Goal: Information Seeking & Learning: Learn about a topic

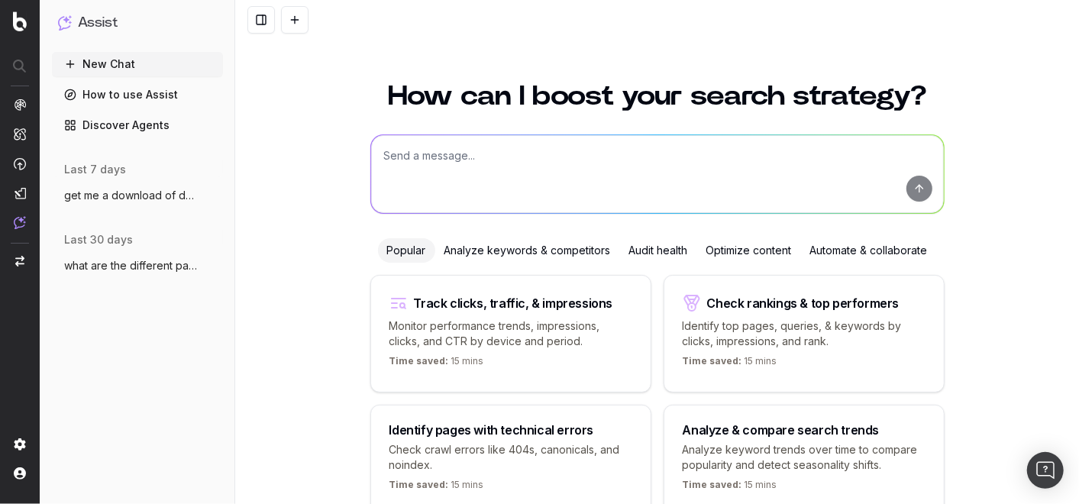
scroll to position [75, 0]
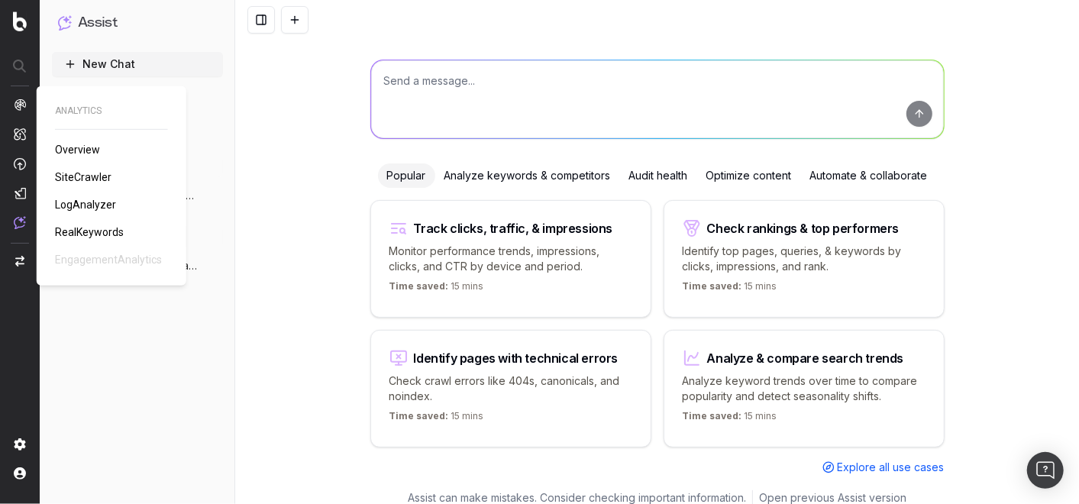
click at [106, 235] on span "RealKeywords" at bounding box center [89, 232] width 69 height 12
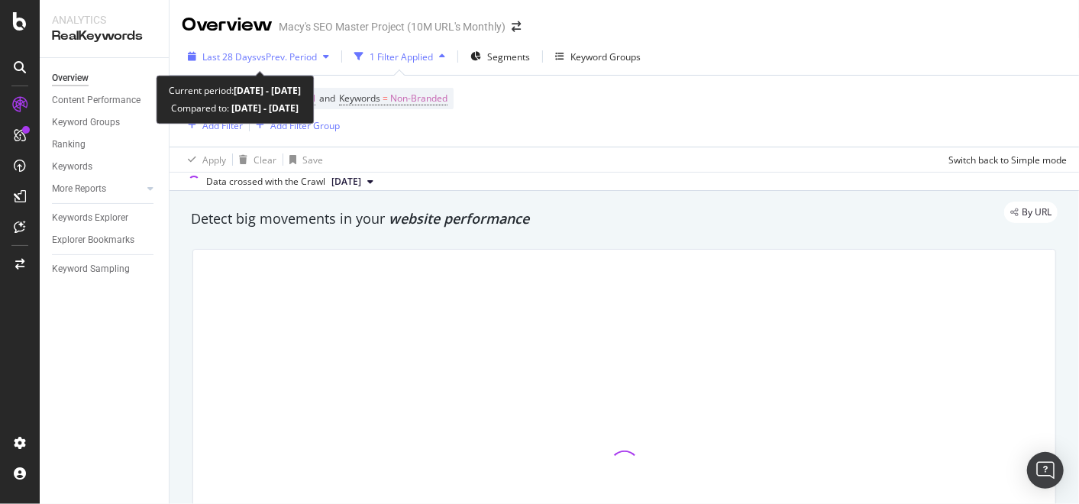
click at [326, 54] on icon "button" at bounding box center [326, 56] width 6 height 9
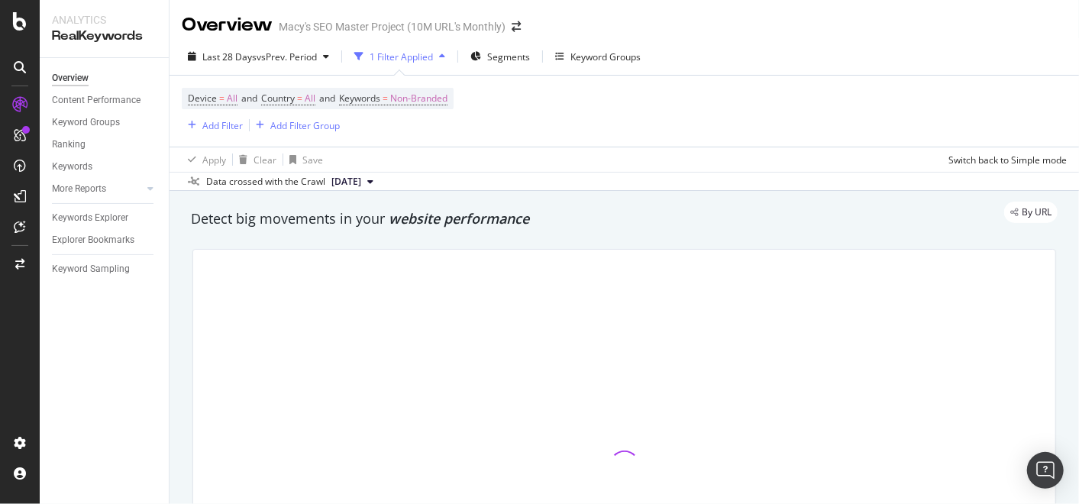
click at [413, 57] on div "1 Filter Applied" at bounding box center [400, 56] width 63 height 13
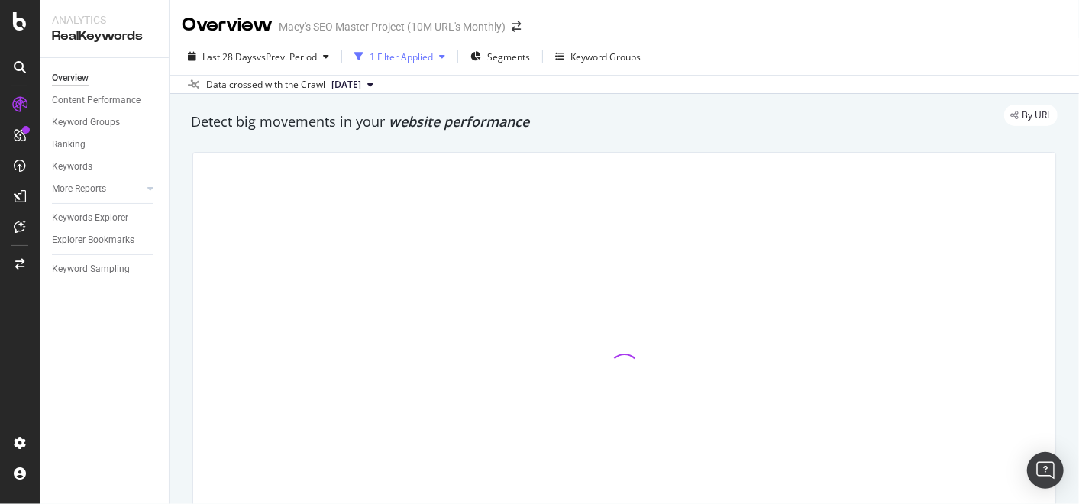
click at [413, 57] on div "1 Filter Applied" at bounding box center [400, 56] width 63 height 13
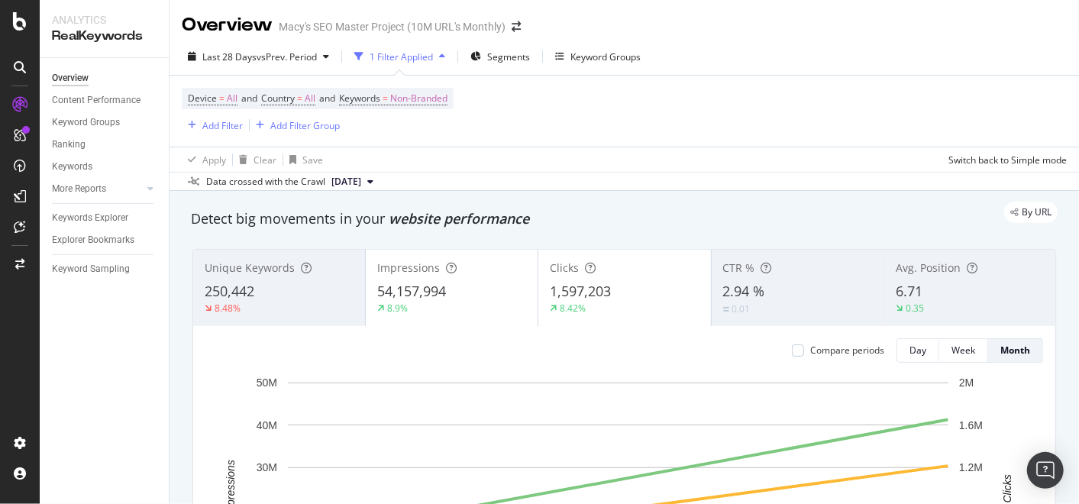
click at [451, 56] on div "button" at bounding box center [442, 56] width 18 height 9
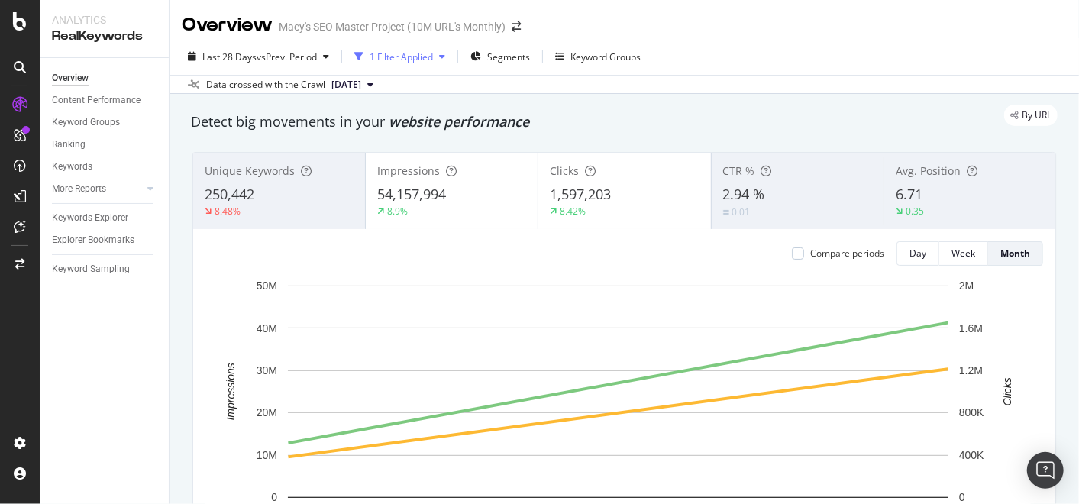
click at [451, 56] on div "button" at bounding box center [442, 56] width 18 height 9
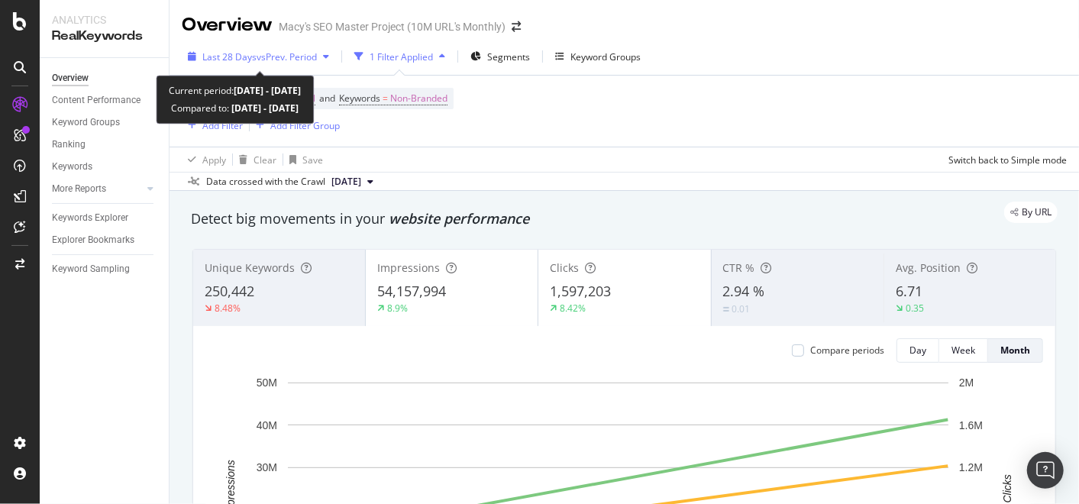
click at [335, 55] on div "button" at bounding box center [326, 56] width 18 height 9
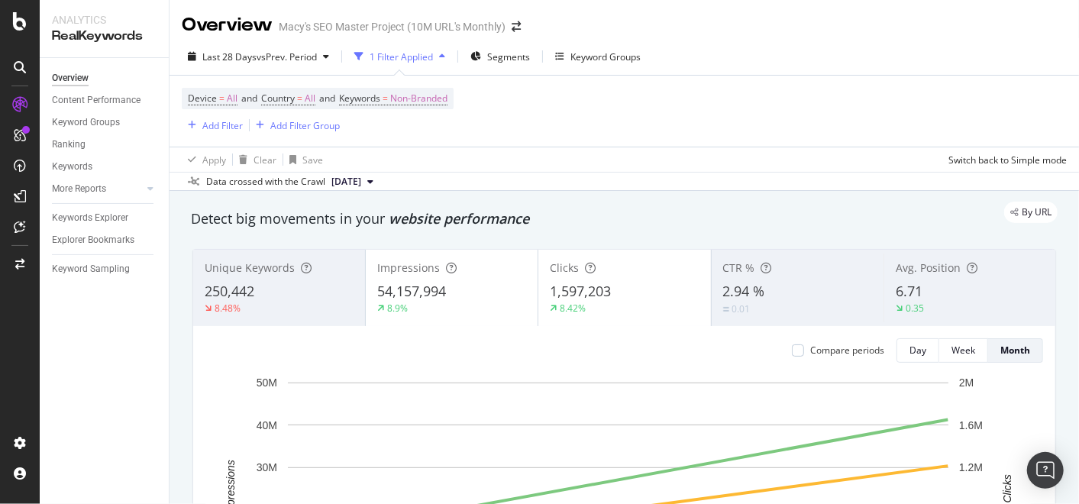
click at [604, 126] on div "Device = All and Country = All and Keywords = Non-Branded Add Filter Add Filter…" at bounding box center [624, 111] width 885 height 71
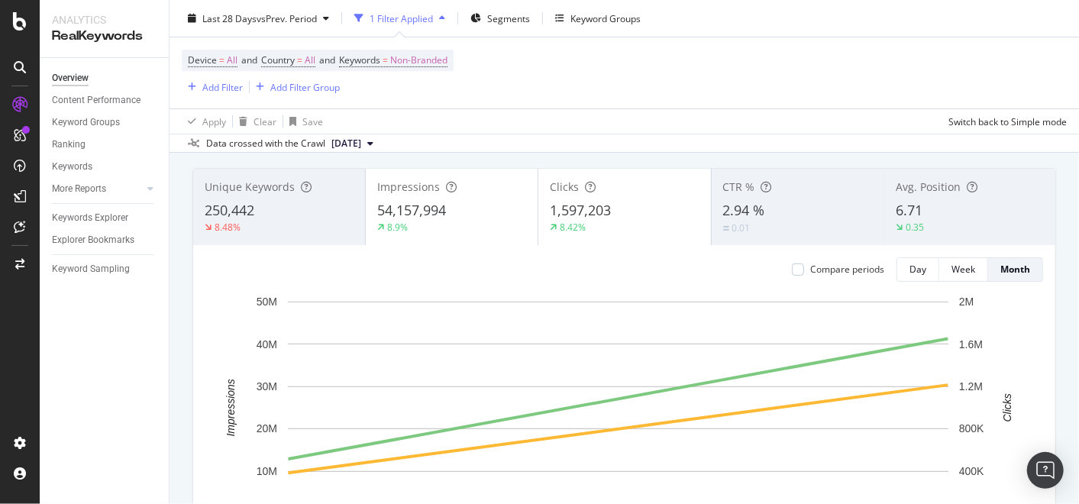
scroll to position [79, 0]
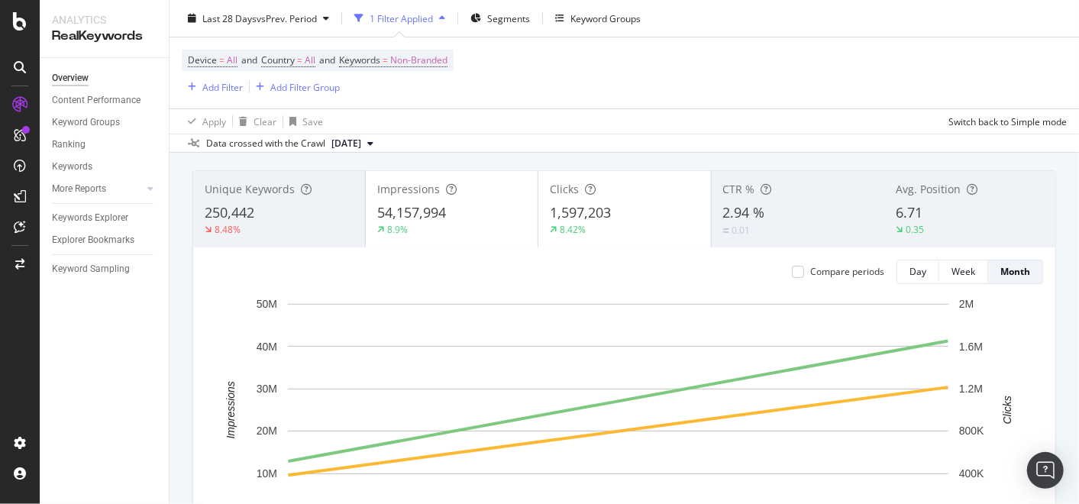
click at [455, 227] on div "8.9%" at bounding box center [451, 230] width 149 height 14
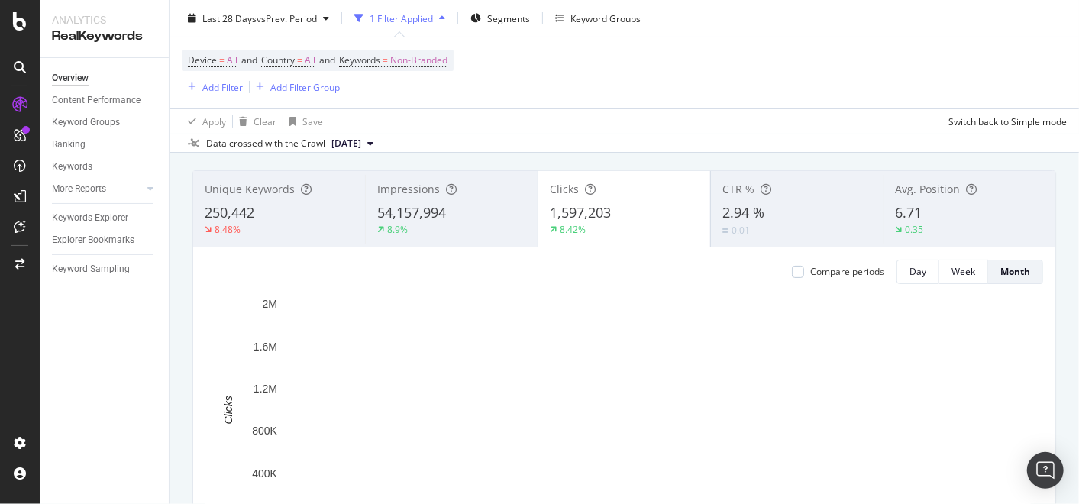
scroll to position [0, 0]
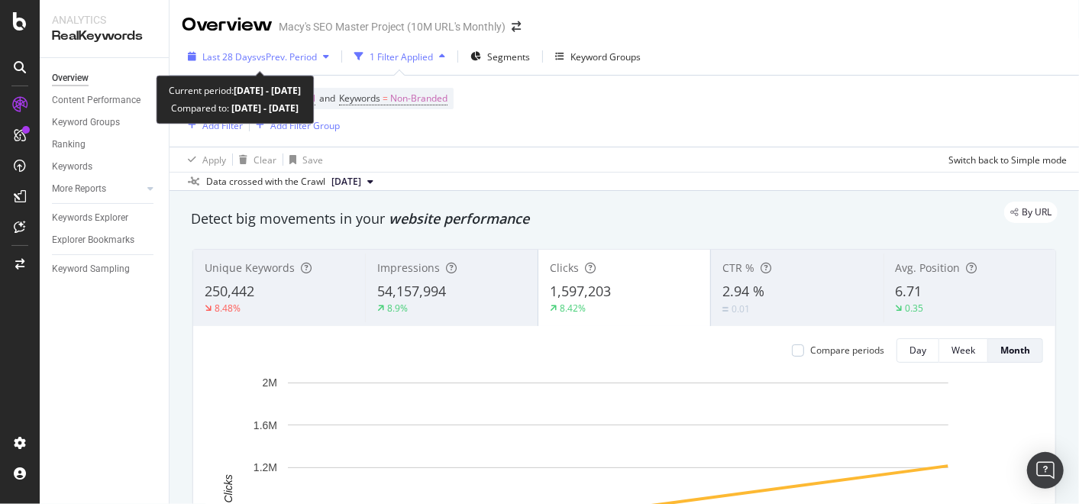
click at [329, 63] on div "Last 28 Days vs Prev. Period" at bounding box center [258, 56] width 153 height 23
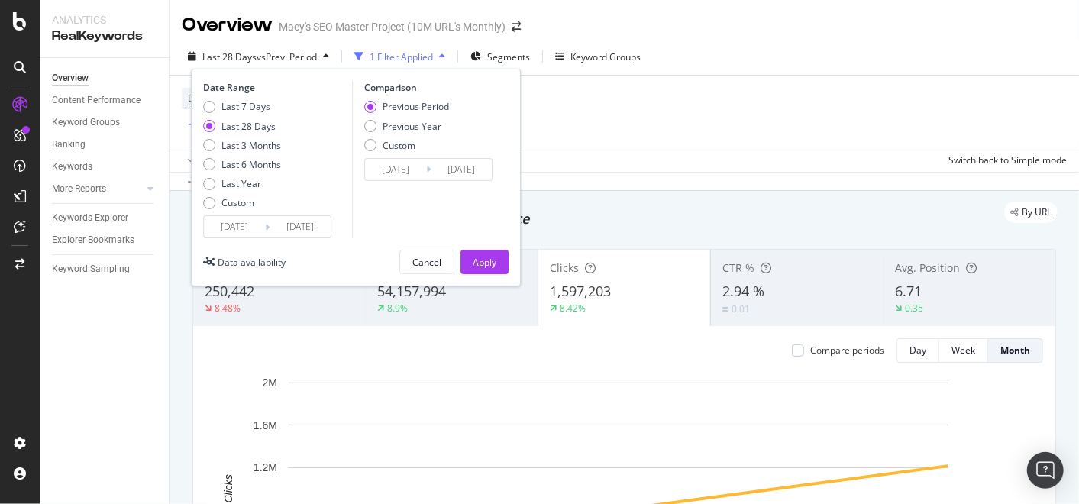
click at [248, 227] on input "[DATE]" at bounding box center [234, 226] width 61 height 21
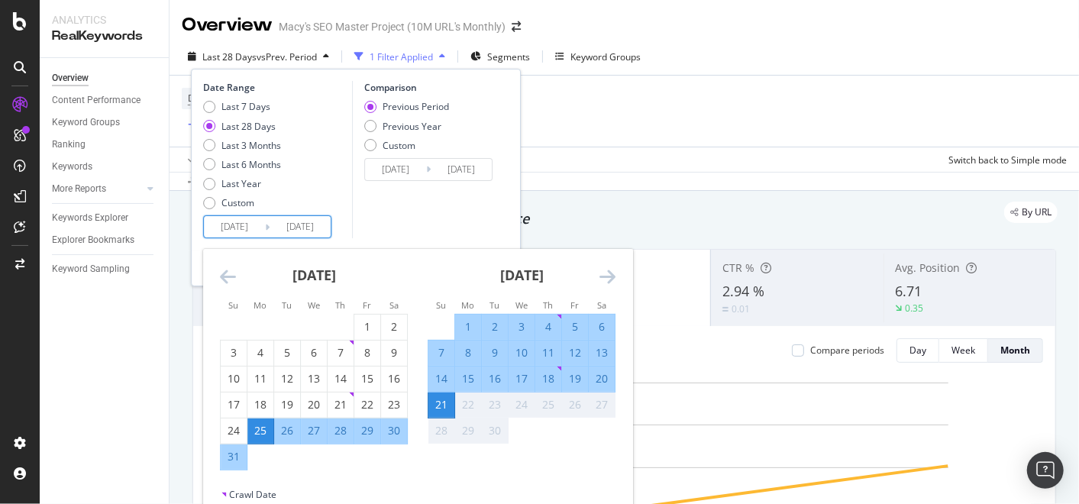
click at [228, 276] on icon "Move backward to switch to the previous month." at bounding box center [228, 276] width 16 height 18
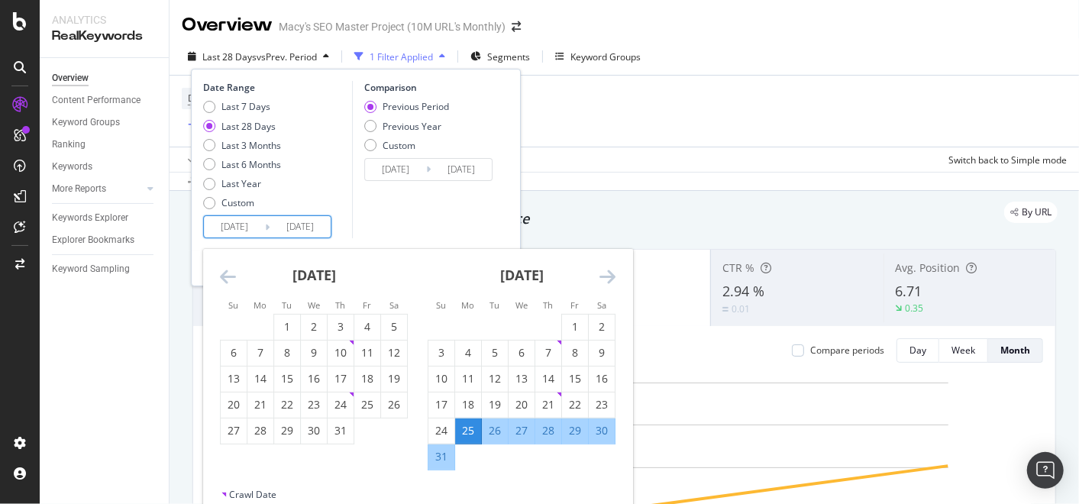
click at [228, 276] on icon "Move backward to switch to the previous month." at bounding box center [228, 276] width 16 height 18
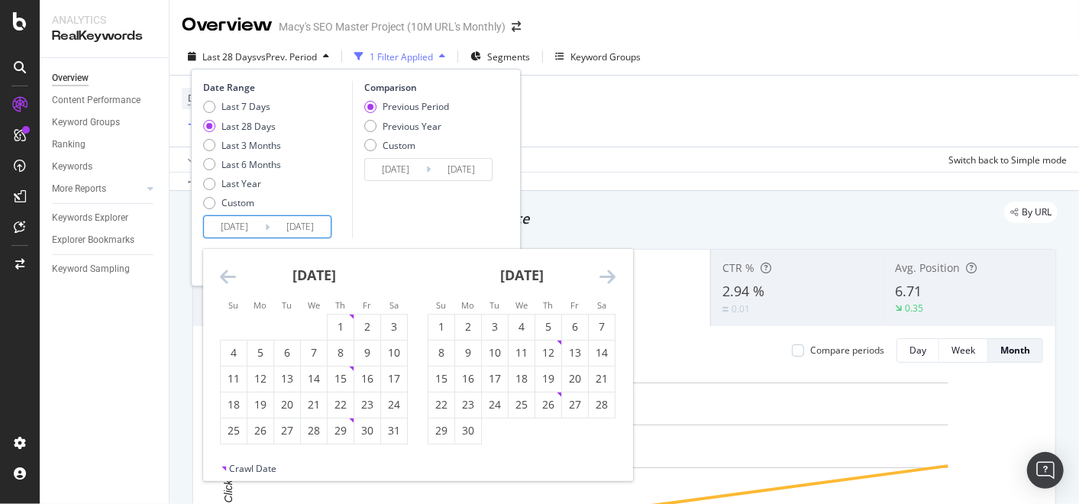
click at [228, 276] on icon "Move backward to switch to the previous month." at bounding box center [228, 276] width 16 height 18
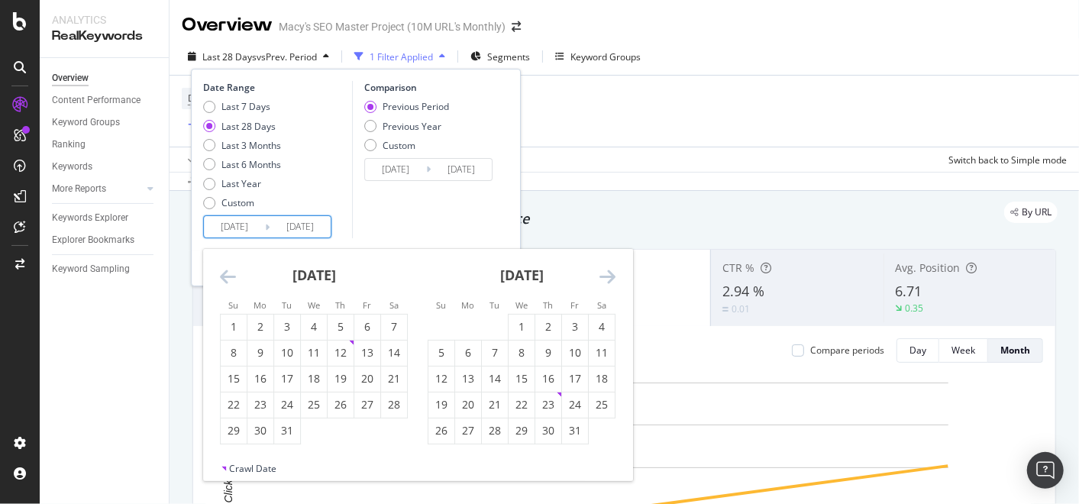
click at [228, 276] on icon "Move backward to switch to the previous month." at bounding box center [228, 276] width 16 height 18
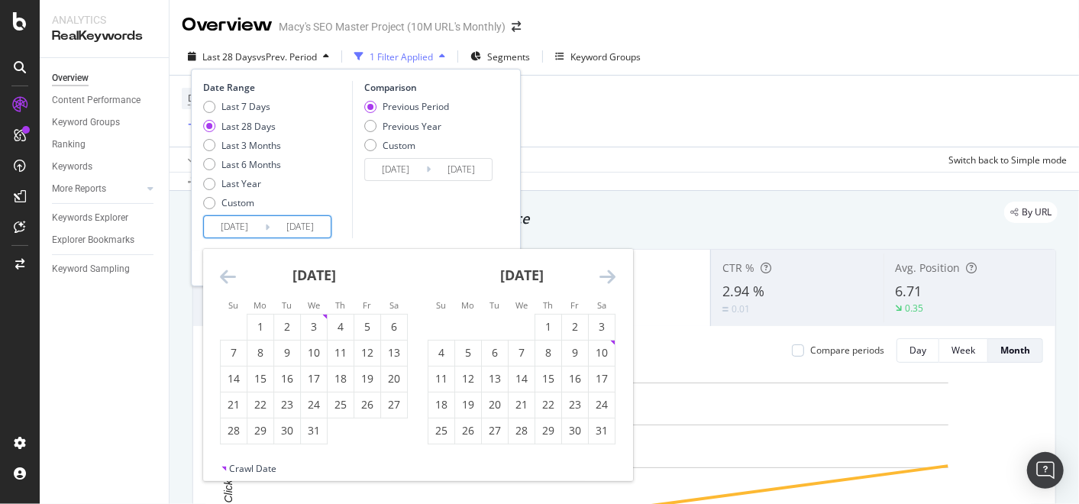
click at [228, 276] on icon "Move backward to switch to the previous month." at bounding box center [228, 276] width 16 height 18
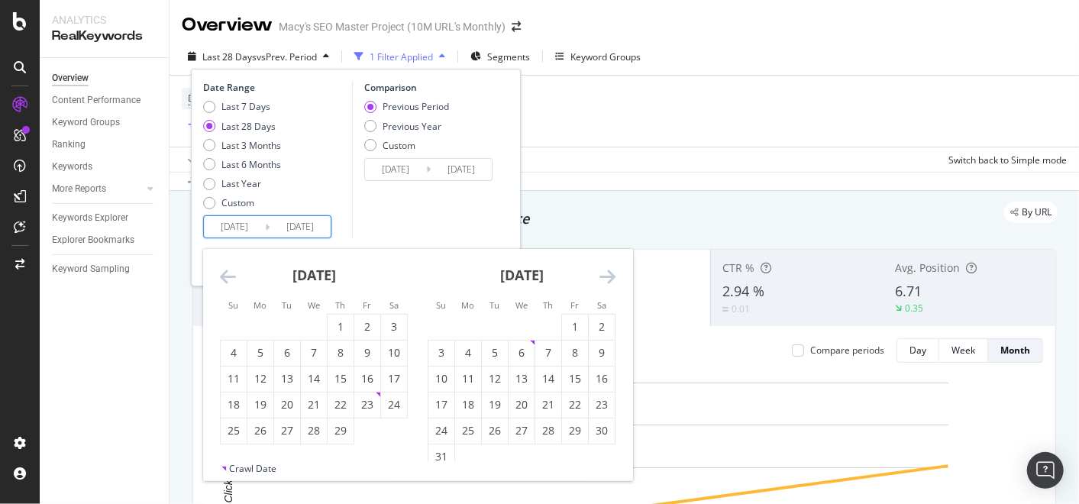
click at [228, 276] on icon "Move backward to switch to the previous month." at bounding box center [228, 276] width 16 height 18
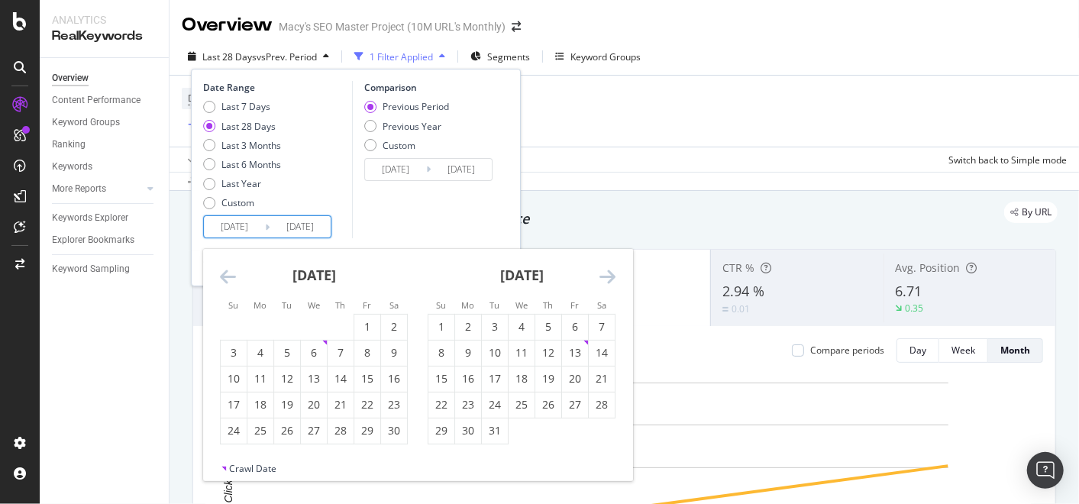
click at [228, 276] on icon "Move backward to switch to the previous month." at bounding box center [228, 276] width 16 height 18
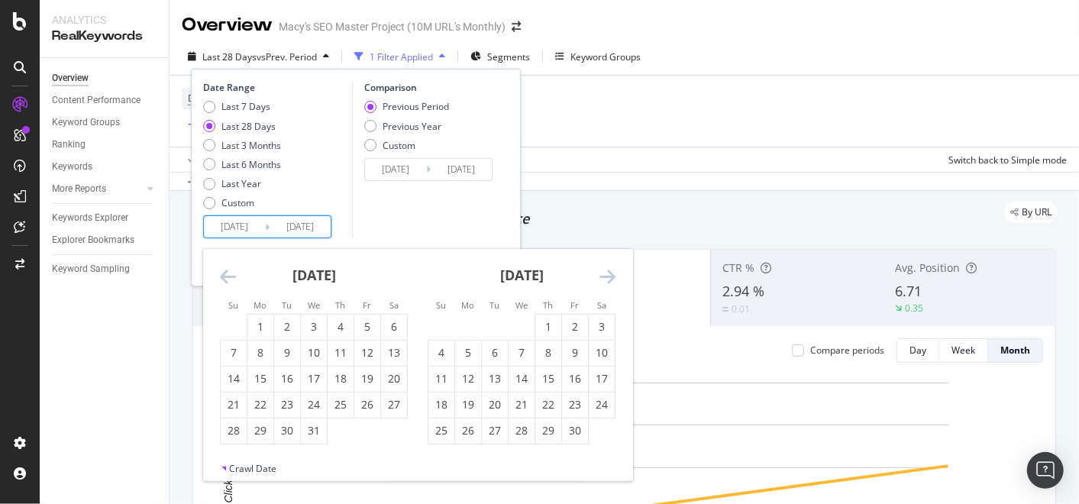
click at [228, 276] on icon "Move backward to switch to the previous month." at bounding box center [228, 276] width 16 height 18
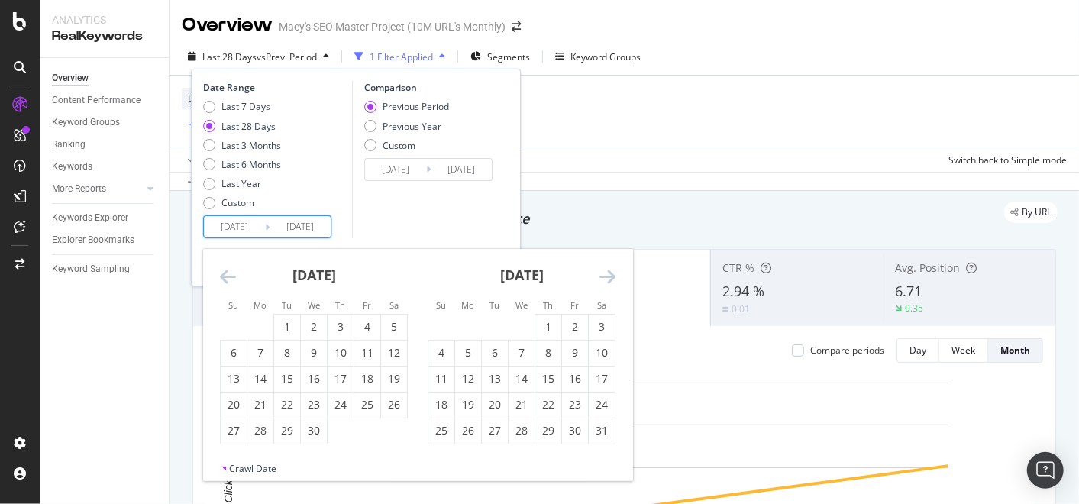
click at [228, 276] on icon "Move backward to switch to the previous month." at bounding box center [228, 276] width 16 height 18
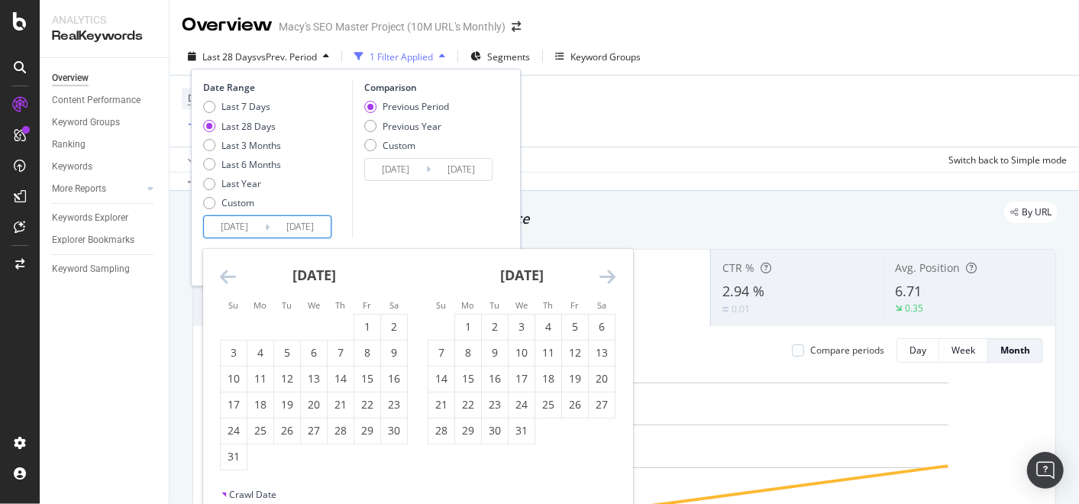
click at [228, 276] on icon "Move backward to switch to the previous month." at bounding box center [228, 276] width 16 height 18
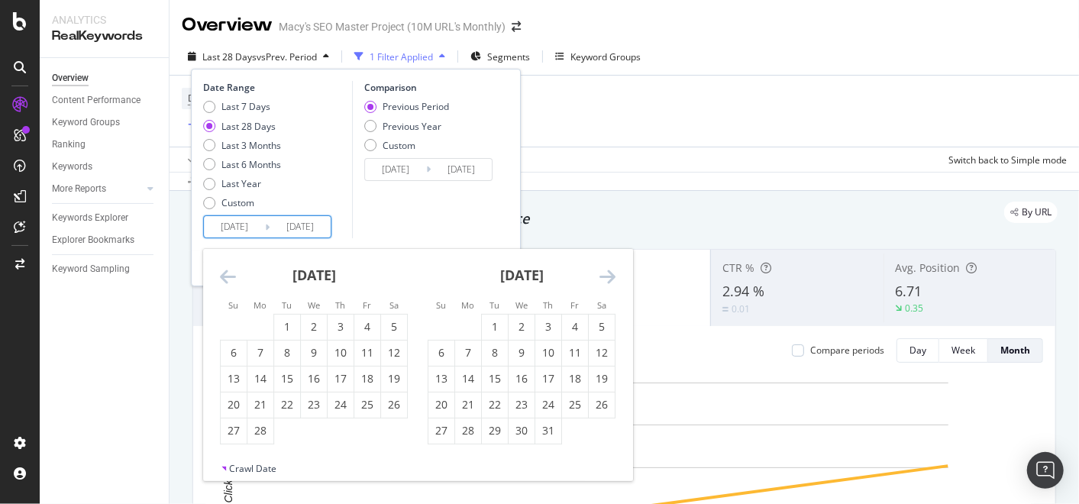
click at [228, 276] on icon "Move backward to switch to the previous month." at bounding box center [228, 276] width 16 height 18
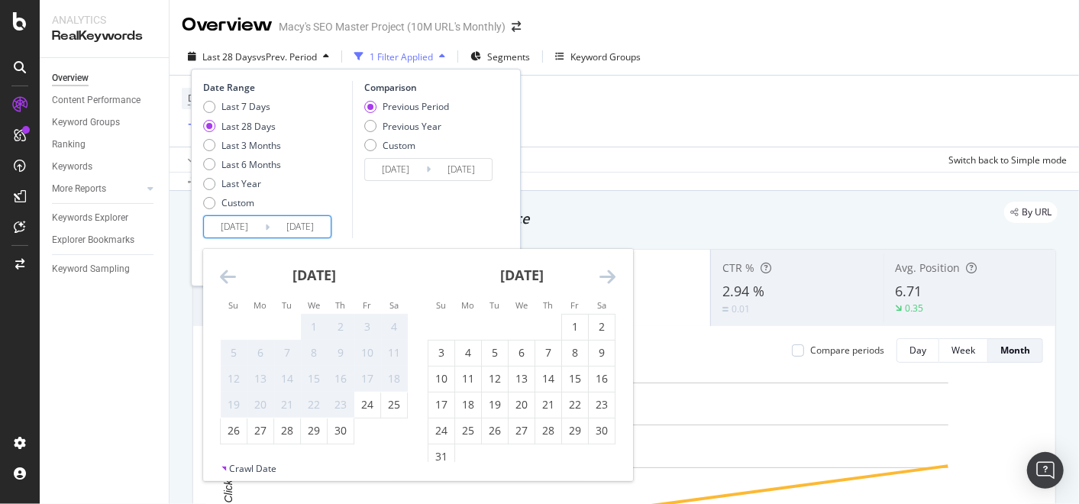
click at [228, 276] on icon "Move backward to switch to the previous month." at bounding box center [228, 276] width 16 height 18
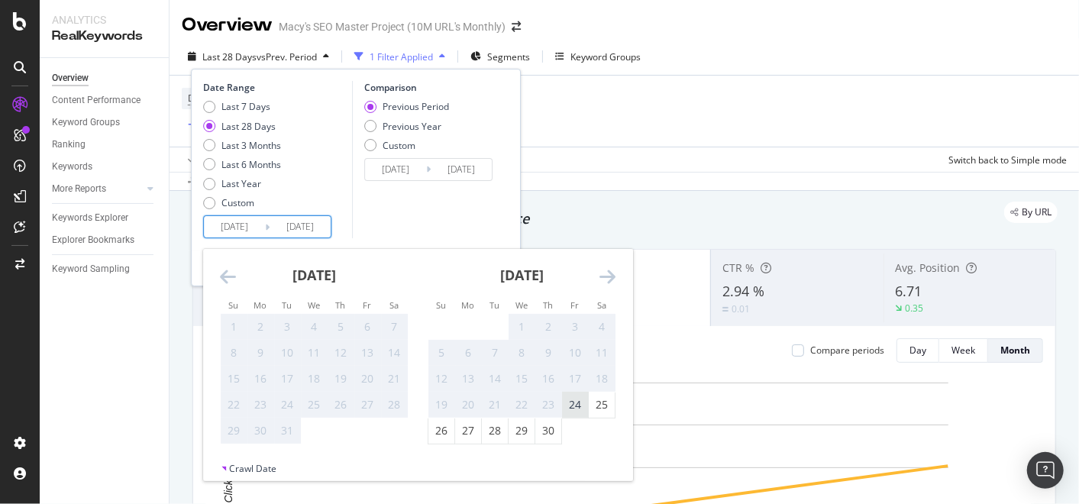
click at [577, 409] on div "24" at bounding box center [575, 404] width 26 height 15
type input "[DATE]"
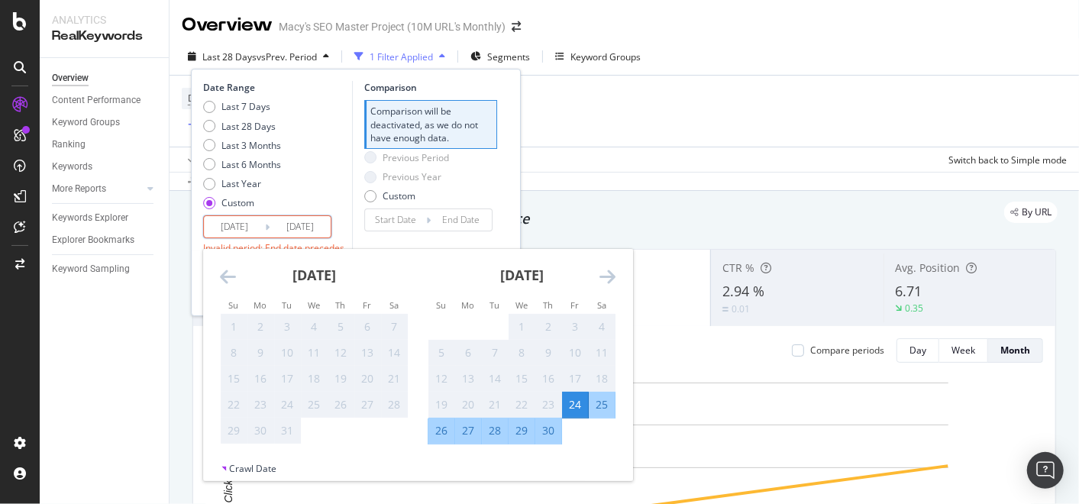
click at [578, 401] on div "24" at bounding box center [575, 404] width 26 height 15
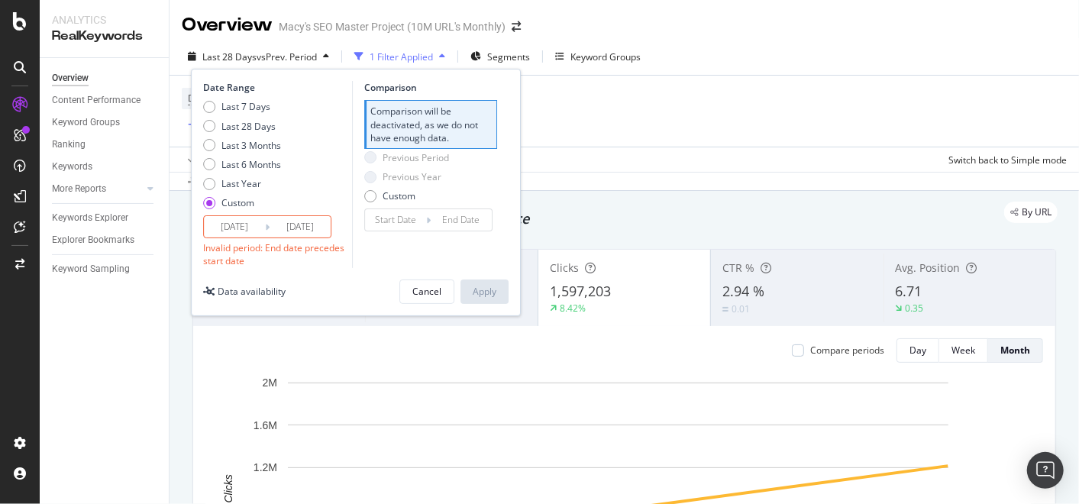
click at [298, 239] on div "Date Range Last 7 Days Last 28 Days Last 3 Months Last 6 Months Last Year Custo…" at bounding box center [275, 174] width 145 height 186
click at [305, 225] on input "[DATE]" at bounding box center [299, 226] width 61 height 21
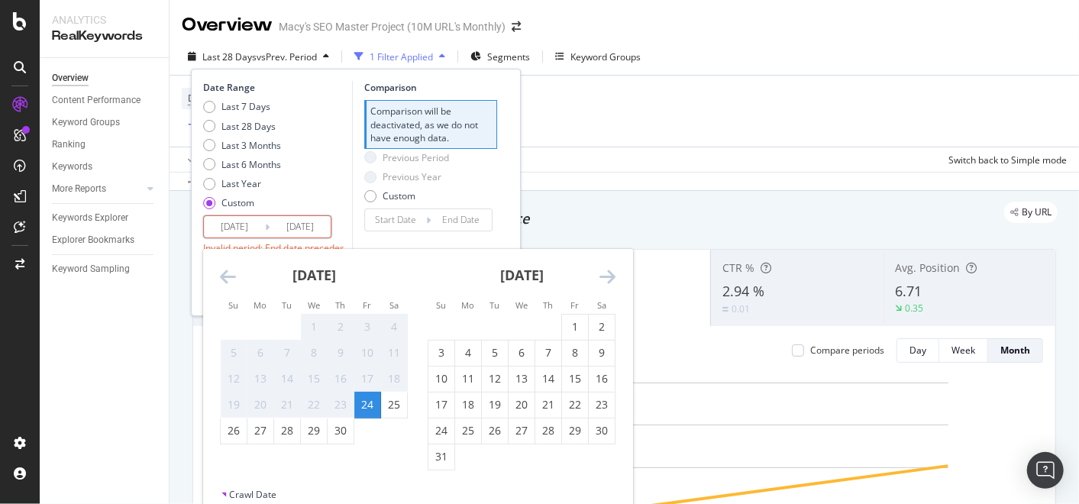
click at [608, 275] on icon "Move forward to switch to the next month." at bounding box center [607, 276] width 16 height 18
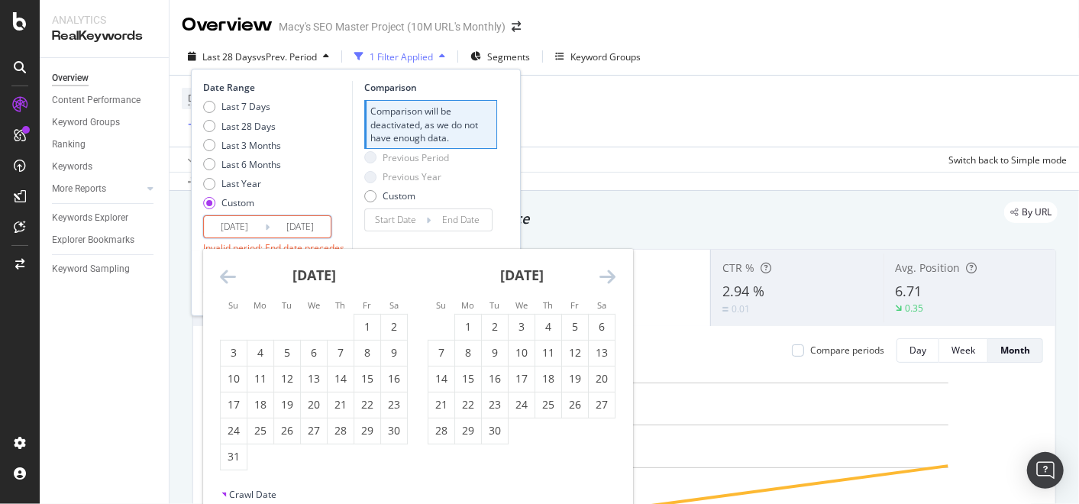
click at [608, 275] on icon "Move forward to switch to the next month." at bounding box center [607, 276] width 16 height 18
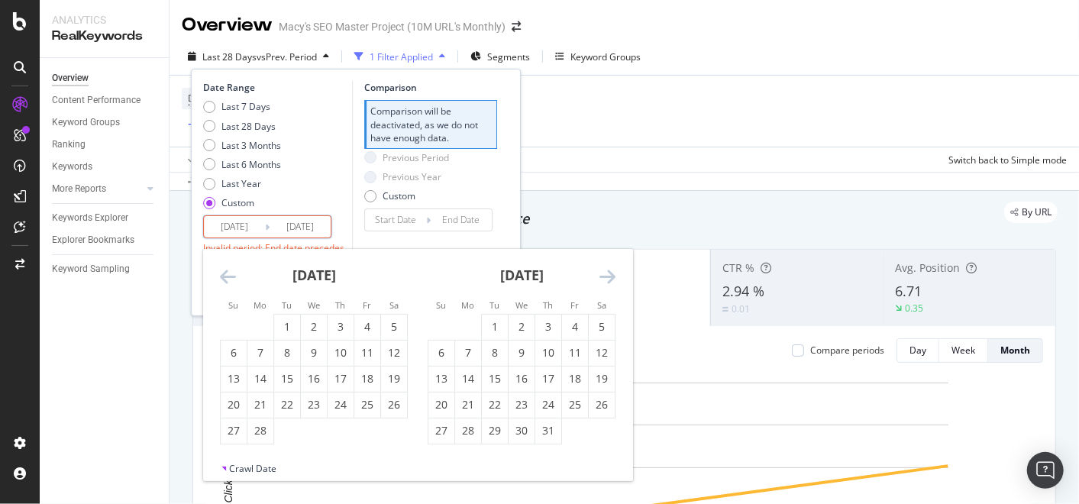
click at [608, 275] on icon "Move forward to switch to the next month." at bounding box center [607, 276] width 16 height 18
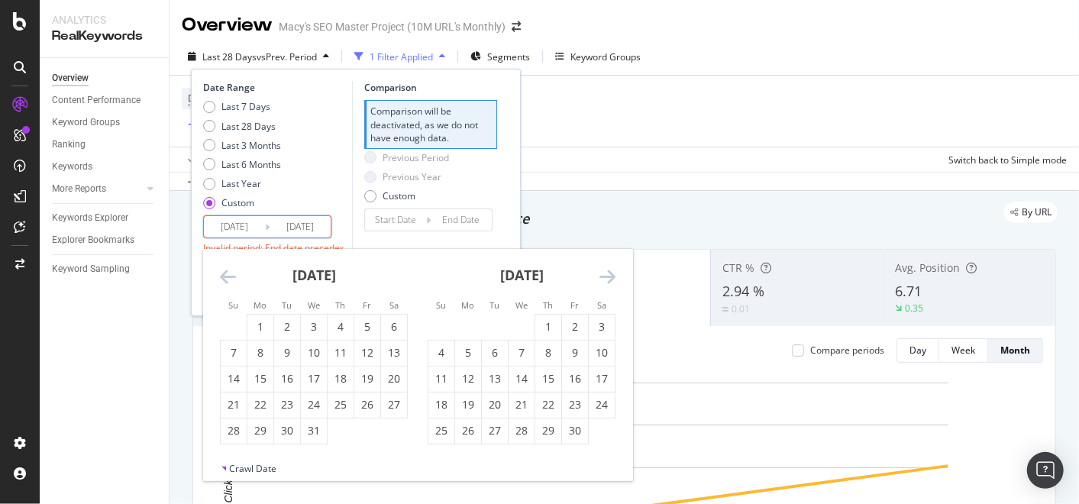
click at [608, 275] on icon "Move forward to switch to the next month." at bounding box center [607, 276] width 16 height 18
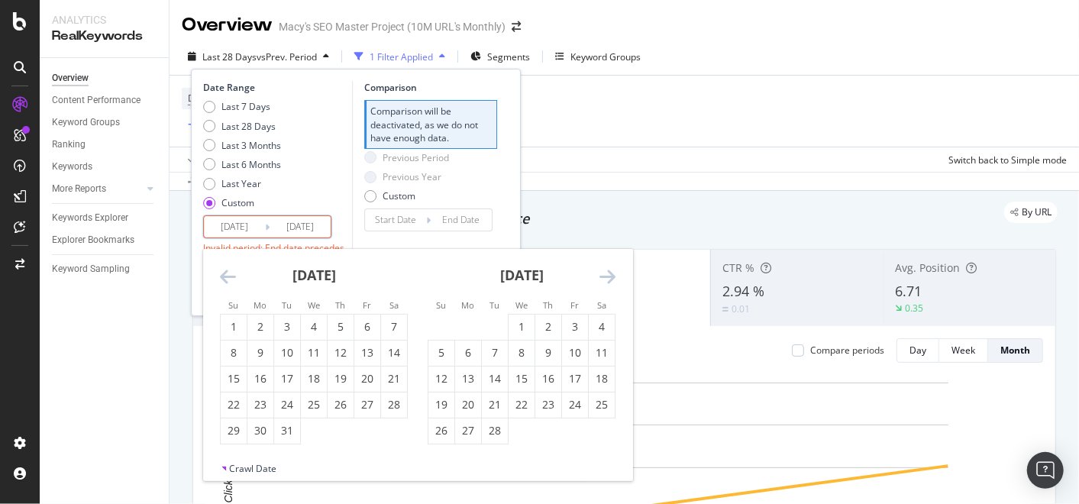
click at [608, 275] on icon "Move forward to switch to the next month." at bounding box center [607, 276] width 16 height 18
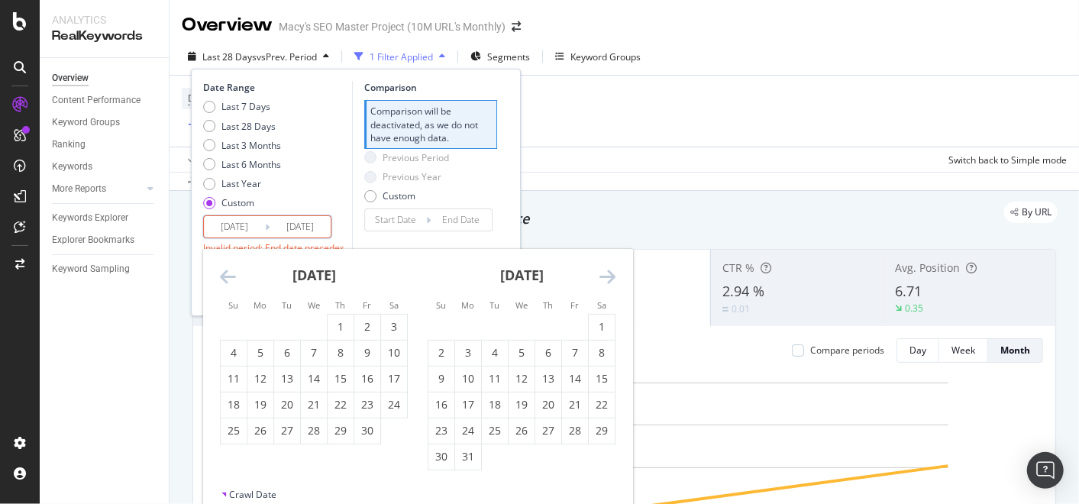
click at [608, 275] on icon "Move forward to switch to the next month." at bounding box center [607, 276] width 16 height 18
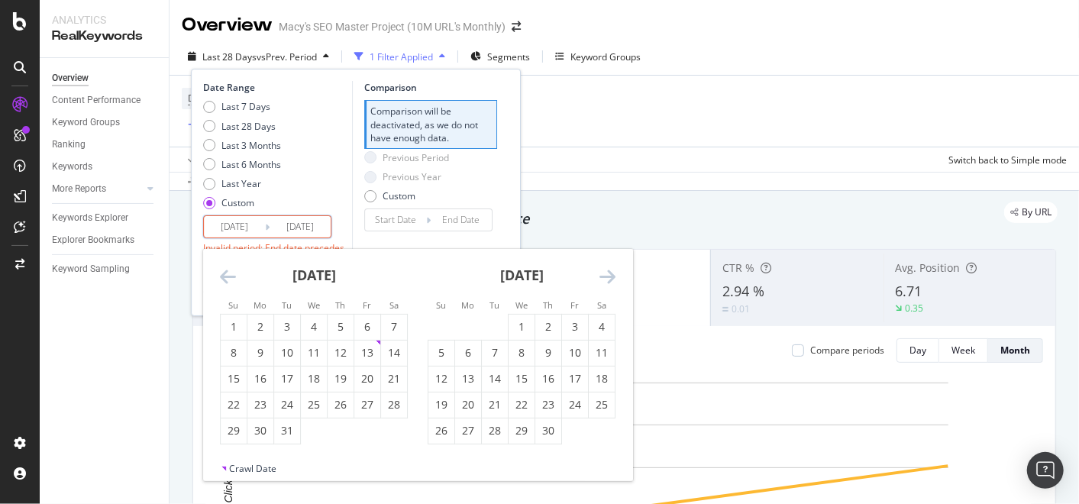
click at [608, 275] on icon "Move forward to switch to the next month." at bounding box center [607, 276] width 16 height 18
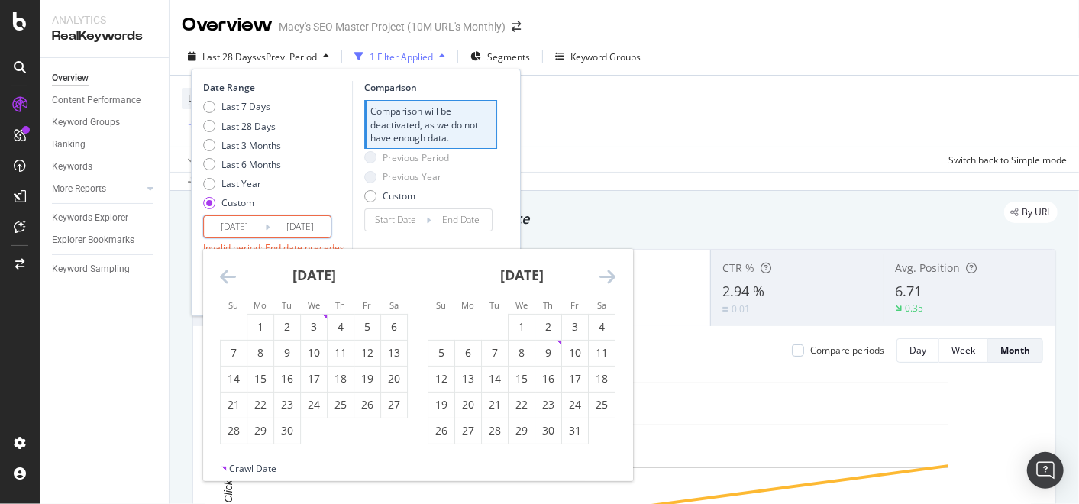
click at [608, 275] on icon "Move forward to switch to the next month." at bounding box center [607, 276] width 16 height 18
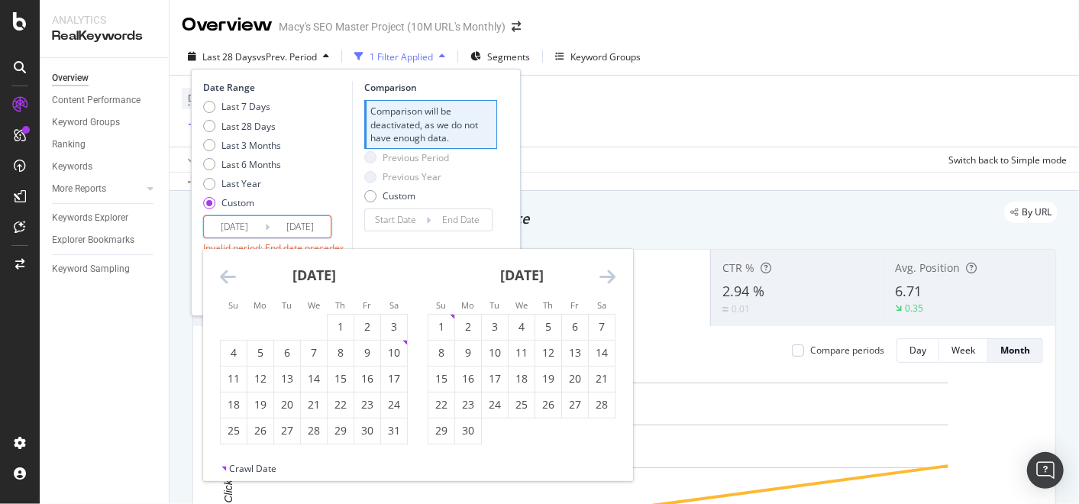
click at [608, 275] on icon "Move forward to switch to the next month." at bounding box center [607, 276] width 16 height 18
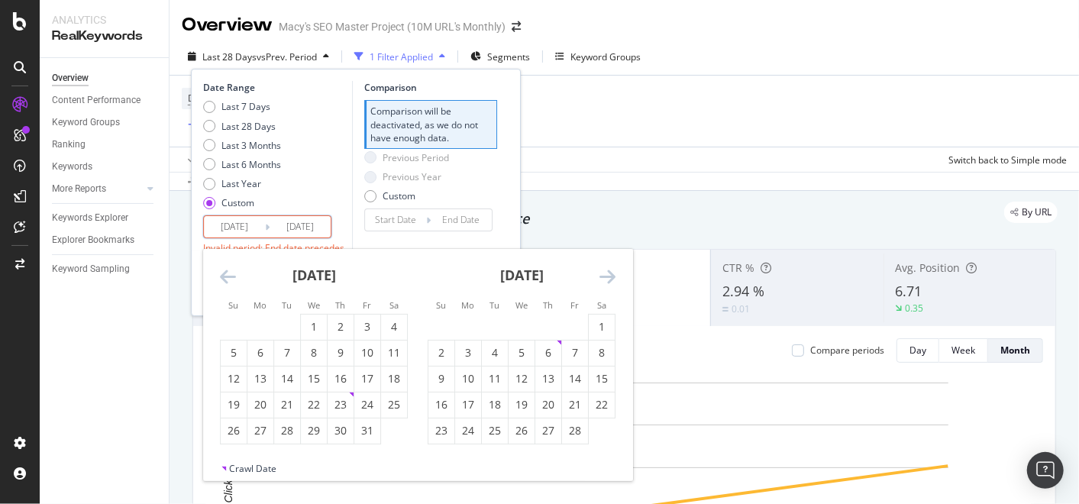
click at [608, 275] on icon "Move forward to switch to the next month." at bounding box center [607, 276] width 16 height 18
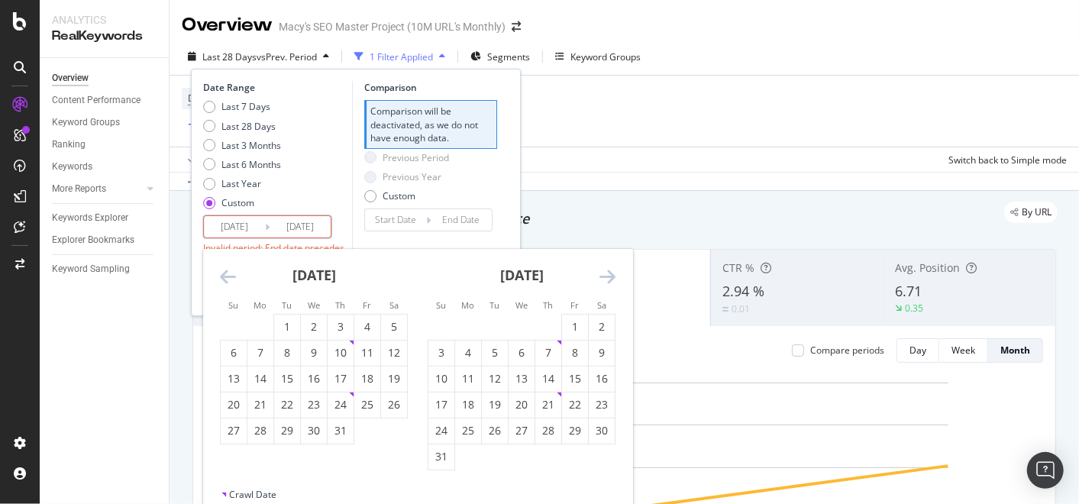
click at [608, 275] on icon "Move forward to switch to the next month." at bounding box center [607, 276] width 16 height 18
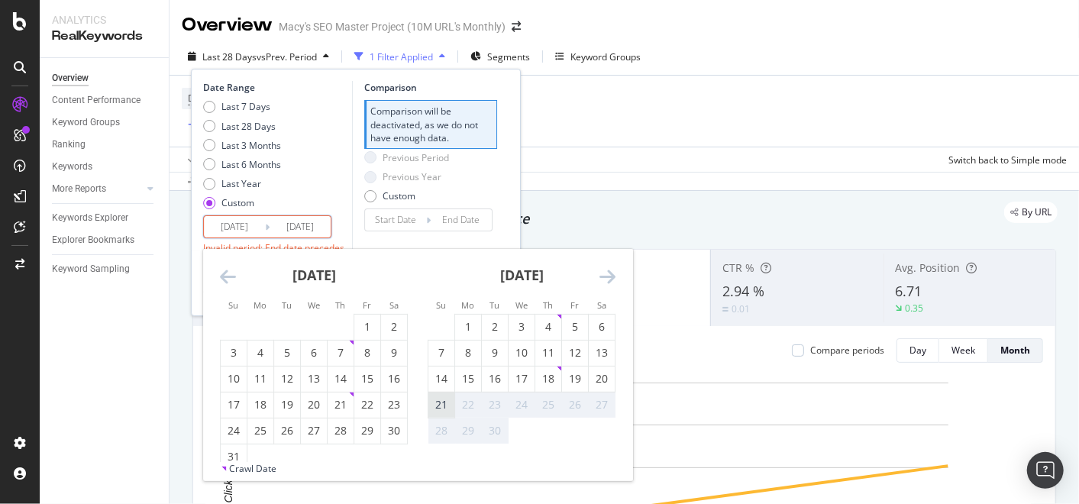
click at [432, 407] on div "21" at bounding box center [441, 404] width 26 height 15
type input "[DATE]"
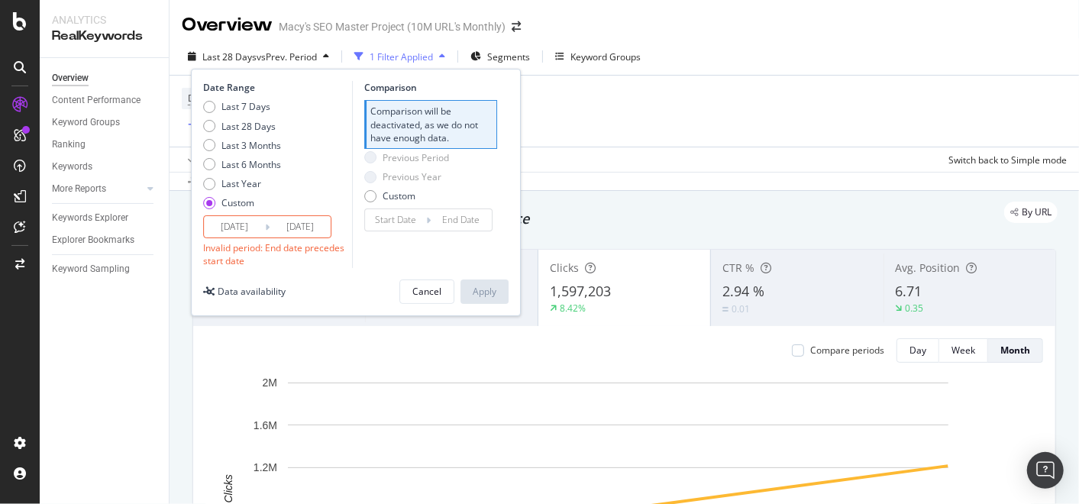
click at [331, 262] on div "Invalid period: End date precedes start date" at bounding box center [275, 254] width 145 height 26
click at [427, 290] on div "Cancel" at bounding box center [426, 291] width 29 height 13
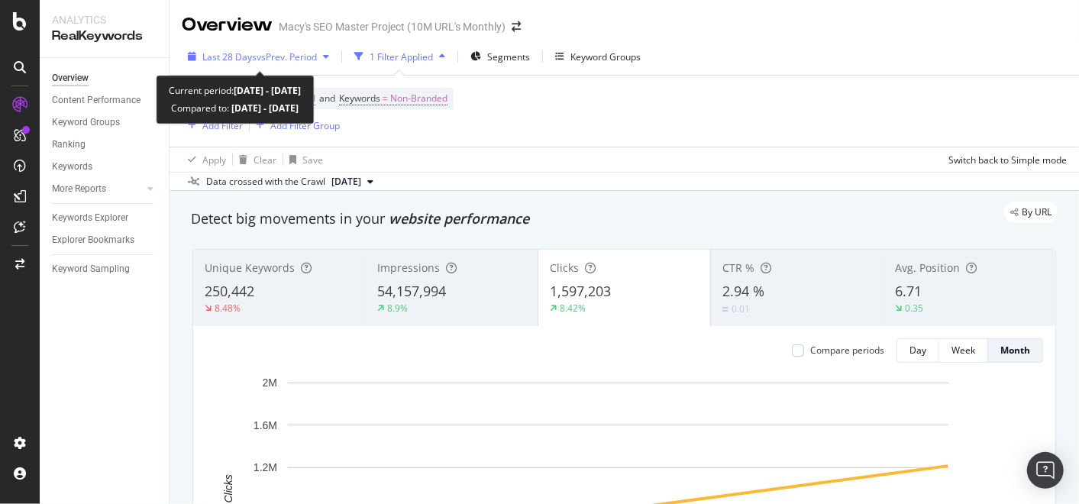
click at [317, 56] on span "vs Prev. Period" at bounding box center [286, 56] width 60 height 13
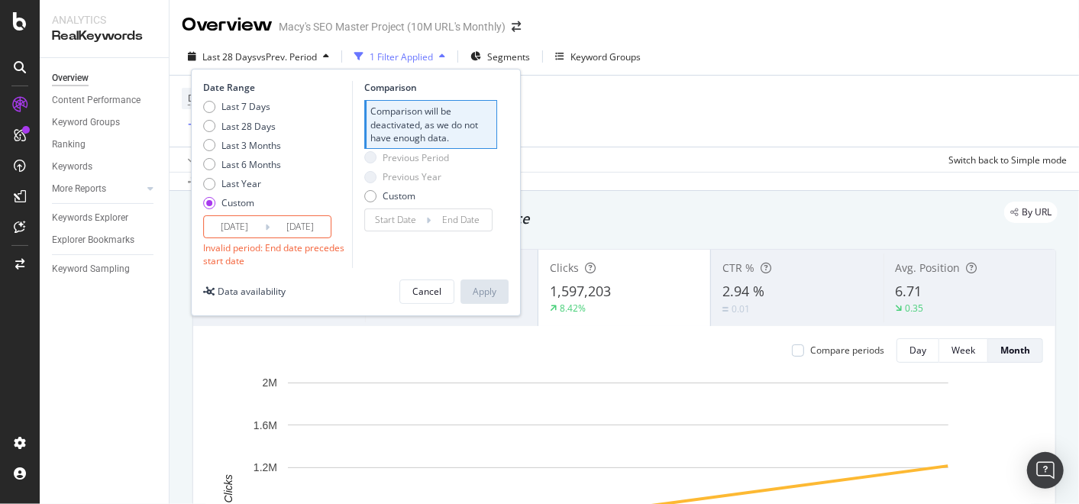
click at [250, 231] on input "[DATE]" at bounding box center [234, 226] width 61 height 21
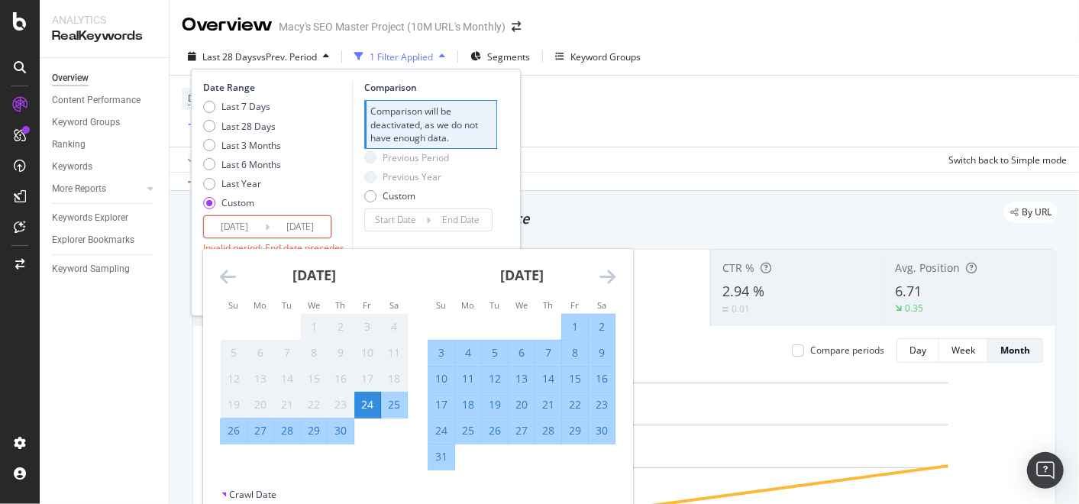
click at [364, 408] on div "24" at bounding box center [367, 404] width 26 height 15
click at [606, 278] on icon "Move forward to switch to the next month." at bounding box center [607, 276] width 16 height 18
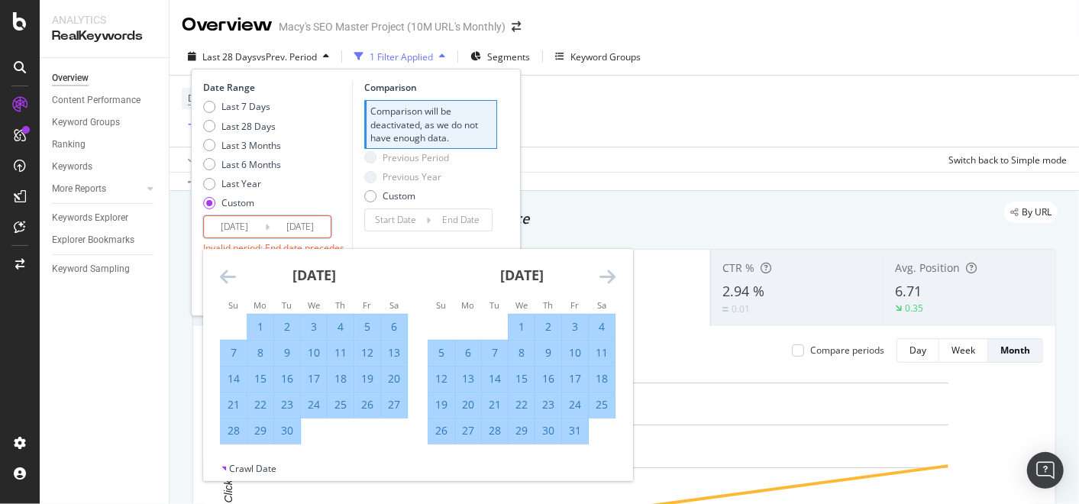
click at [606, 278] on icon "Move forward to switch to the next month." at bounding box center [607, 276] width 16 height 18
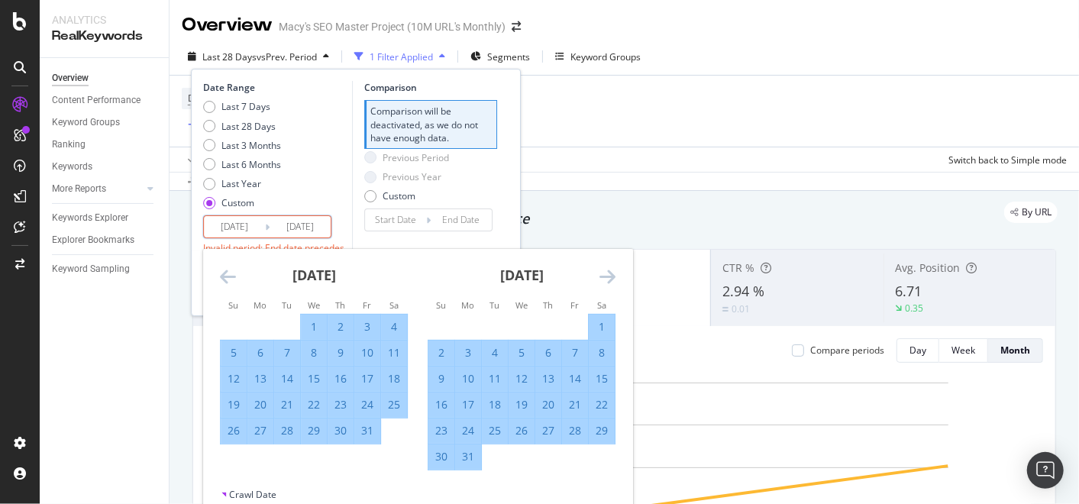
click at [606, 278] on icon "Move forward to switch to the next month." at bounding box center [607, 276] width 16 height 18
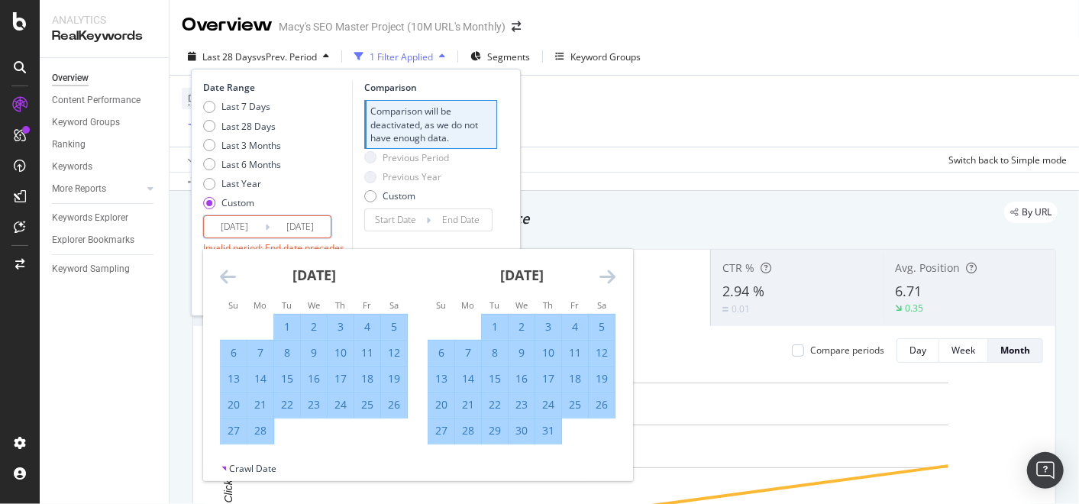
click at [606, 278] on icon "Move forward to switch to the next month." at bounding box center [607, 276] width 16 height 18
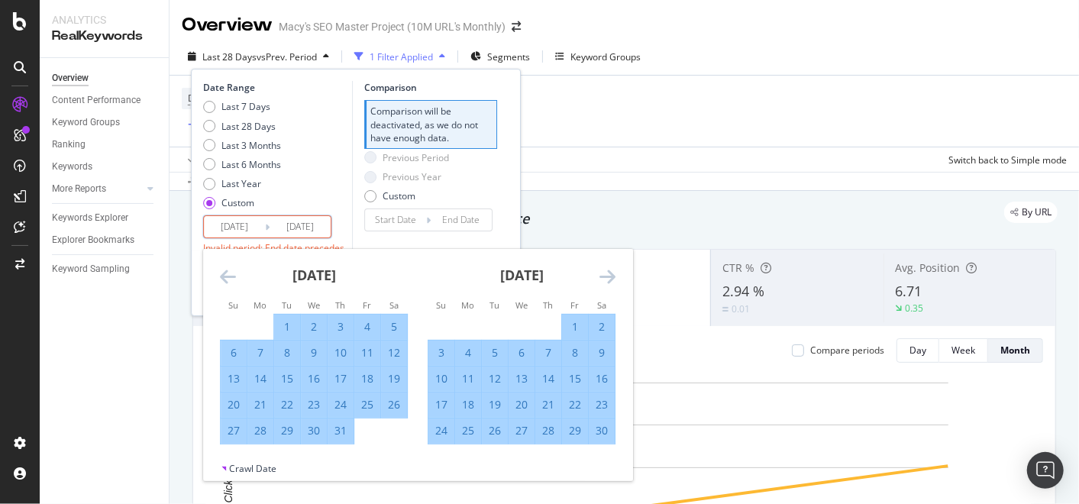
click at [606, 278] on icon "Move forward to switch to the next month." at bounding box center [607, 276] width 16 height 18
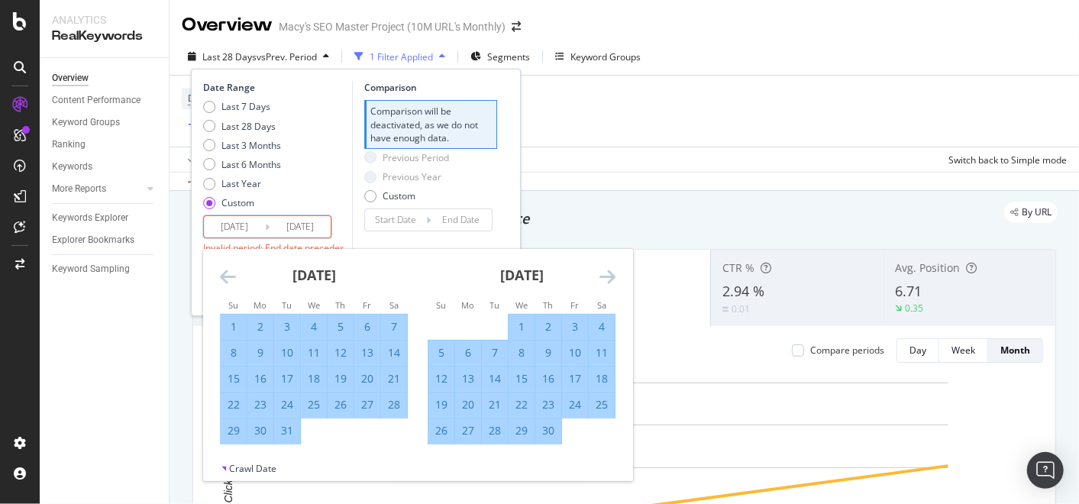
click at [606, 278] on icon "Move forward to switch to the next month." at bounding box center [607, 276] width 16 height 18
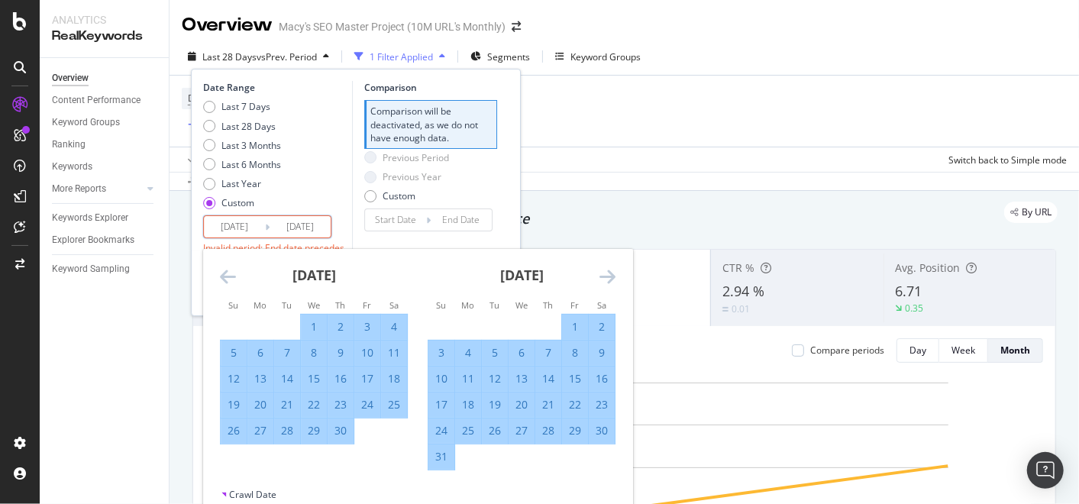
click at [606, 278] on icon "Move forward to switch to the next month." at bounding box center [607, 276] width 16 height 18
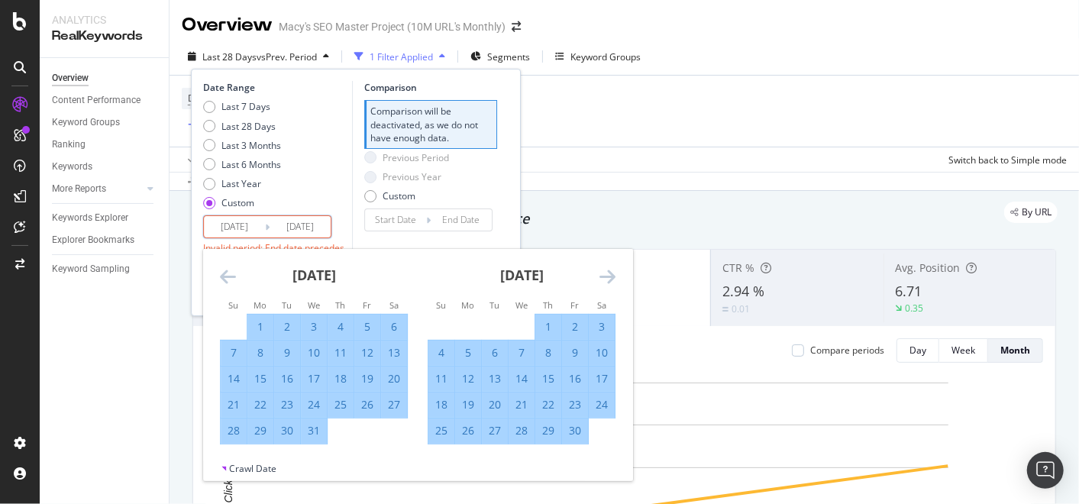
click at [606, 278] on icon "Move forward to switch to the next month." at bounding box center [607, 276] width 16 height 18
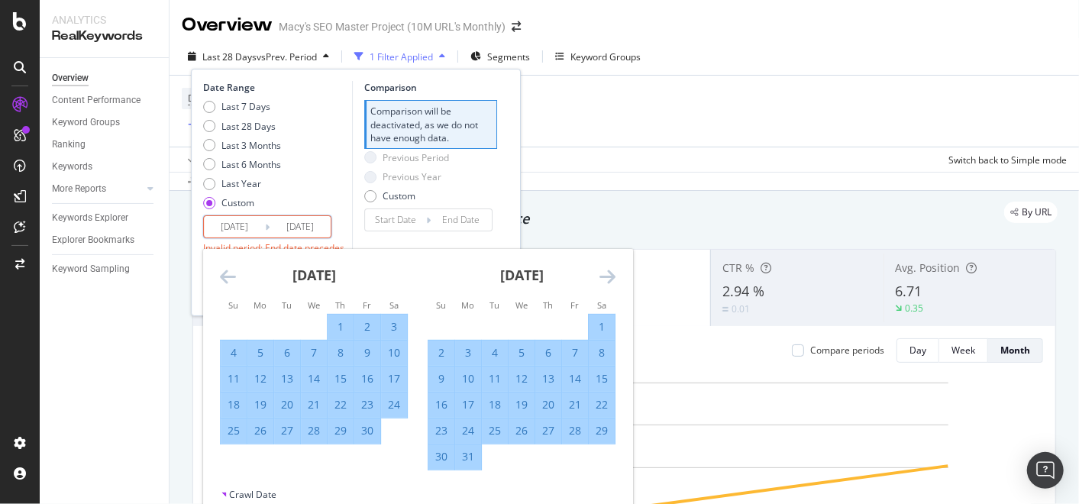
click at [606, 278] on icon "Move forward to switch to the next month." at bounding box center [607, 276] width 16 height 18
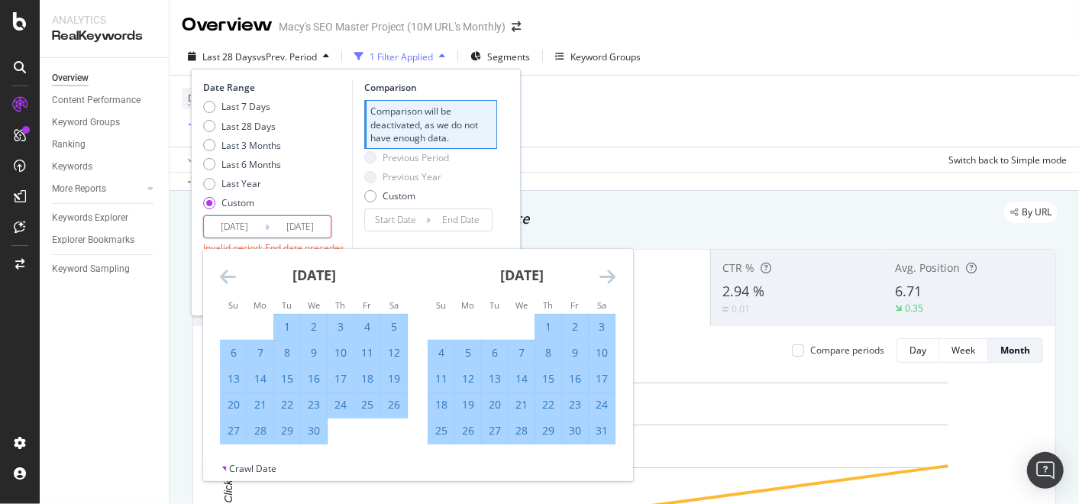
click at [606, 278] on icon "Move forward to switch to the next month." at bounding box center [607, 276] width 16 height 18
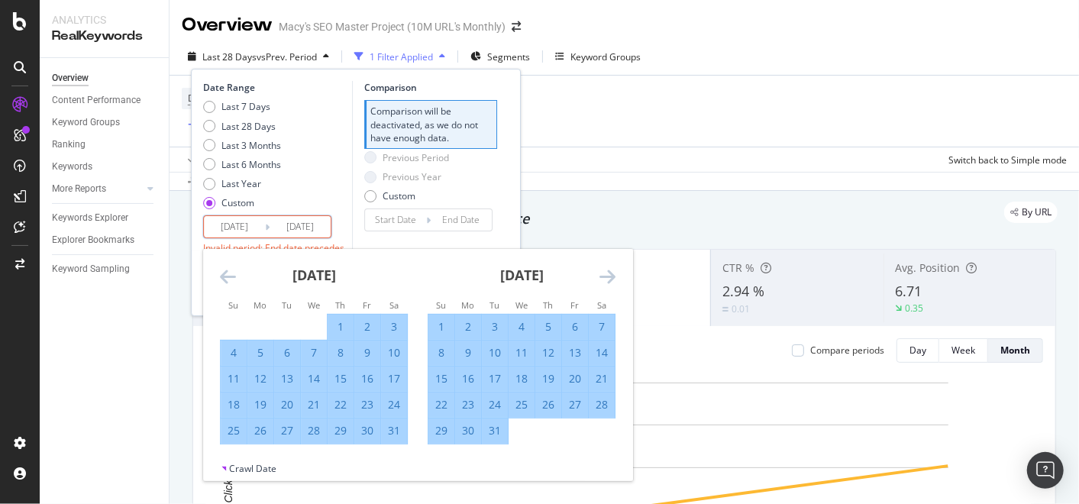
click at [606, 278] on icon "Move forward to switch to the next month." at bounding box center [607, 276] width 16 height 18
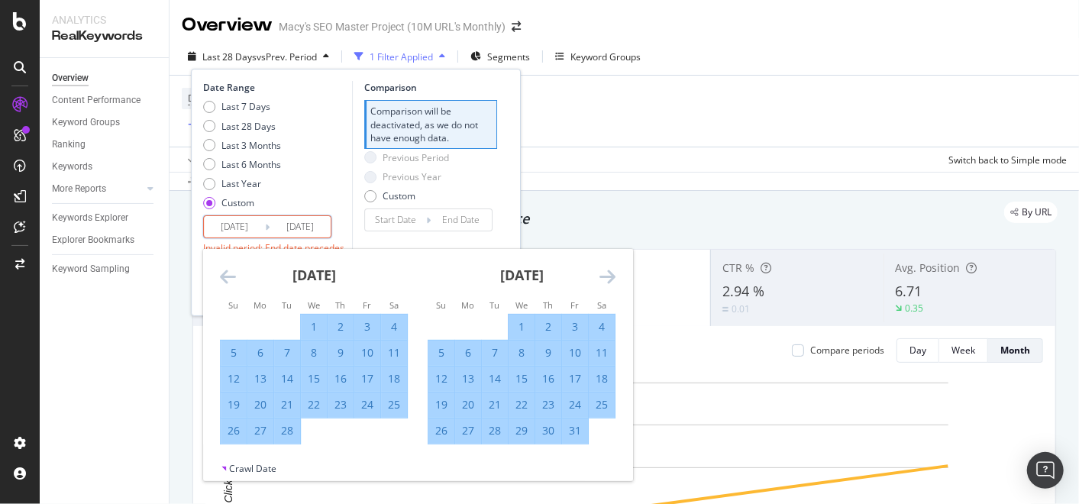
click at [606, 278] on icon "Move forward to switch to the next month." at bounding box center [607, 276] width 16 height 18
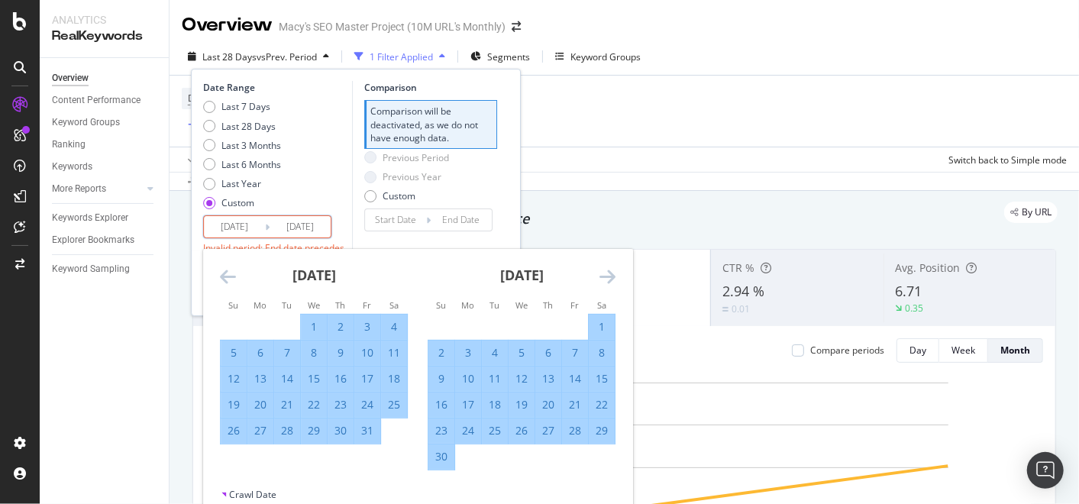
click at [606, 278] on icon "Move forward to switch to the next month." at bounding box center [607, 276] width 16 height 18
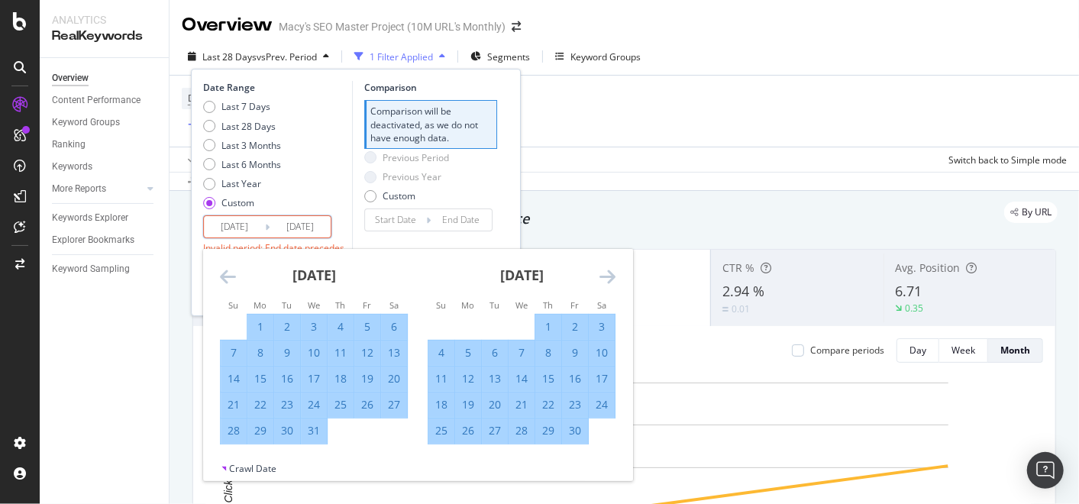
click at [606, 278] on icon "Move forward to switch to the next month." at bounding box center [607, 276] width 16 height 18
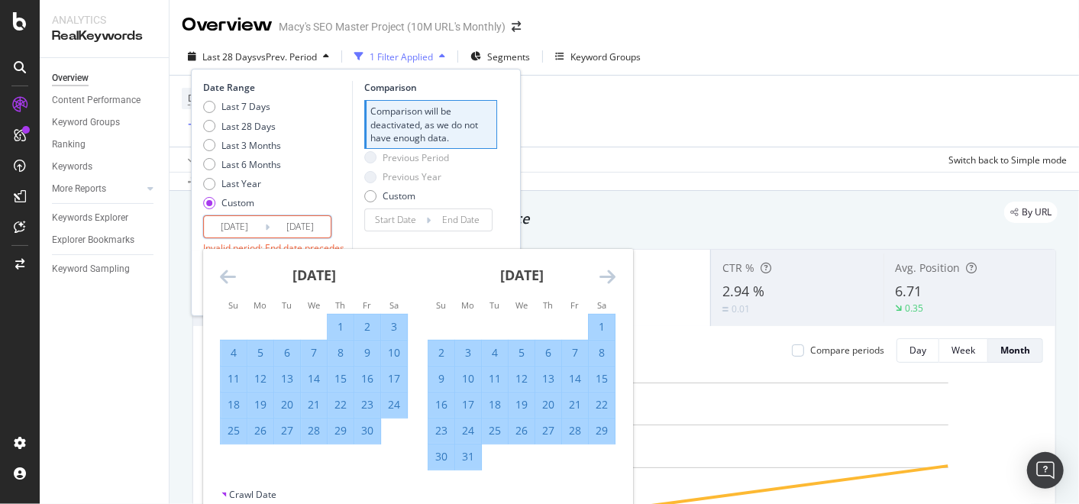
click at [606, 278] on icon "Move forward to switch to the next month." at bounding box center [607, 276] width 16 height 18
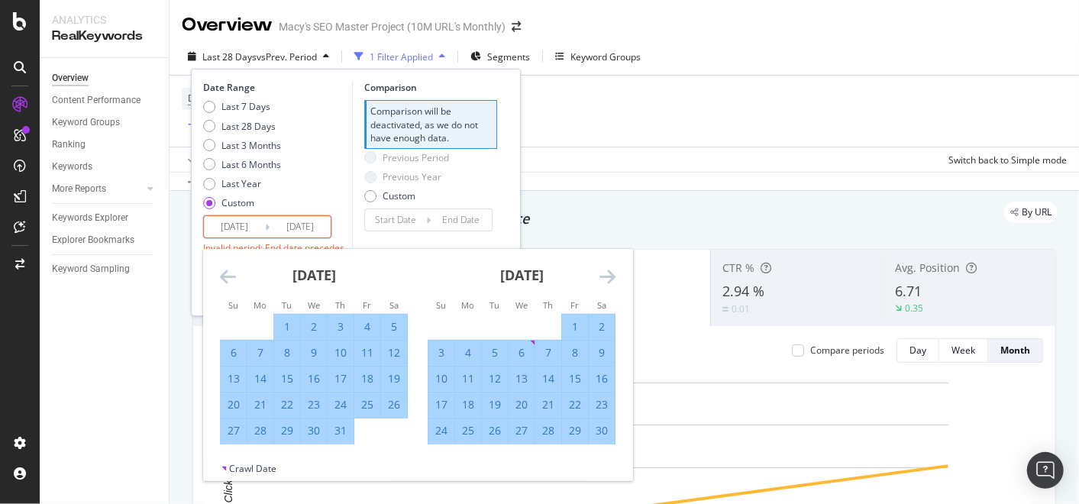
click at [606, 278] on icon "Move forward to switch to the next month." at bounding box center [607, 276] width 16 height 18
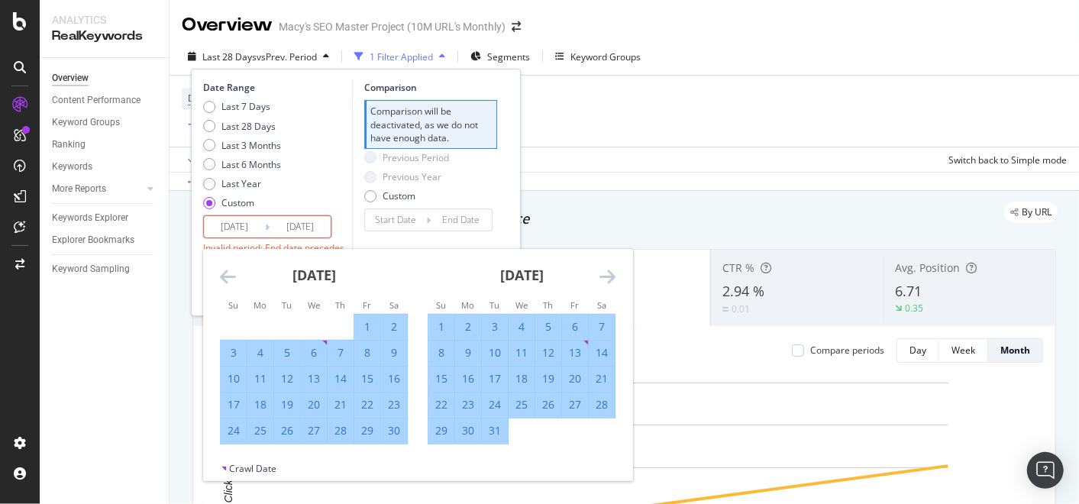
click at [606, 278] on icon "Move forward to switch to the next month." at bounding box center [607, 276] width 16 height 18
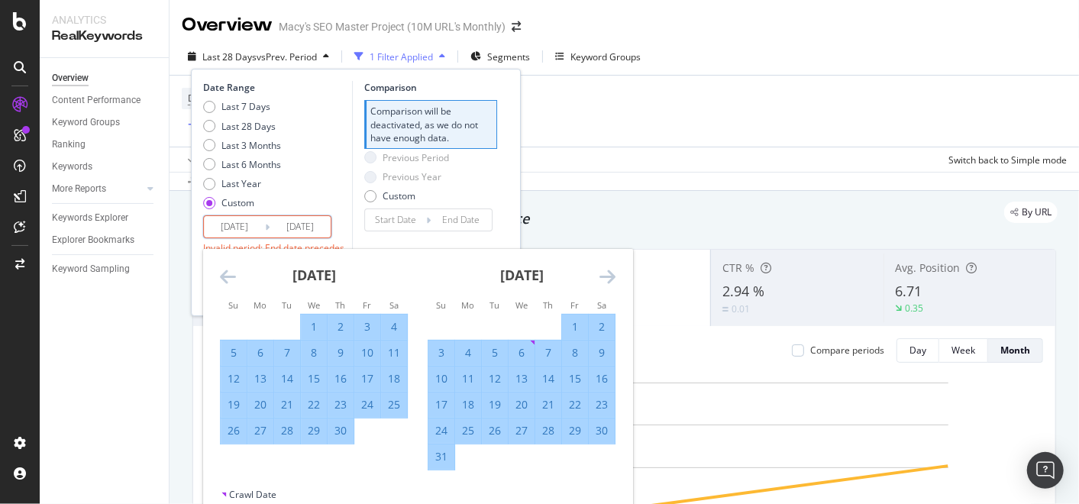
click at [606, 278] on icon "Move forward to switch to the next month." at bounding box center [607, 276] width 16 height 18
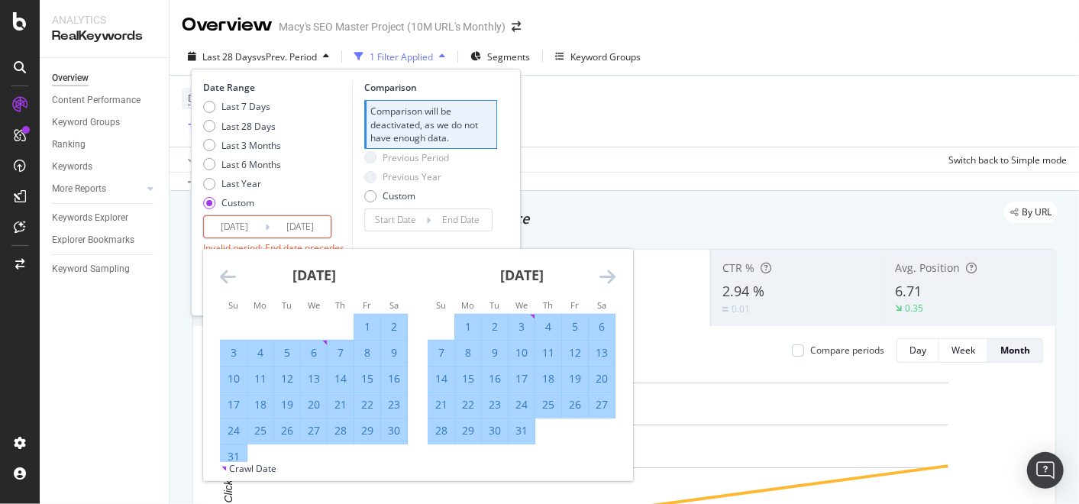
click at [606, 278] on icon "Move forward to switch to the next month." at bounding box center [607, 276] width 16 height 18
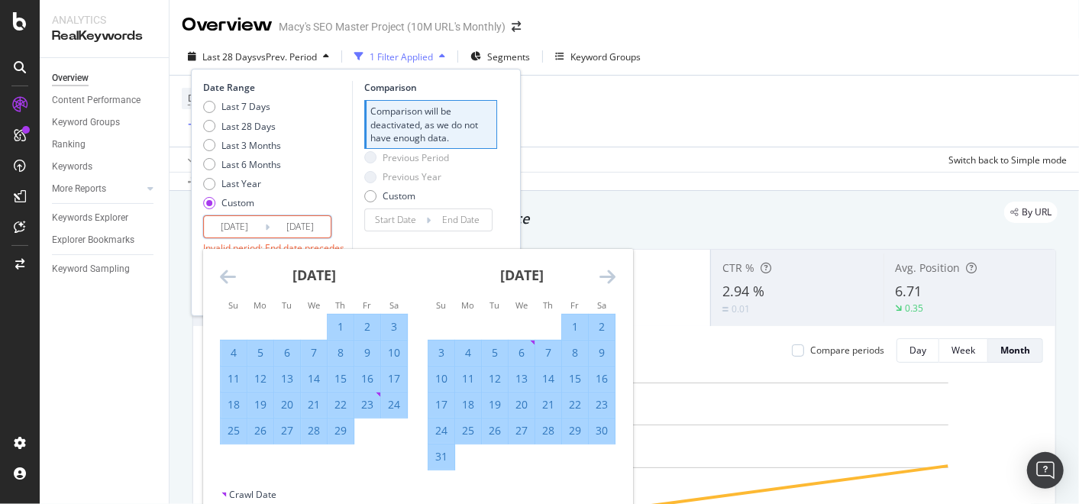
click at [606, 278] on icon "Move forward to switch to the next month." at bounding box center [607, 276] width 16 height 18
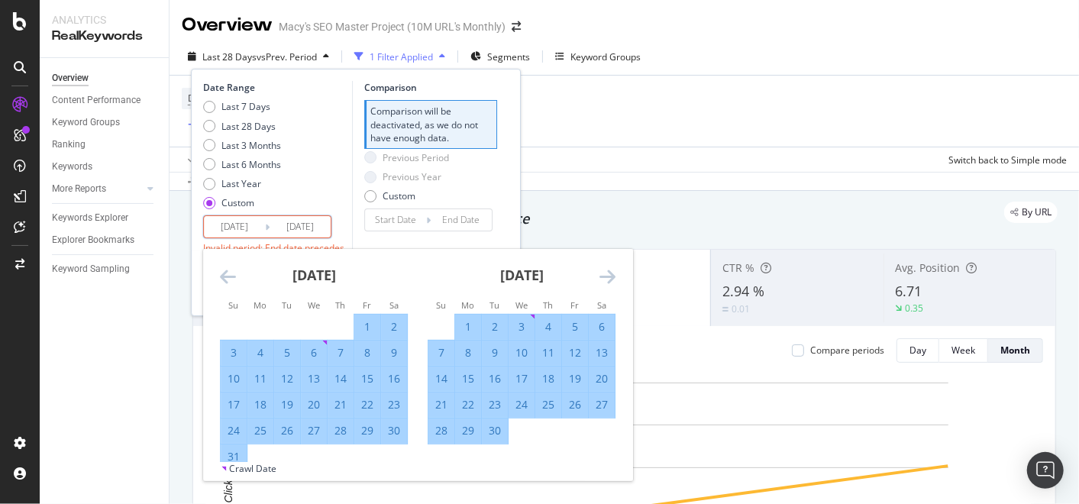
click at [606, 278] on icon "Move forward to switch to the next month." at bounding box center [607, 276] width 16 height 18
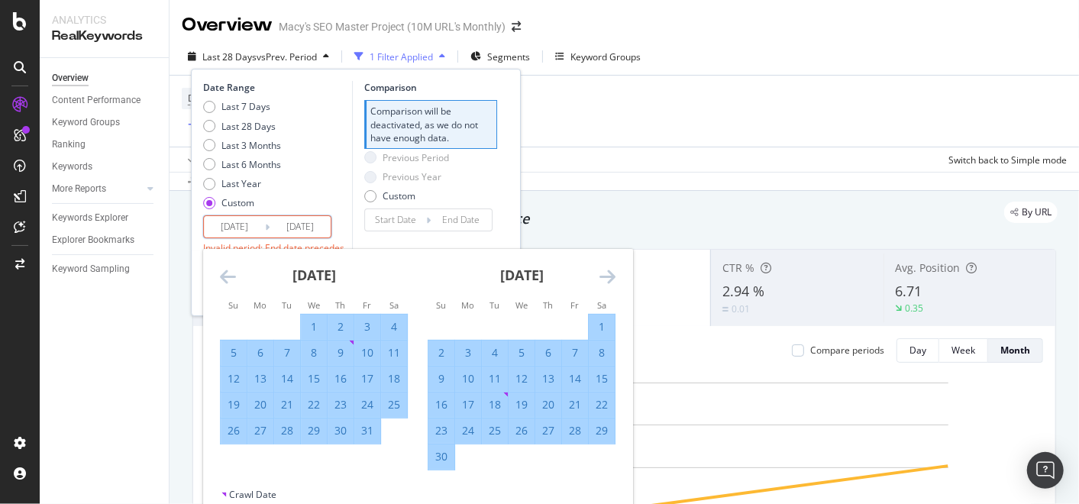
click at [606, 278] on icon "Move forward to switch to the next month." at bounding box center [607, 276] width 16 height 18
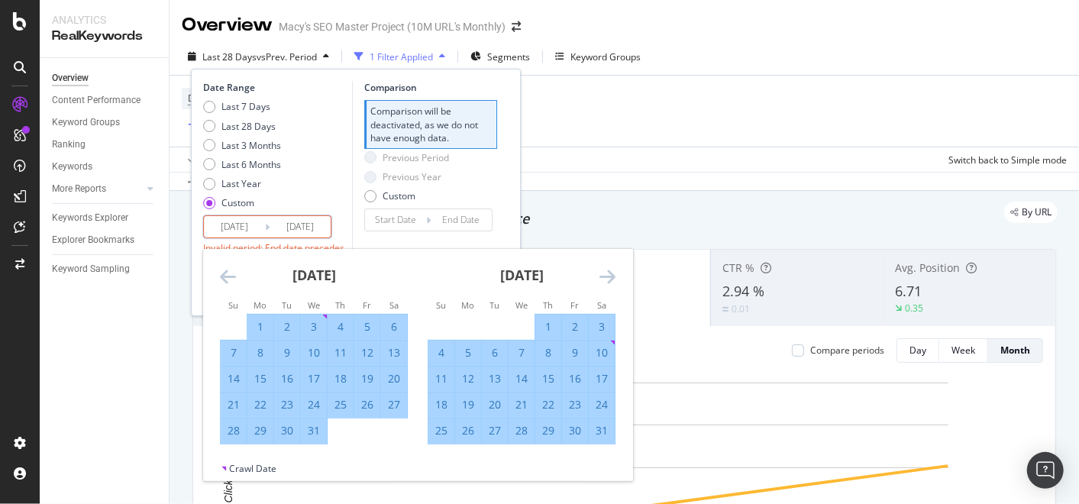
click at [606, 278] on icon "Move forward to switch to the next month." at bounding box center [607, 276] width 16 height 18
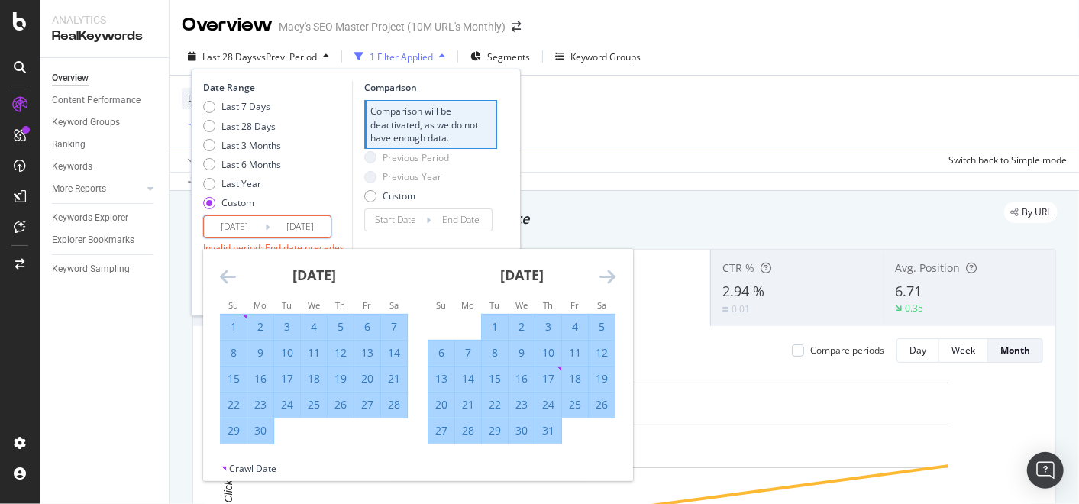
click at [606, 278] on icon "Move forward to switch to the next month." at bounding box center [607, 276] width 16 height 18
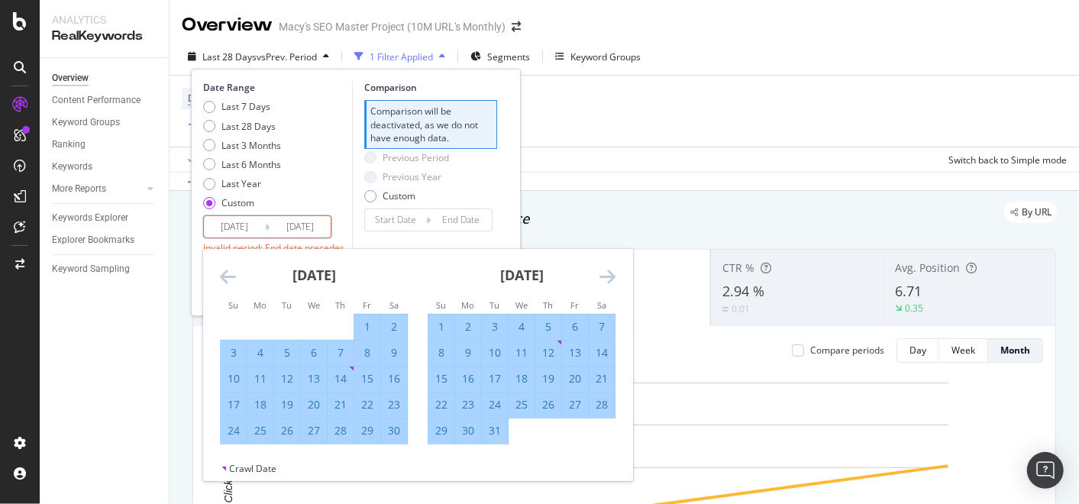
click at [606, 278] on icon "Move forward to switch to the next month." at bounding box center [607, 276] width 16 height 18
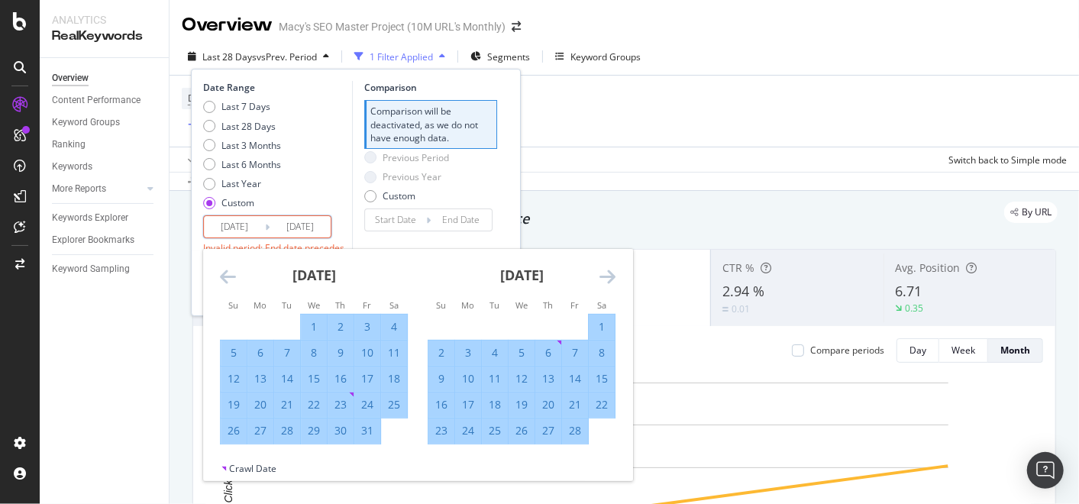
click at [606, 278] on icon "Move forward to switch to the next month." at bounding box center [607, 276] width 16 height 18
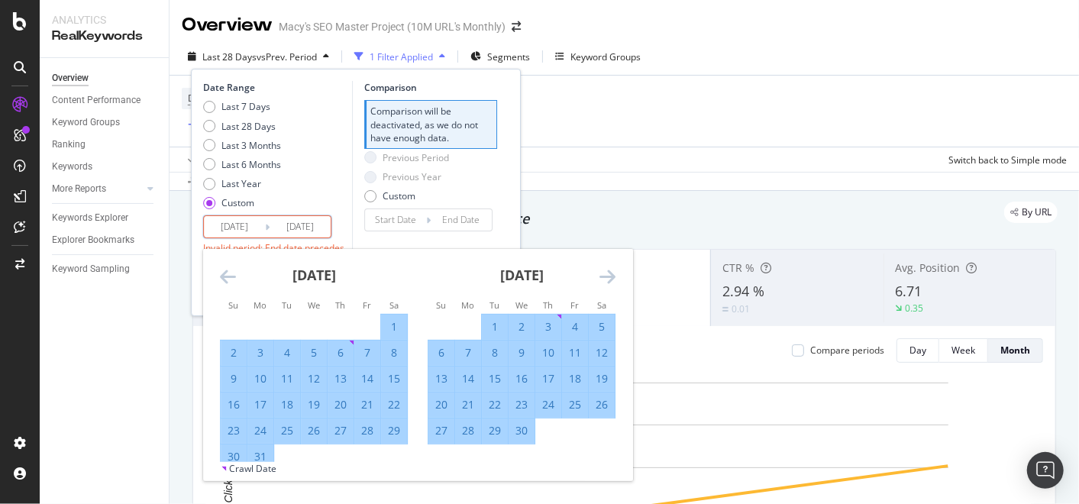
click at [606, 278] on icon "Move forward to switch to the next month." at bounding box center [607, 276] width 16 height 18
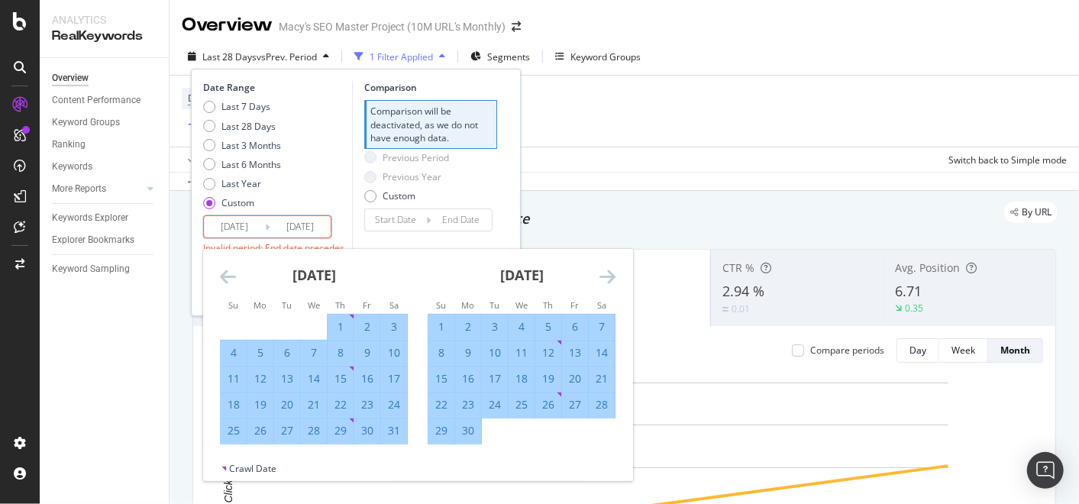
click at [606, 278] on icon "Move forward to switch to the next month." at bounding box center [607, 276] width 16 height 18
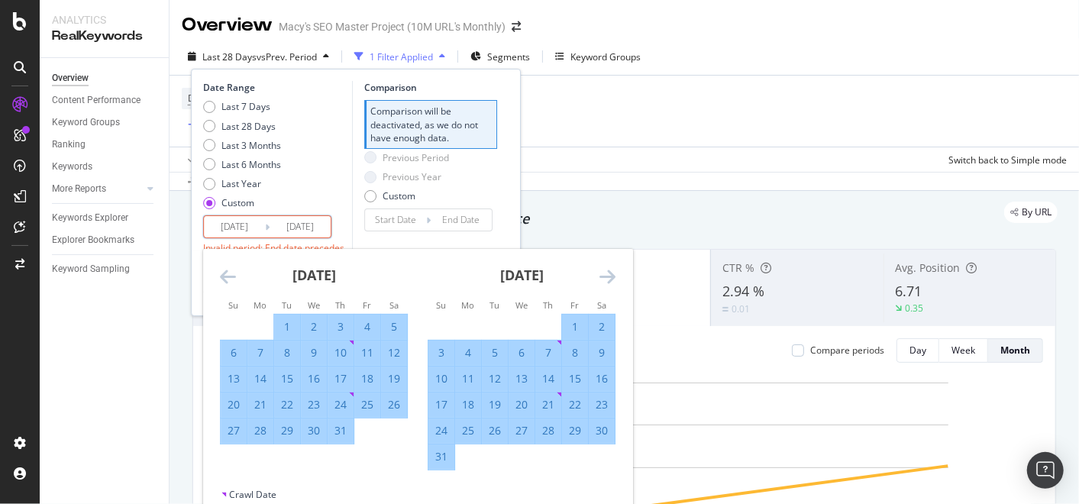
click at [606, 278] on icon "Move forward to switch to the next month." at bounding box center [607, 276] width 16 height 18
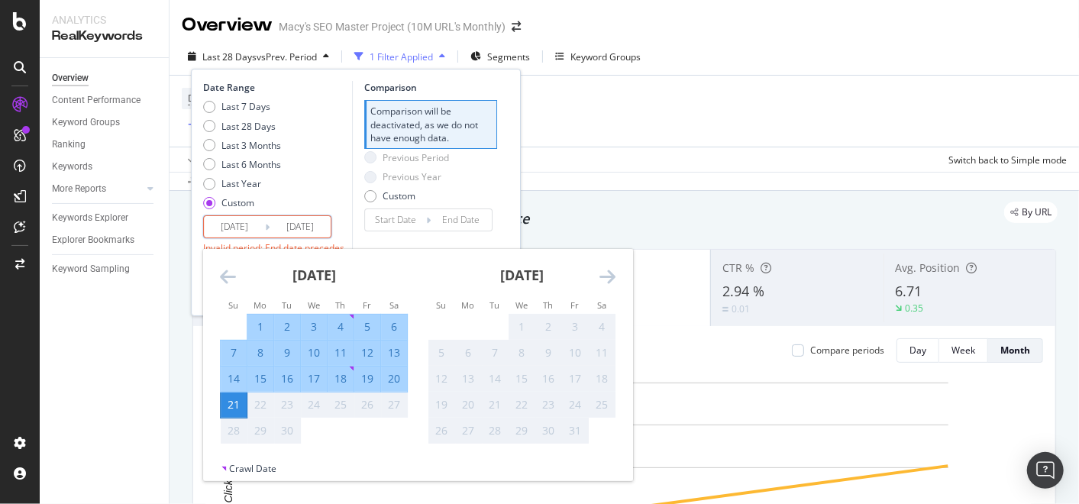
click at [606, 278] on icon "Move forward to switch to the next month." at bounding box center [607, 276] width 16 height 18
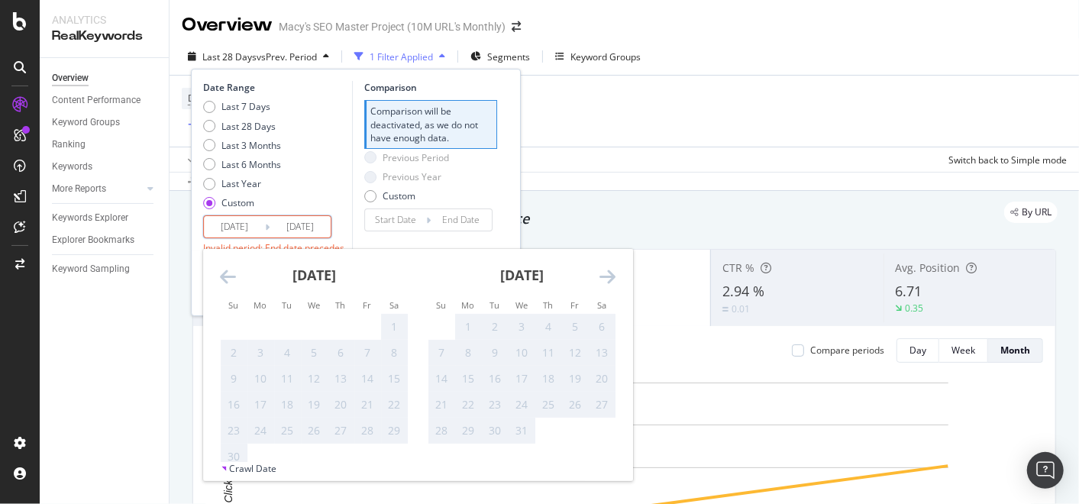
click at [606, 278] on icon "Move forward to switch to the next month." at bounding box center [607, 276] width 16 height 18
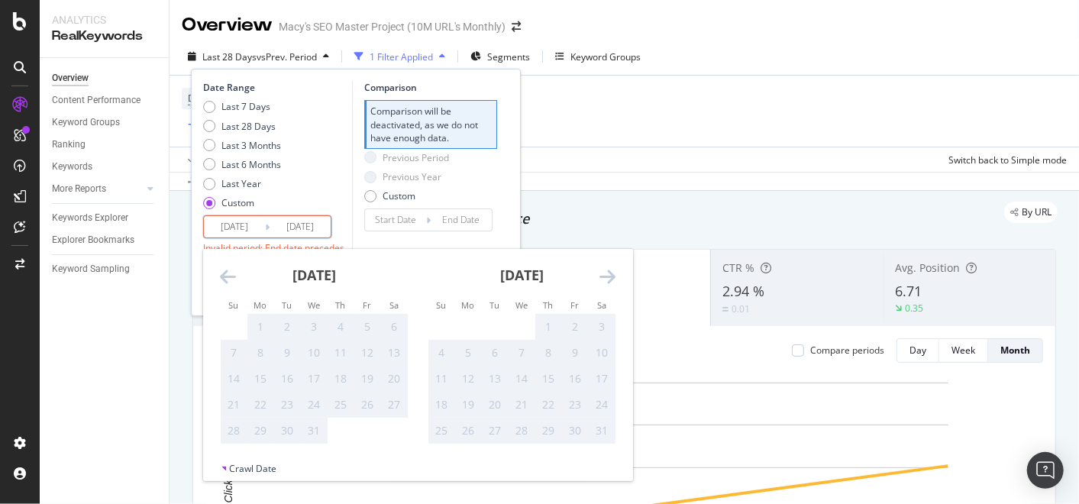
click at [224, 267] on icon "Move backward to switch to the previous month." at bounding box center [228, 276] width 16 height 18
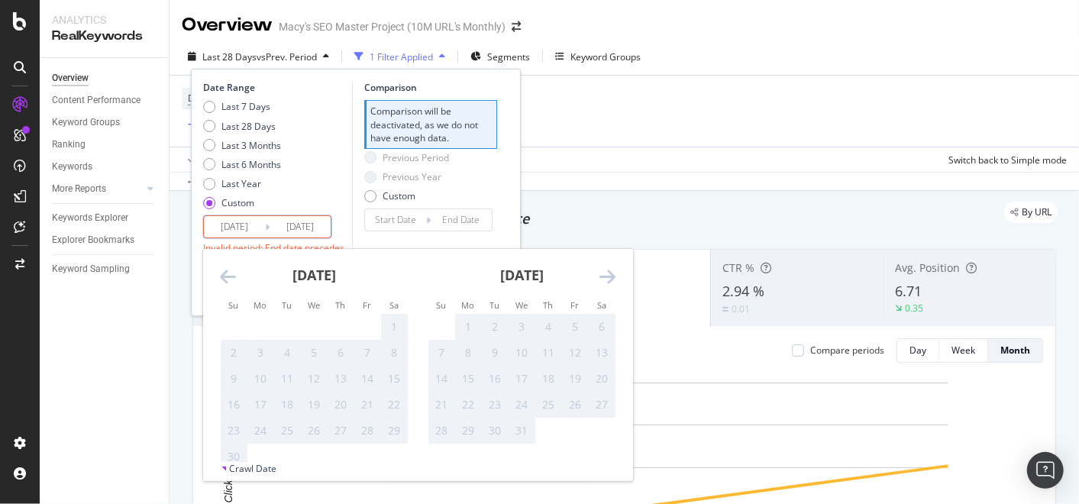
click at [224, 267] on icon "Move backward to switch to the previous month." at bounding box center [228, 276] width 16 height 18
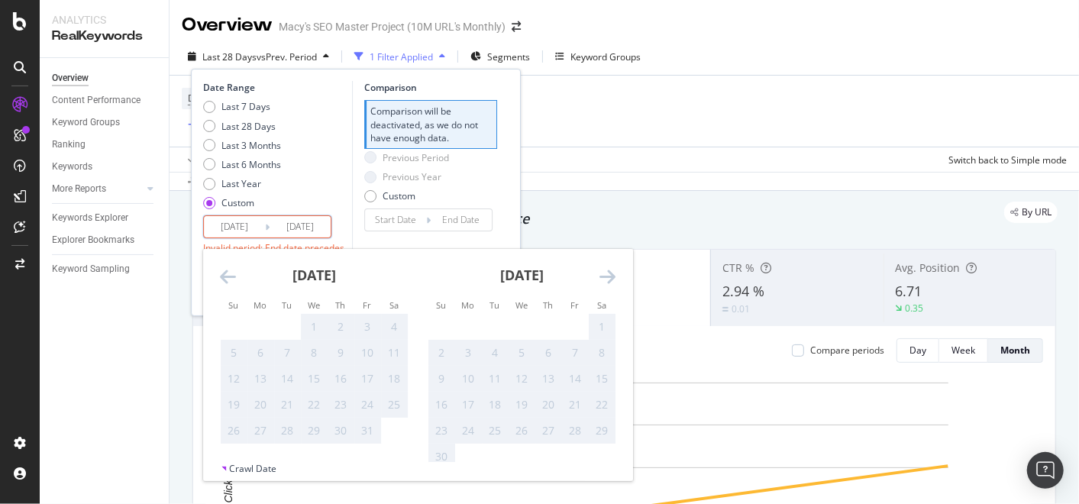
click at [224, 267] on icon "Move backward to switch to the previous month." at bounding box center [228, 276] width 16 height 18
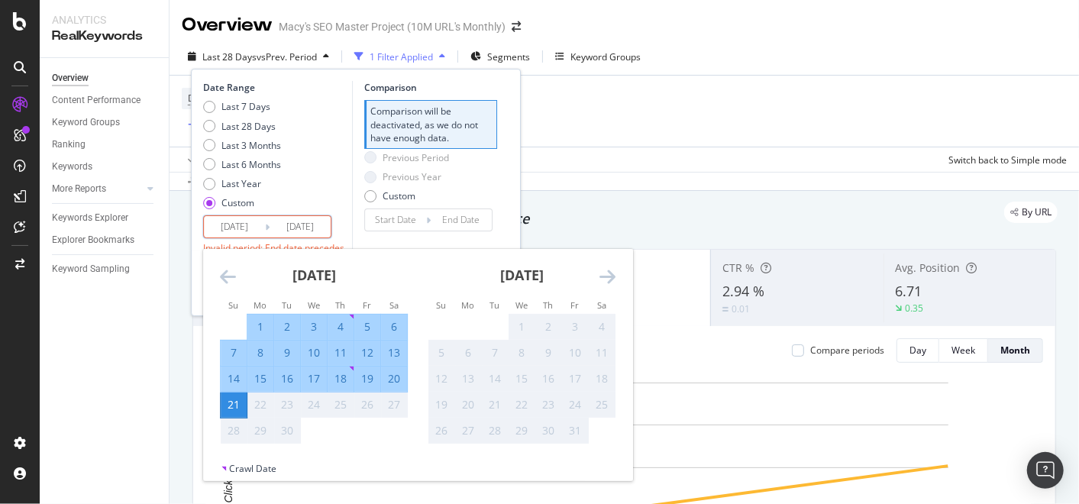
click at [229, 408] on div "21" at bounding box center [234, 404] width 26 height 15
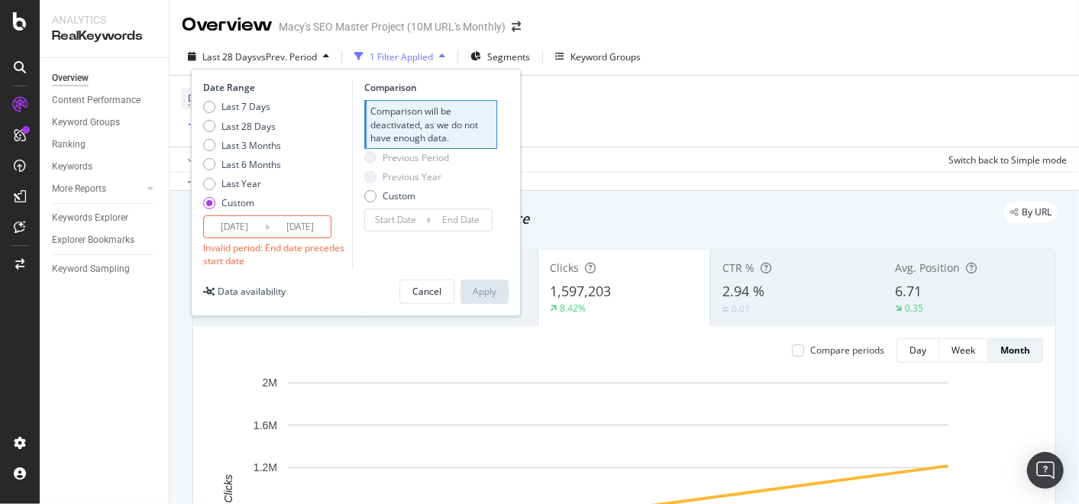
click at [241, 206] on div "Custom" at bounding box center [237, 202] width 33 height 13
type input "[DATE]"
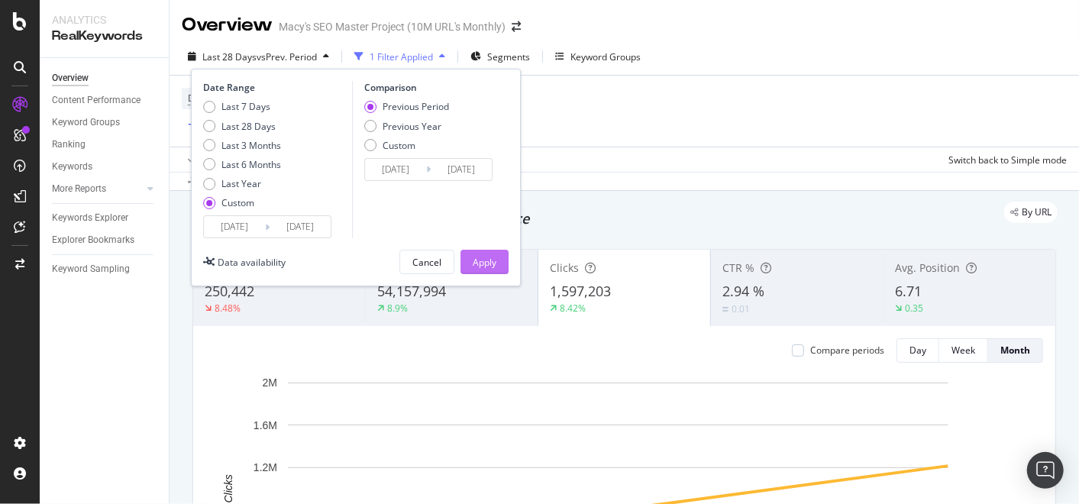
click at [497, 259] on button "Apply" at bounding box center [484, 262] width 48 height 24
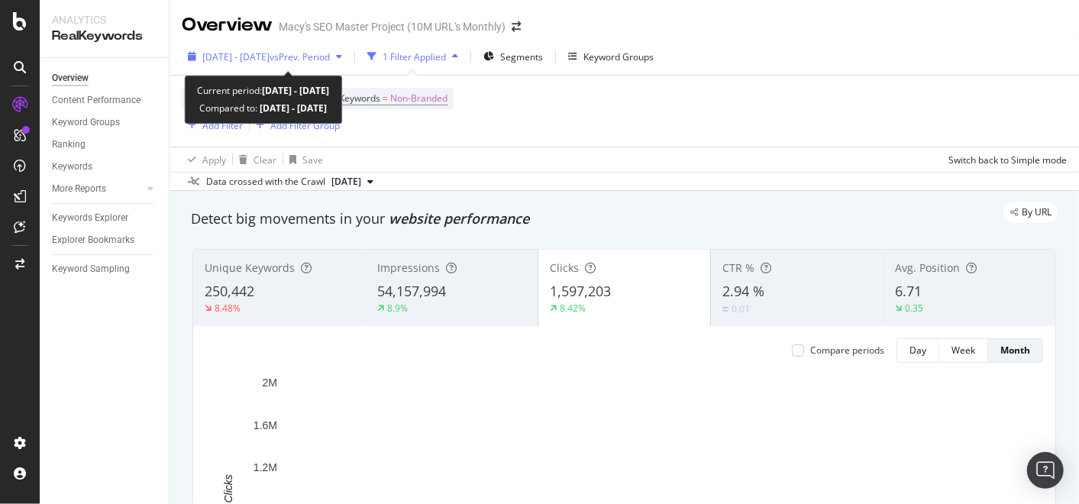
click at [342, 56] on icon "button" at bounding box center [339, 56] width 6 height 9
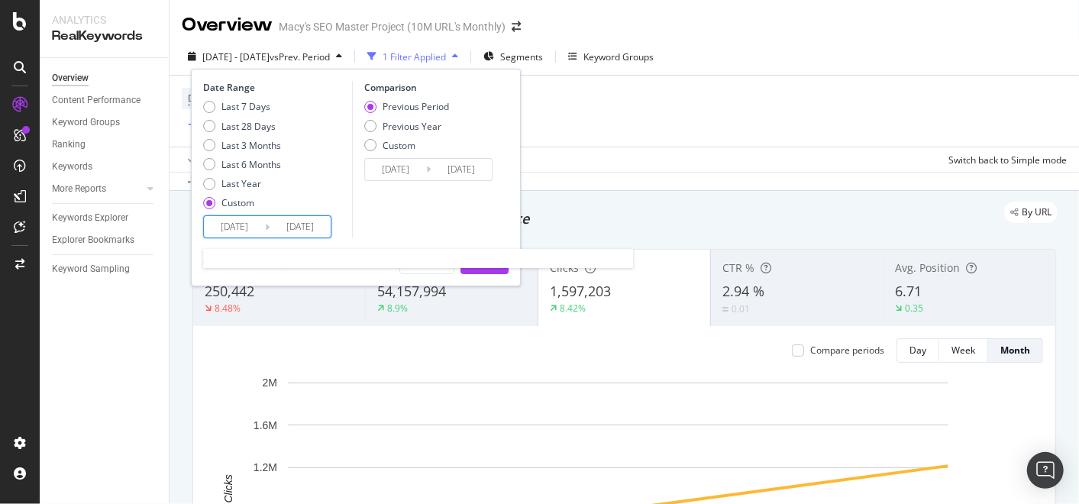
click at [290, 231] on input "[DATE]" at bounding box center [299, 226] width 61 height 21
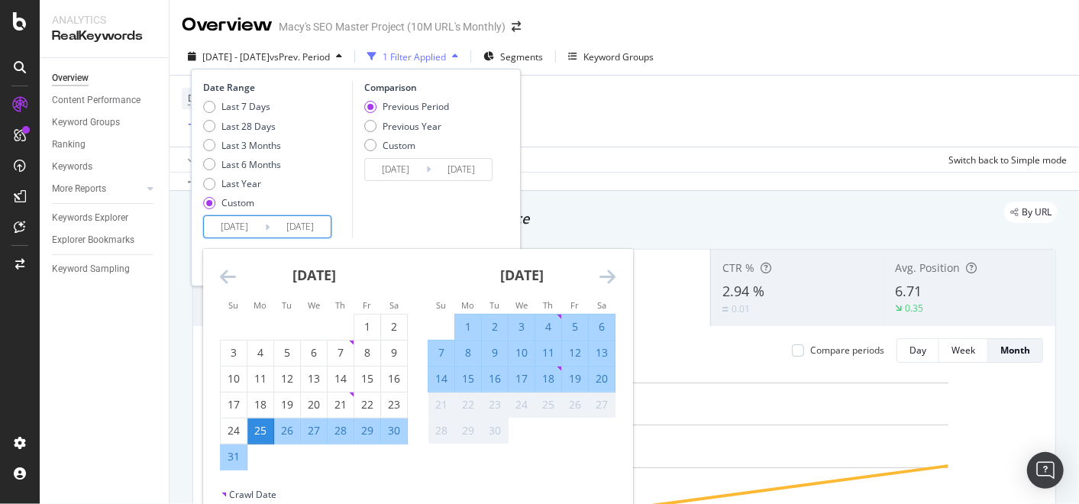
click at [240, 224] on input "[DATE]" at bounding box center [234, 226] width 61 height 21
click at [233, 280] on icon "Move backward to switch to the previous month." at bounding box center [228, 276] width 16 height 18
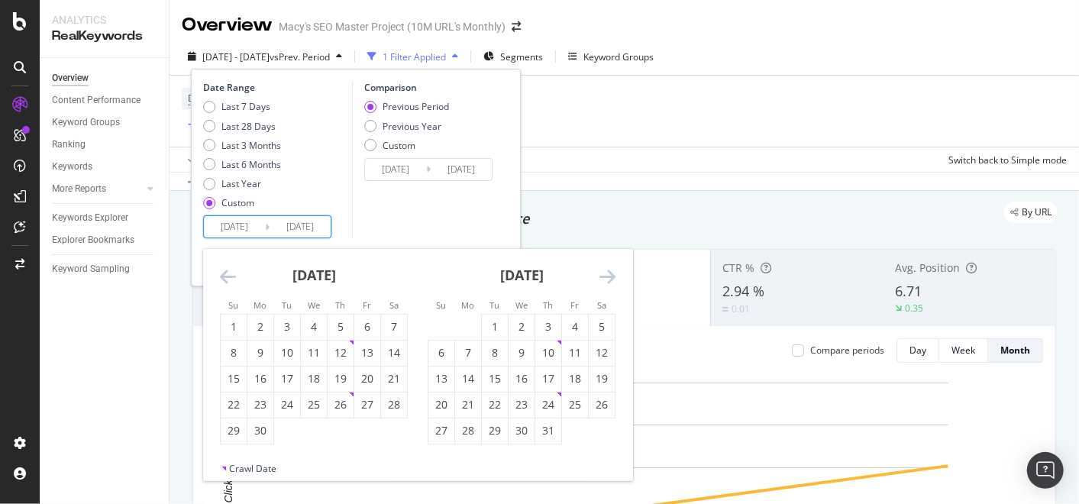
click at [233, 280] on icon "Move backward to switch to the previous month." at bounding box center [228, 276] width 16 height 18
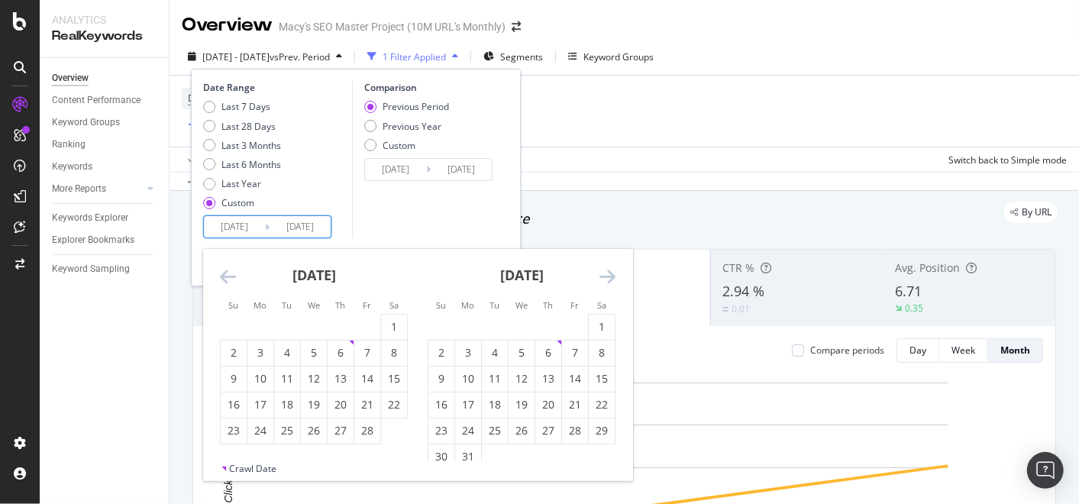
click at [233, 280] on icon "Move backward to switch to the previous month." at bounding box center [228, 276] width 16 height 18
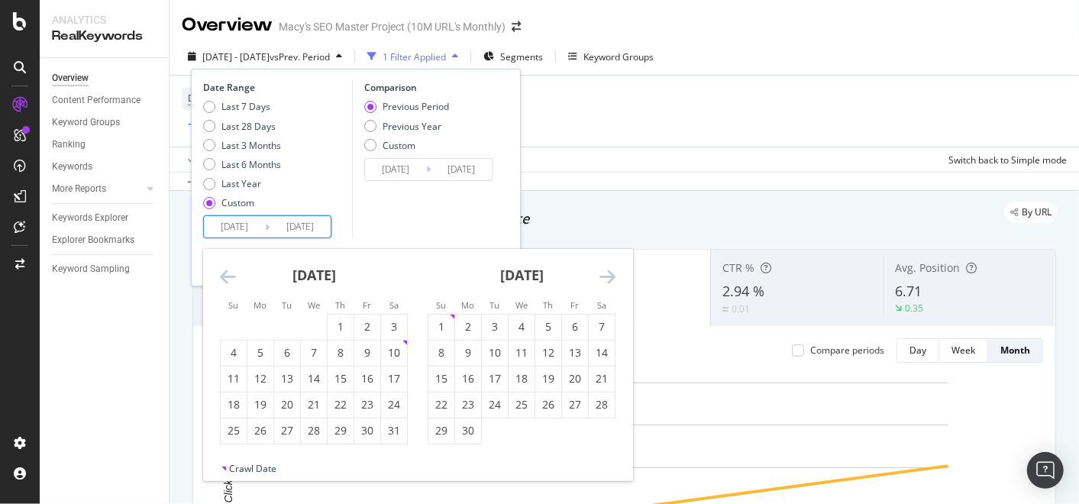
click at [233, 280] on icon "Move backward to switch to the previous month." at bounding box center [228, 276] width 16 height 18
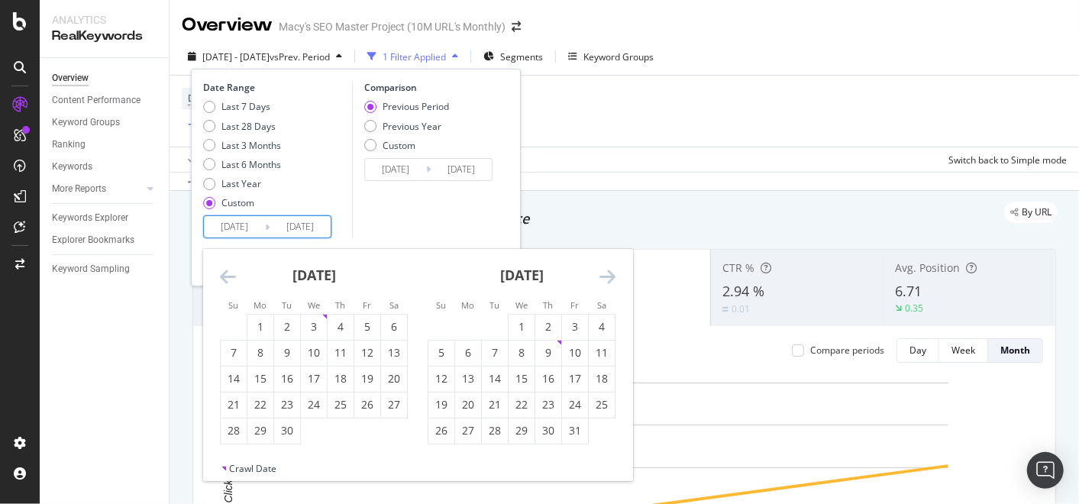
click at [233, 280] on icon "Move backward to switch to the previous month." at bounding box center [228, 276] width 16 height 18
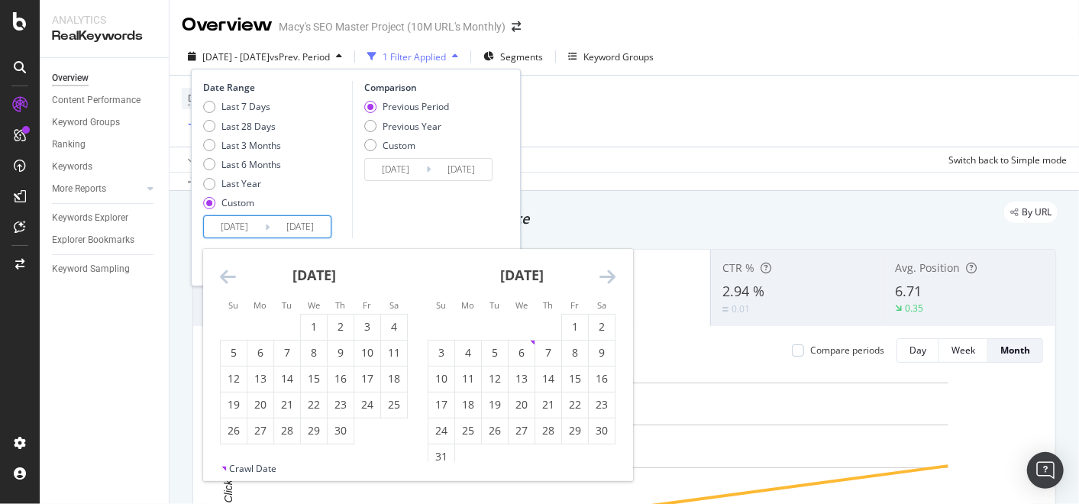
click at [233, 280] on icon "Move backward to switch to the previous month." at bounding box center [228, 276] width 16 height 18
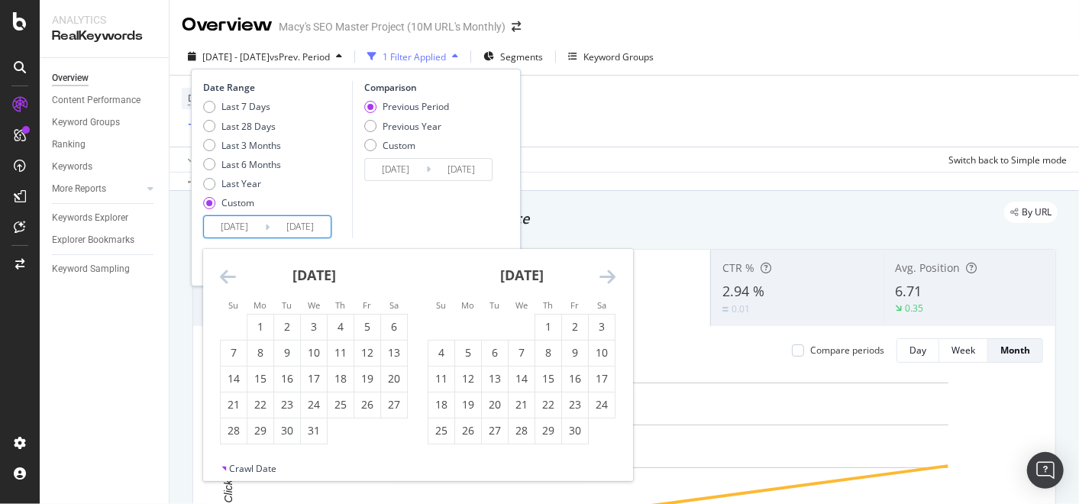
click at [233, 280] on icon "Move backward to switch to the previous month." at bounding box center [228, 276] width 16 height 18
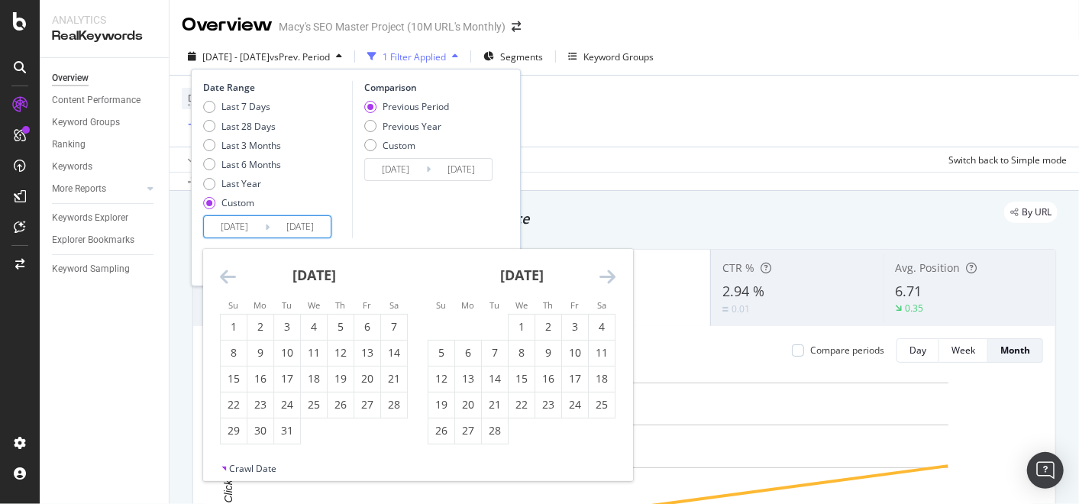
click at [233, 280] on icon "Move backward to switch to the previous month." at bounding box center [228, 276] width 16 height 18
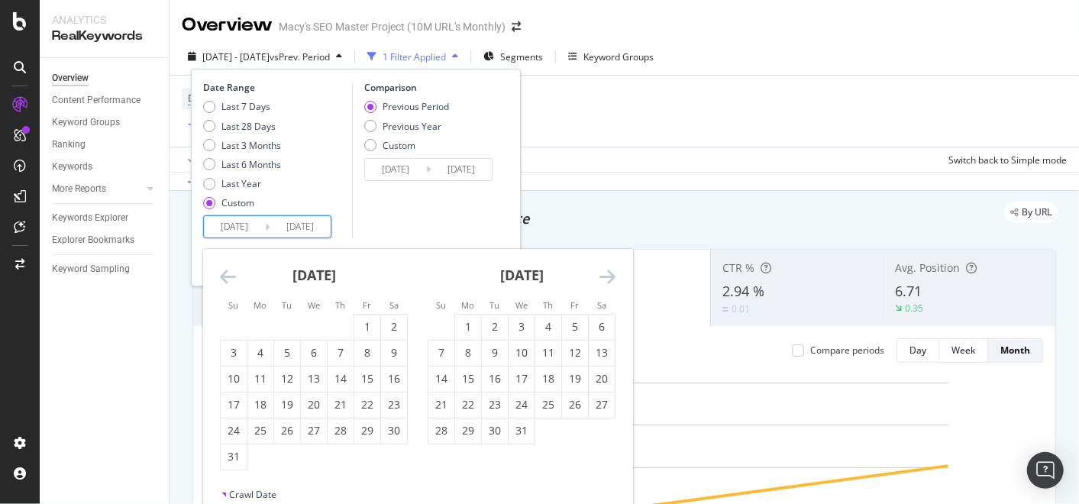
click at [233, 280] on icon "Move backward to switch to the previous month." at bounding box center [228, 276] width 16 height 18
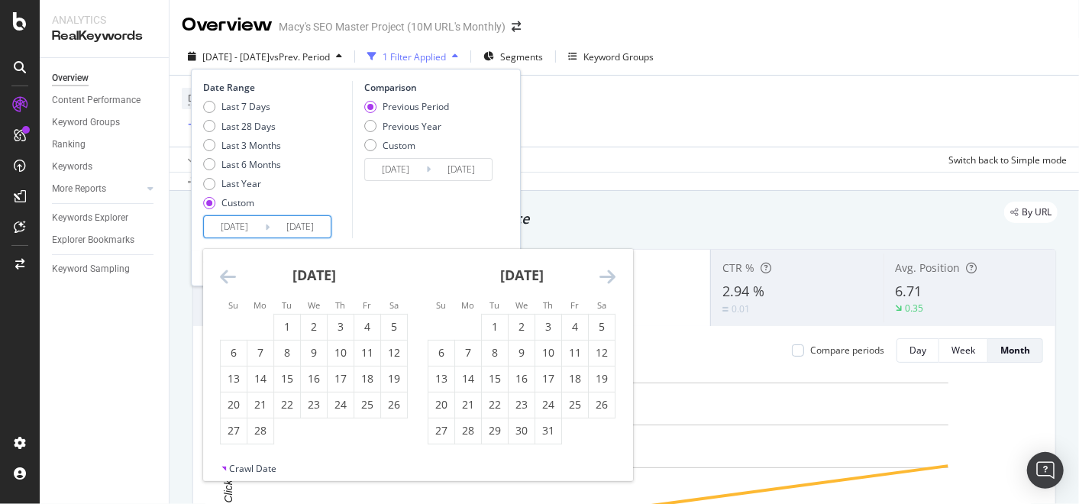
click at [233, 280] on icon "Move backward to switch to the previous month." at bounding box center [228, 276] width 16 height 18
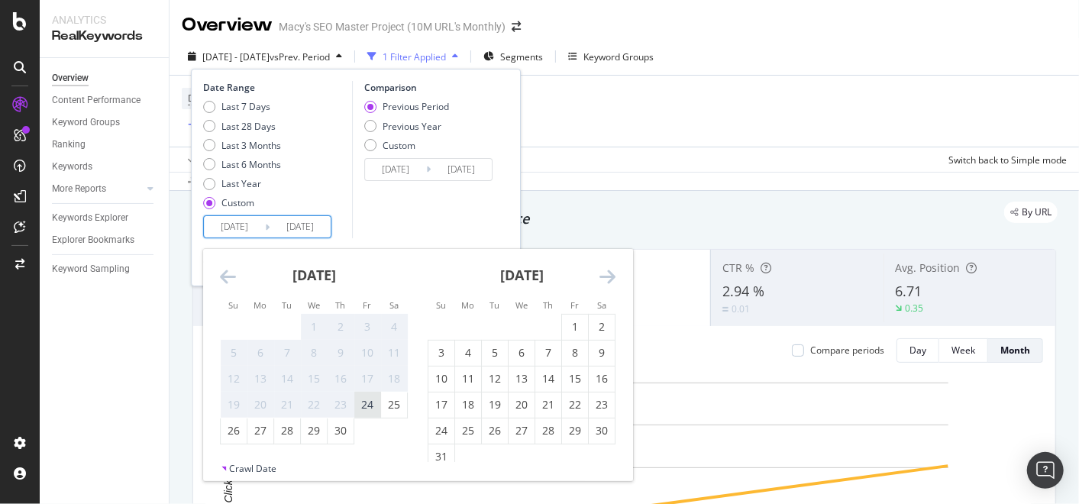
click at [368, 398] on div "24" at bounding box center [367, 404] width 26 height 15
type input "[DATE]"
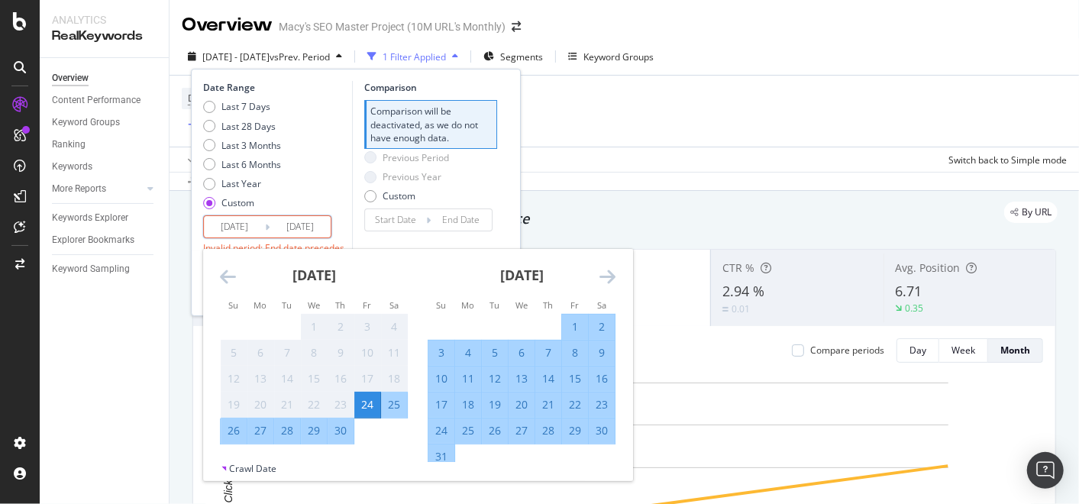
click at [608, 275] on icon "Move forward to switch to the next month." at bounding box center [607, 276] width 16 height 18
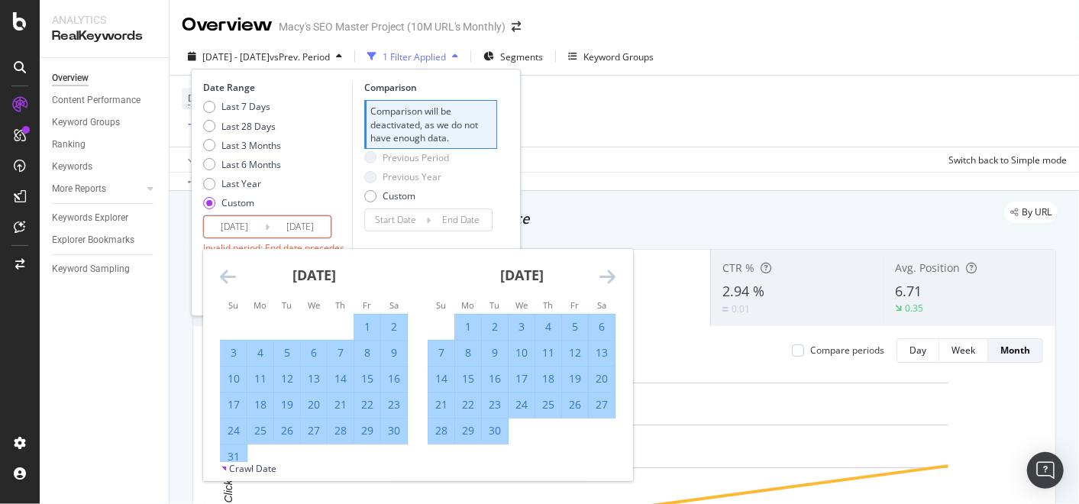
click at [608, 275] on icon "Move forward to switch to the next month." at bounding box center [607, 276] width 16 height 18
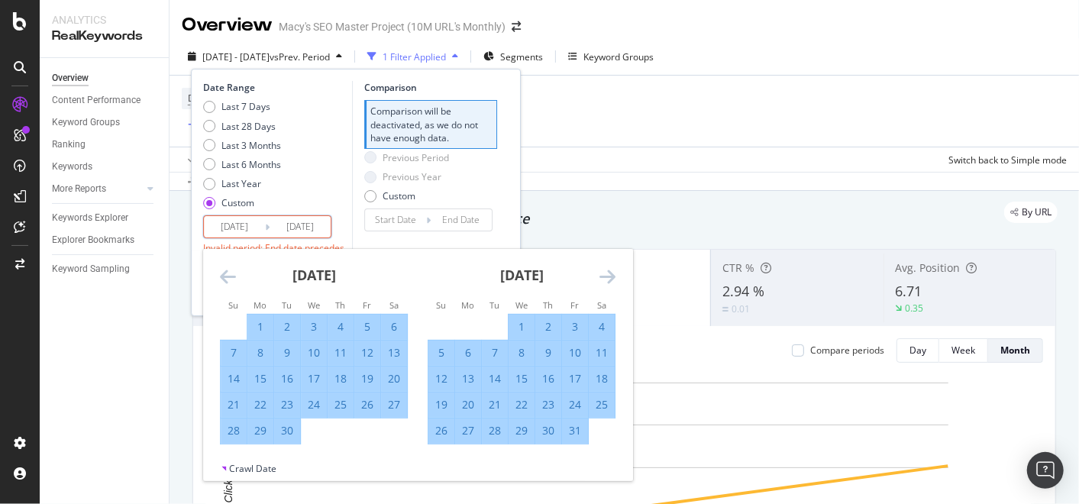
click at [608, 275] on icon "Move forward to switch to the next month." at bounding box center [607, 276] width 16 height 18
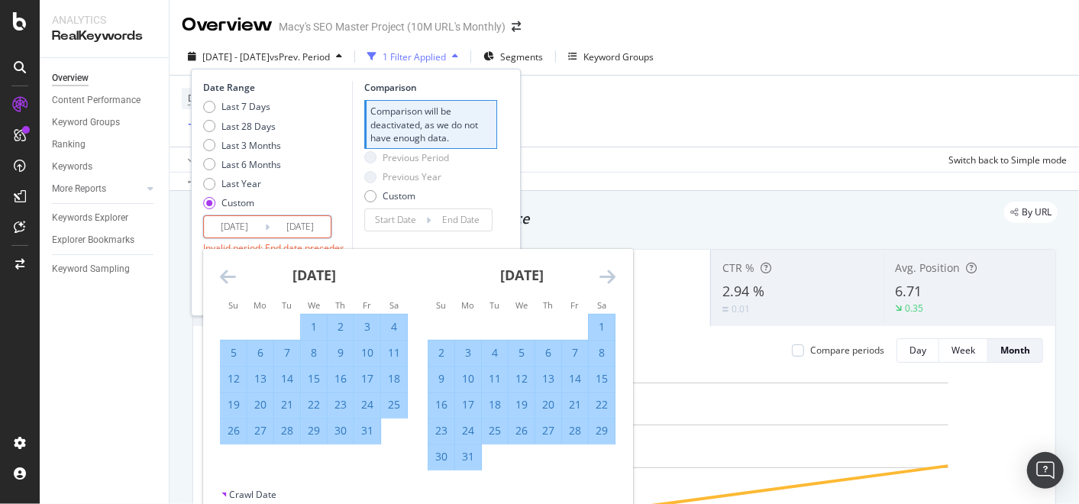
click at [608, 275] on icon "Move forward to switch to the next month." at bounding box center [607, 276] width 16 height 18
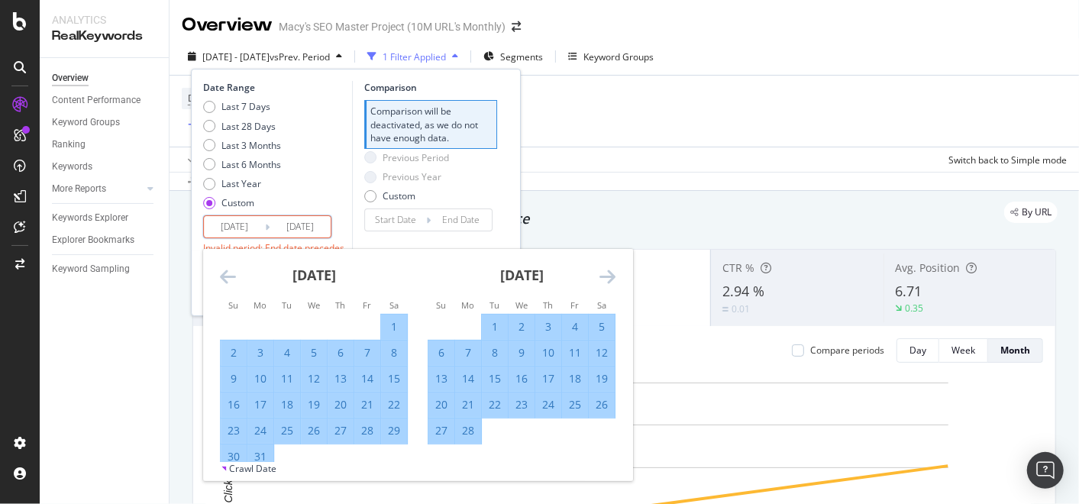
click at [608, 275] on icon "Move forward to switch to the next month." at bounding box center [607, 276] width 16 height 18
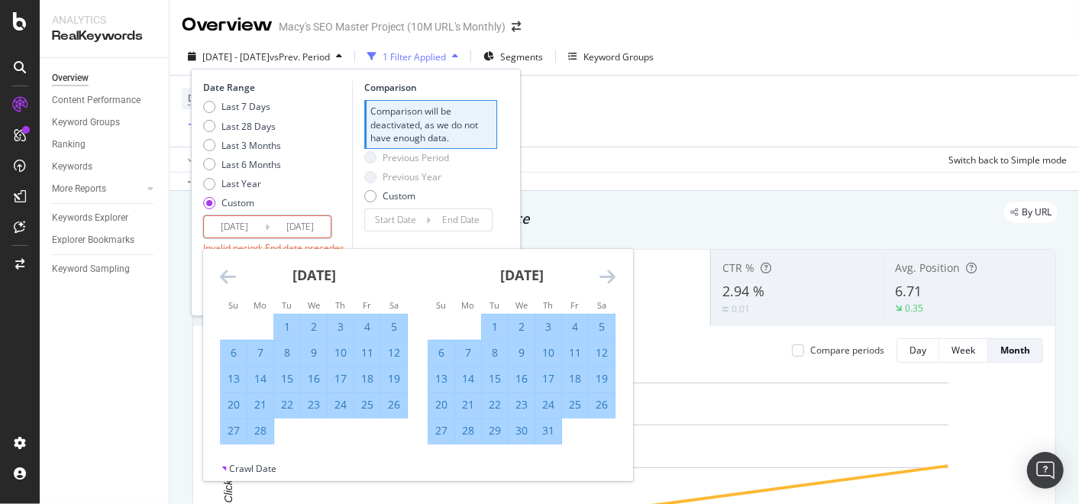
click at [608, 275] on icon "Move forward to switch to the next month." at bounding box center [607, 276] width 16 height 18
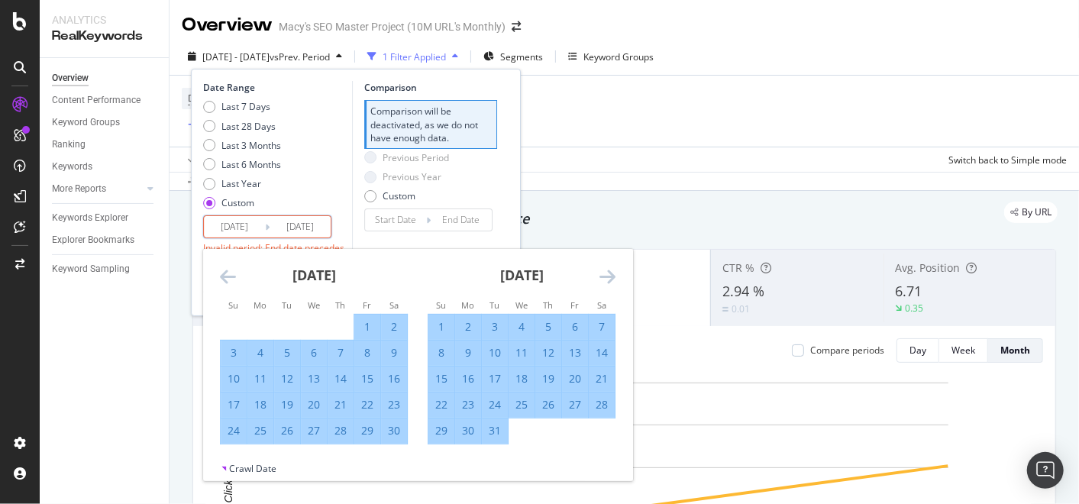
click at [608, 275] on icon "Move forward to switch to the next month." at bounding box center [607, 276] width 16 height 18
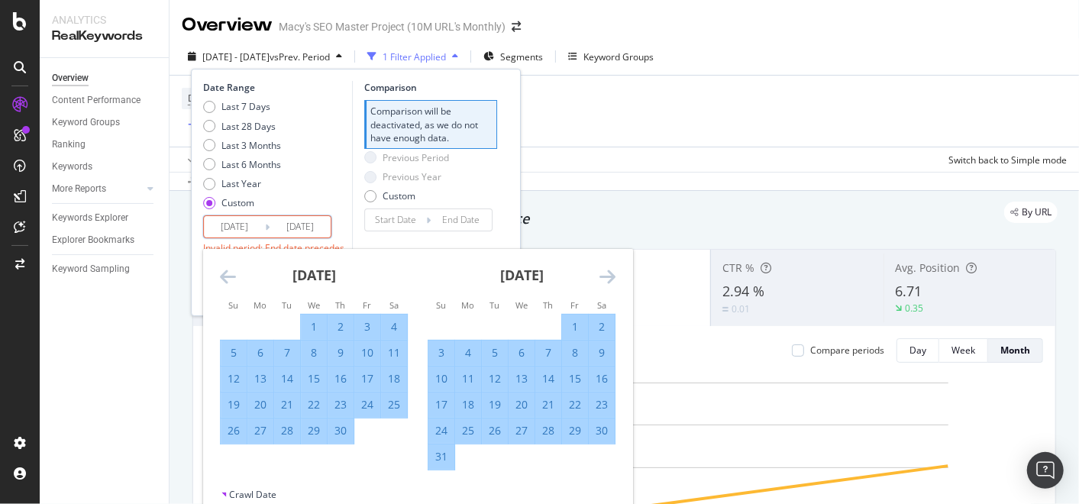
click at [608, 275] on icon "Move forward to switch to the next month." at bounding box center [607, 276] width 16 height 18
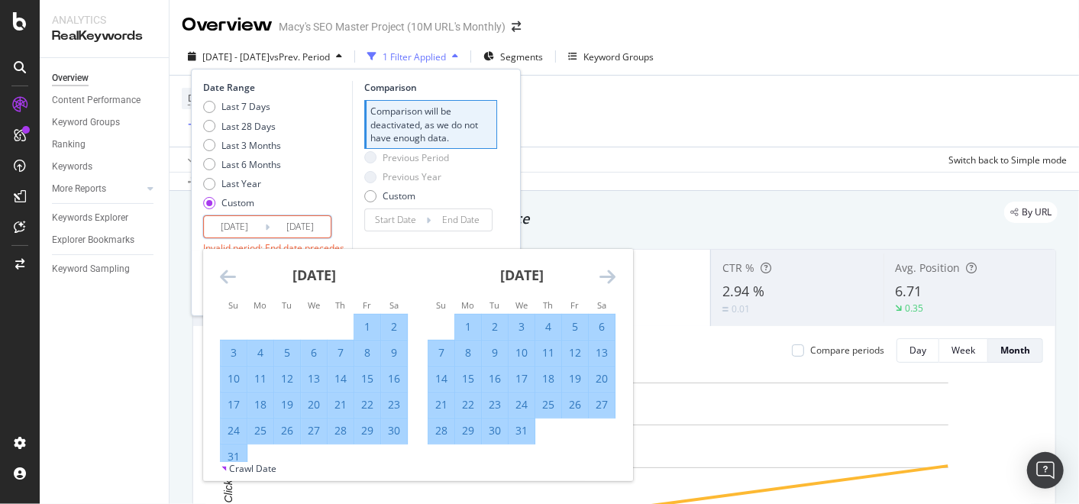
click at [608, 275] on icon "Move forward to switch to the next month." at bounding box center [607, 276] width 16 height 18
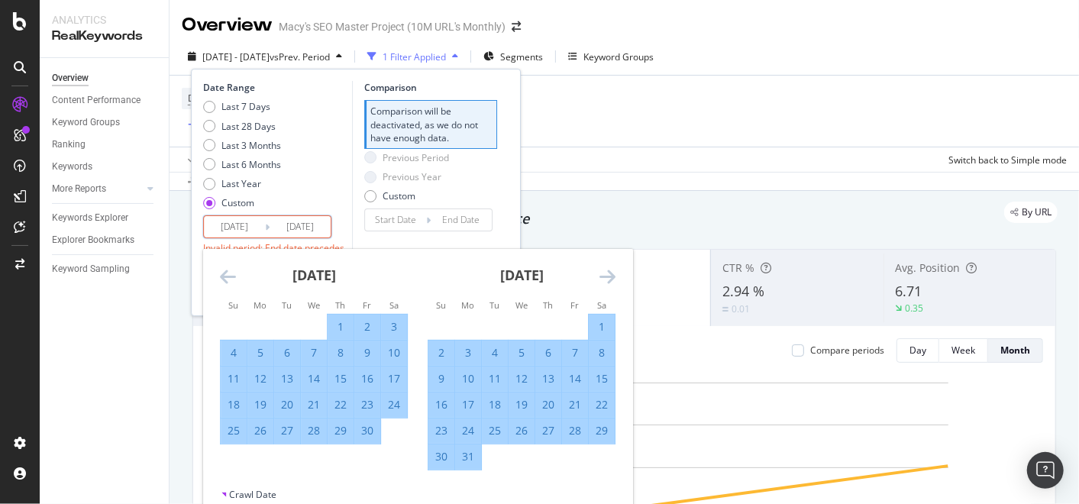
click at [608, 275] on icon "Move forward to switch to the next month." at bounding box center [607, 276] width 16 height 18
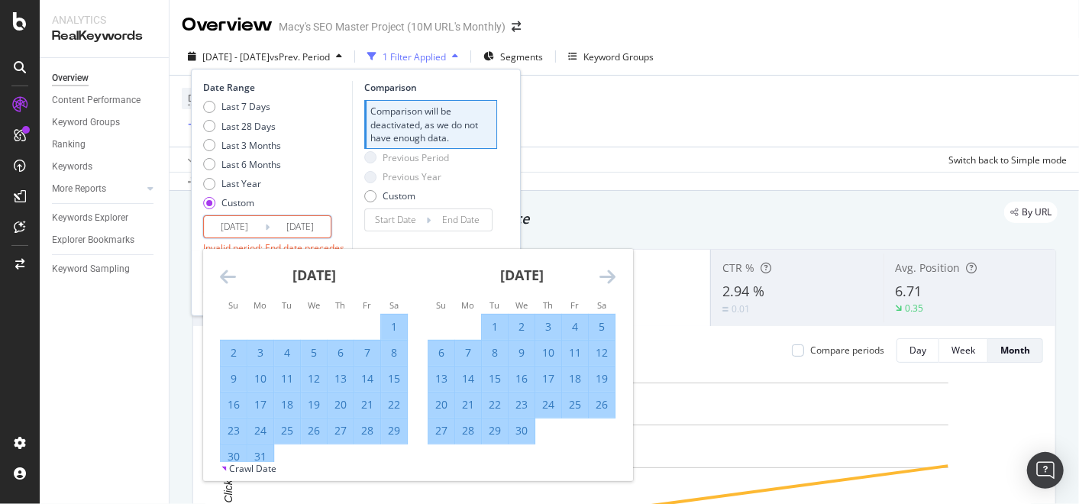
click at [608, 275] on icon "Move forward to switch to the next month." at bounding box center [607, 276] width 16 height 18
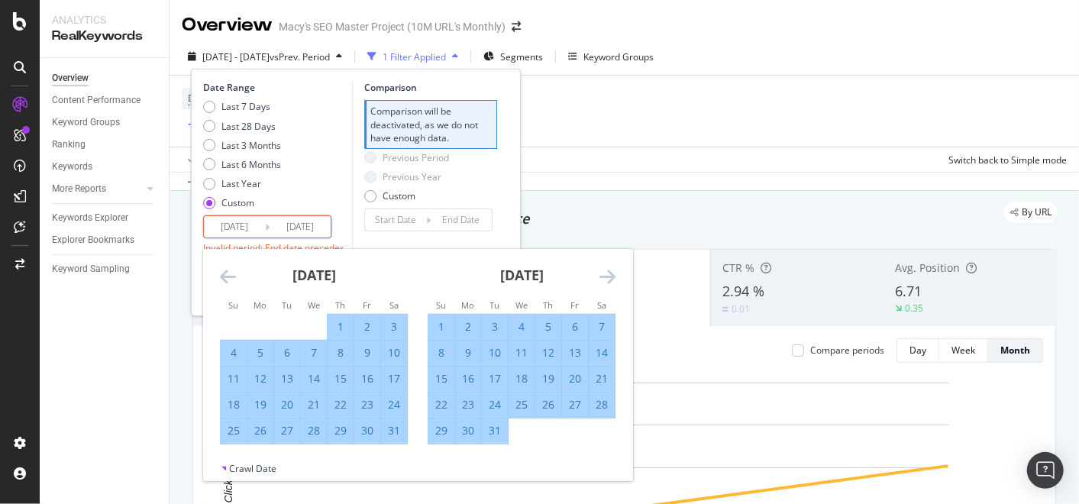
click at [608, 275] on icon "Move forward to switch to the next month." at bounding box center [607, 276] width 16 height 18
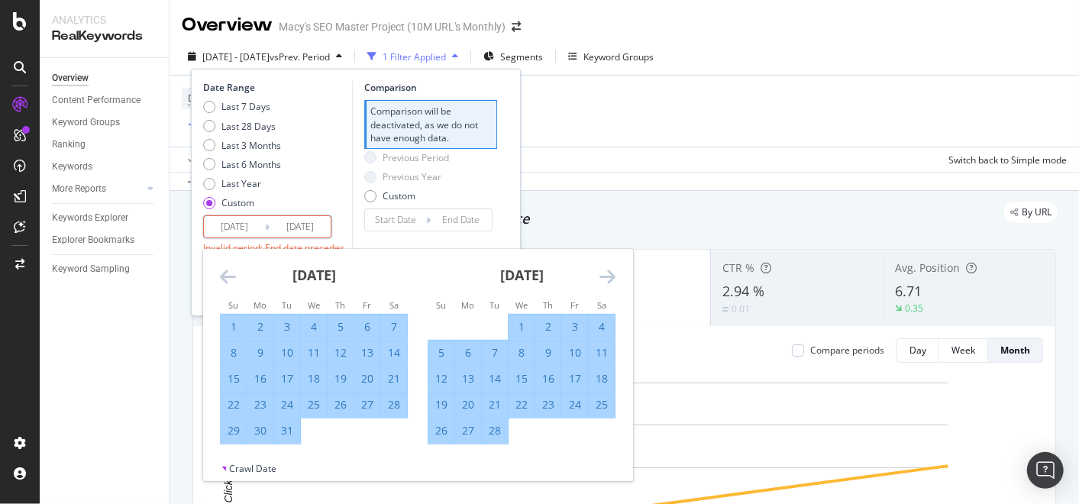
click at [608, 275] on icon "Move forward to switch to the next month." at bounding box center [607, 276] width 16 height 18
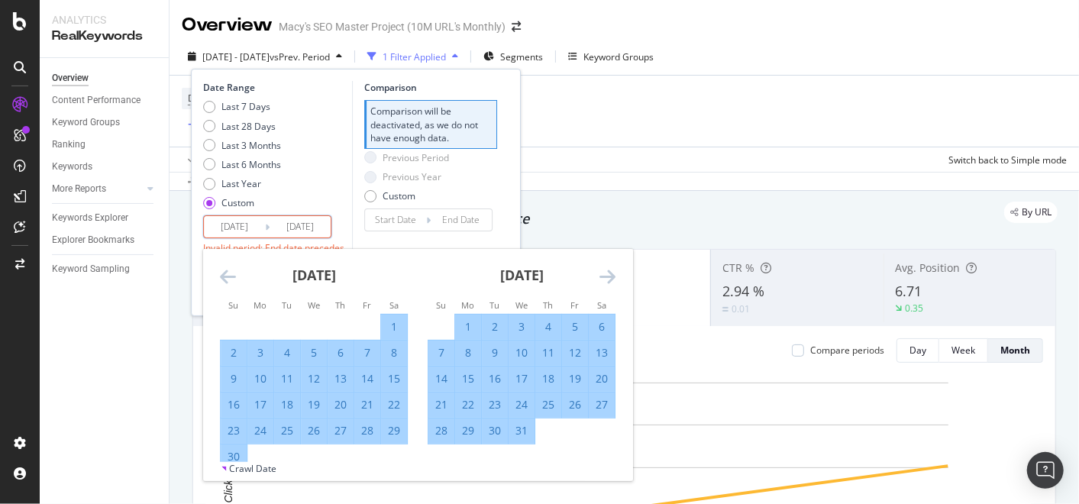
click at [608, 275] on icon "Move forward to switch to the next month." at bounding box center [607, 276] width 16 height 18
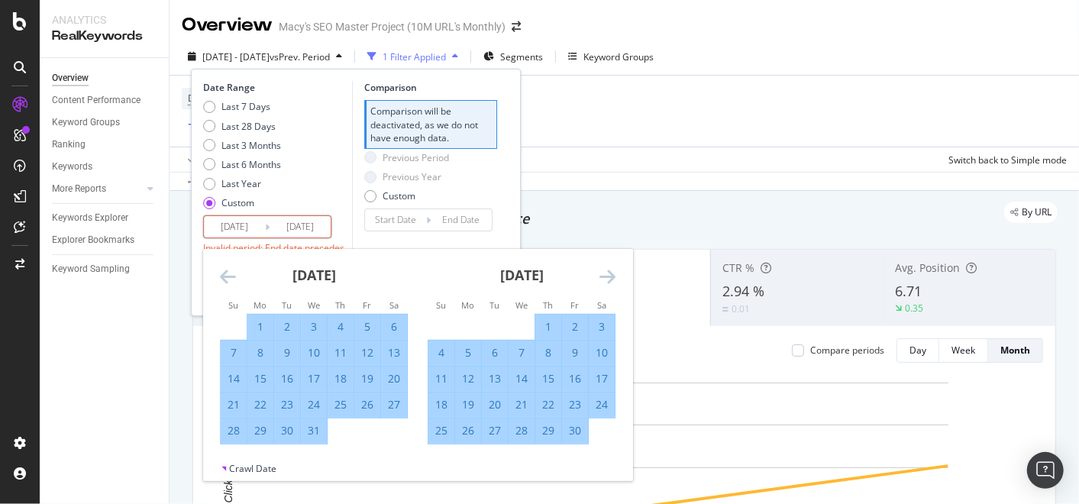
click at [608, 275] on icon "Move forward to switch to the next month." at bounding box center [607, 276] width 16 height 18
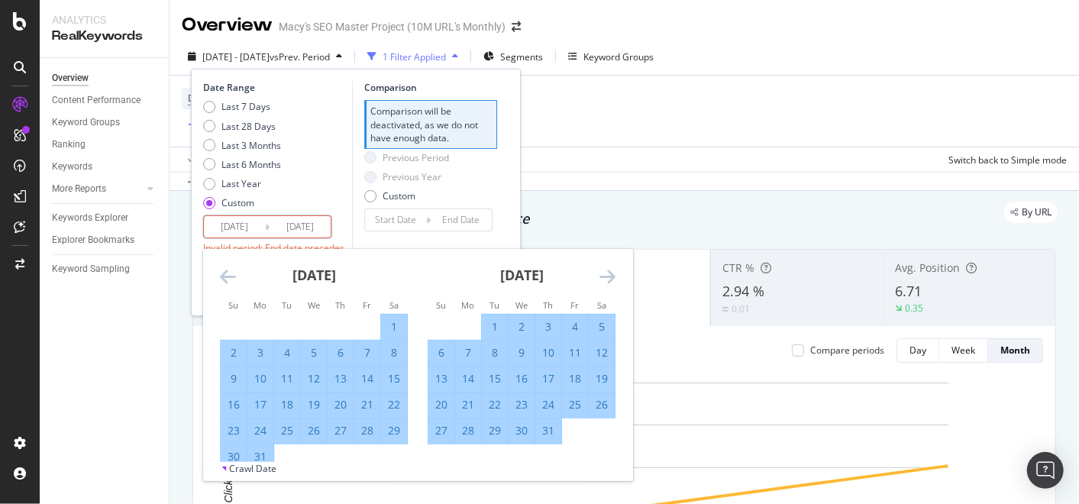
click at [608, 275] on icon "Move forward to switch to the next month." at bounding box center [607, 276] width 16 height 18
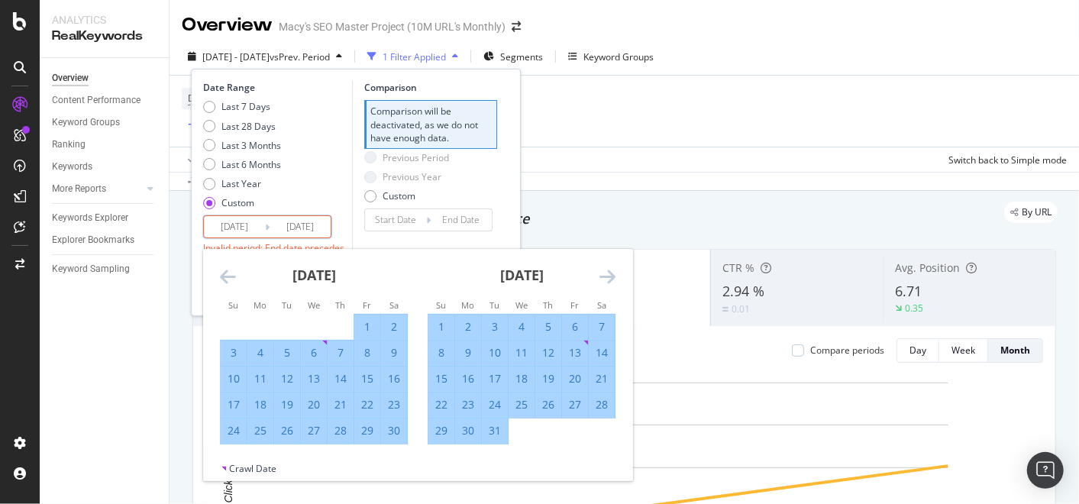
click at [608, 275] on icon "Move forward to switch to the next month." at bounding box center [607, 276] width 16 height 18
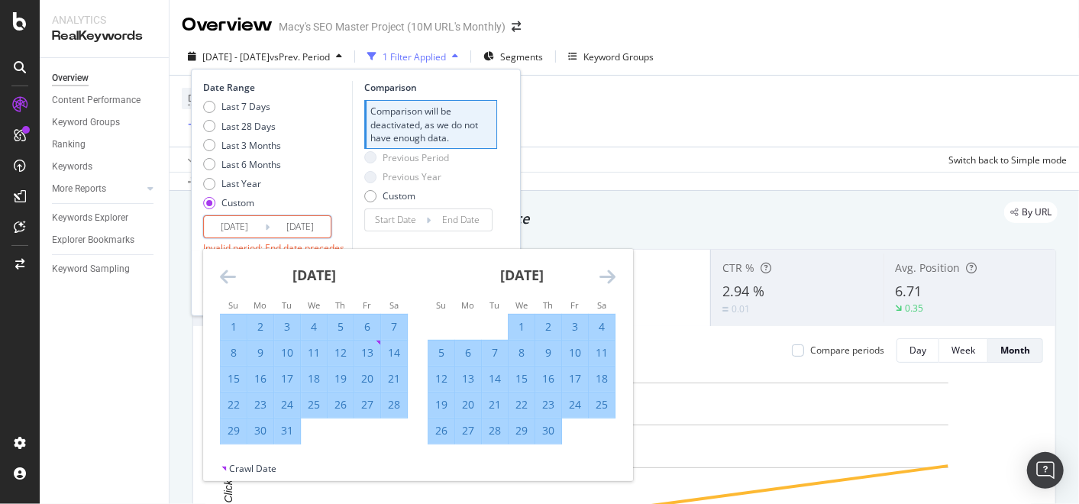
click at [608, 275] on icon "Move forward to switch to the next month." at bounding box center [607, 276] width 16 height 18
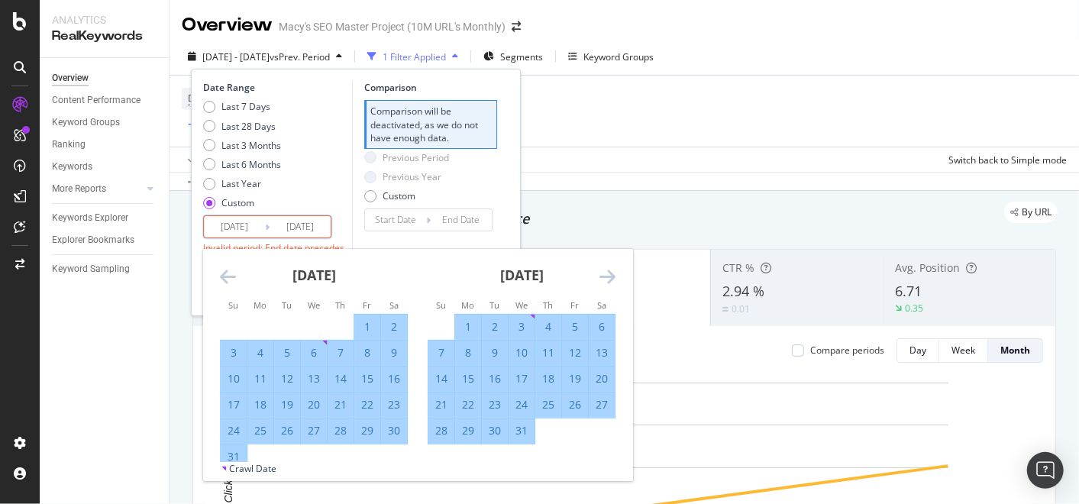
click at [608, 275] on icon "Move forward to switch to the next month." at bounding box center [607, 276] width 16 height 18
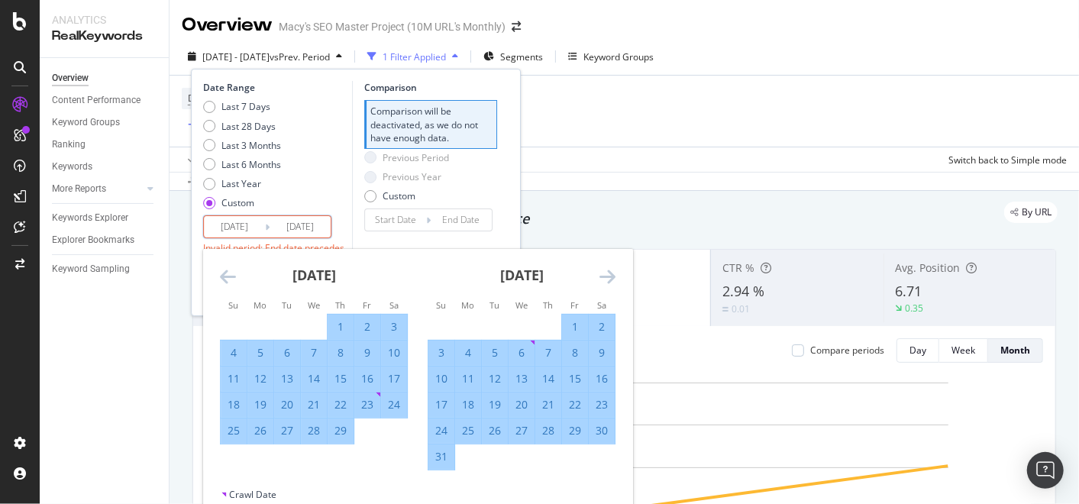
click at [608, 275] on icon "Move forward to switch to the next month." at bounding box center [607, 276] width 16 height 18
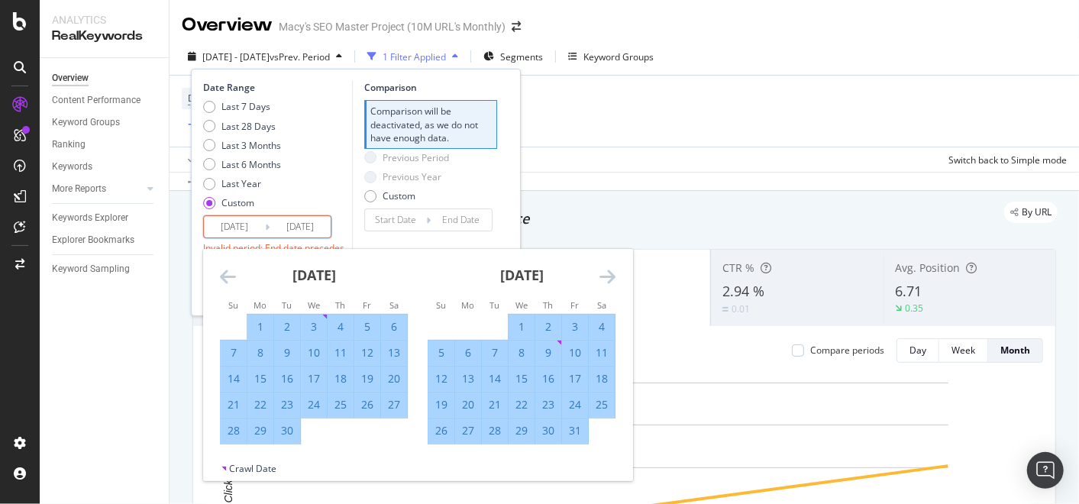
click at [608, 275] on icon "Move forward to switch to the next month." at bounding box center [607, 276] width 16 height 18
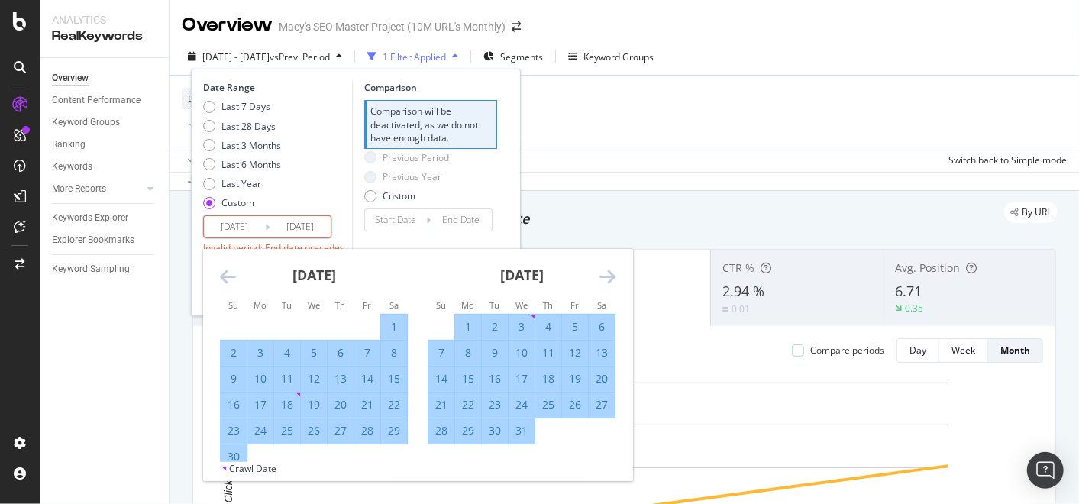
click at [608, 275] on icon "Move forward to switch to the next month." at bounding box center [607, 276] width 16 height 18
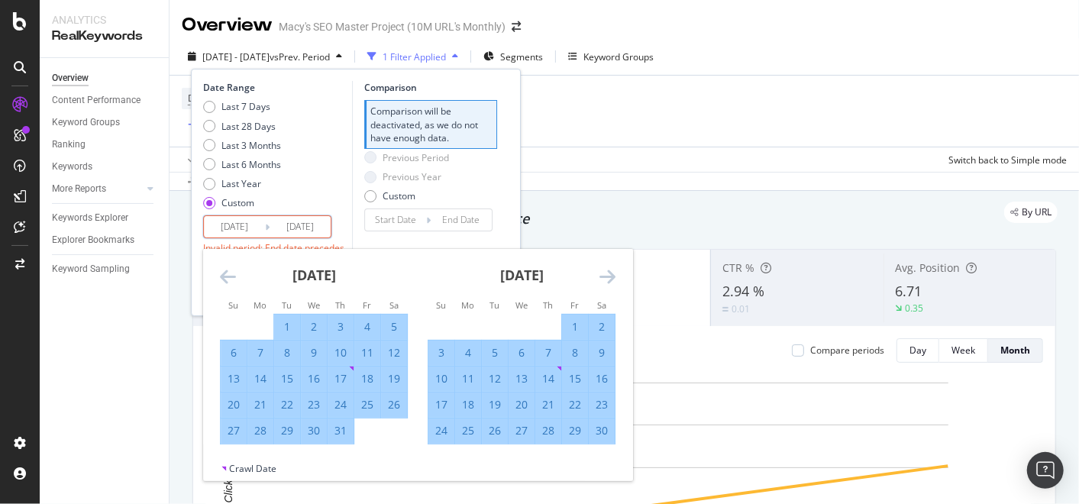
click at [608, 275] on icon "Move forward to switch to the next month." at bounding box center [607, 276] width 16 height 18
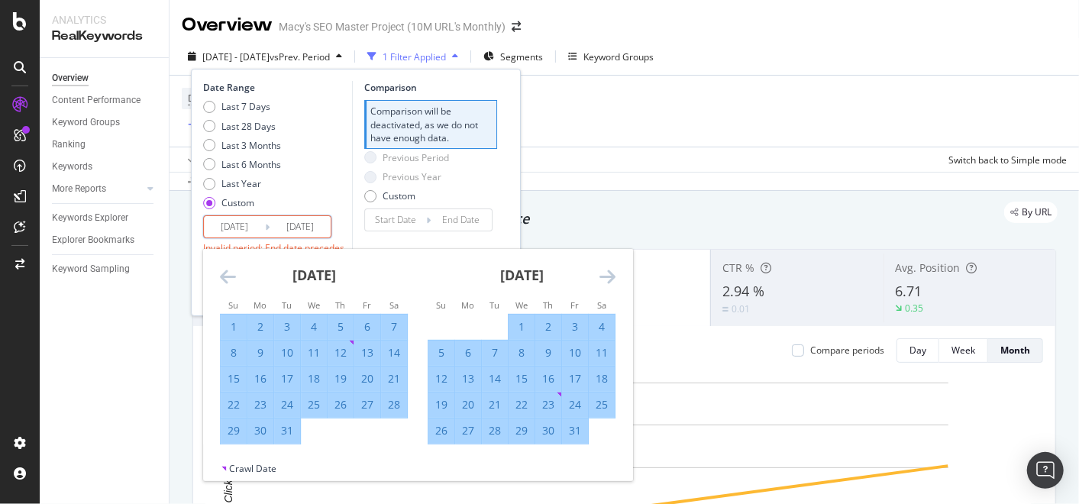
click at [608, 275] on icon "Move forward to switch to the next month." at bounding box center [607, 276] width 16 height 18
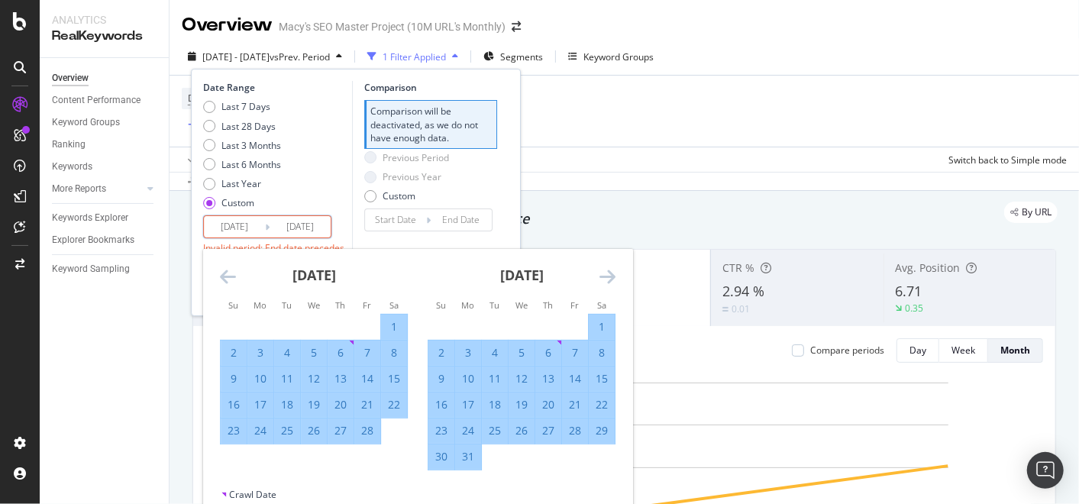
click at [608, 275] on icon "Move forward to switch to the next month." at bounding box center [607, 276] width 16 height 18
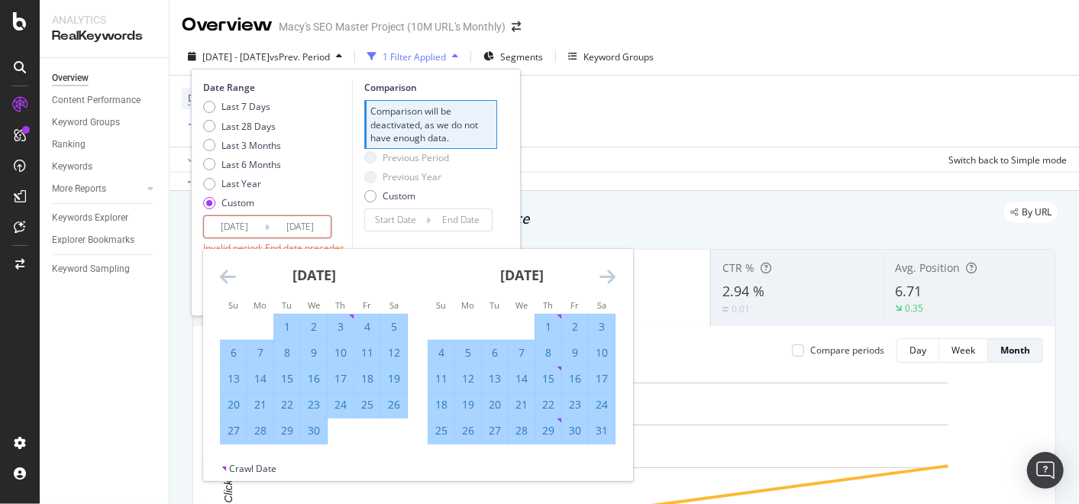
click at [608, 275] on icon "Move forward to switch to the next month." at bounding box center [607, 276] width 16 height 18
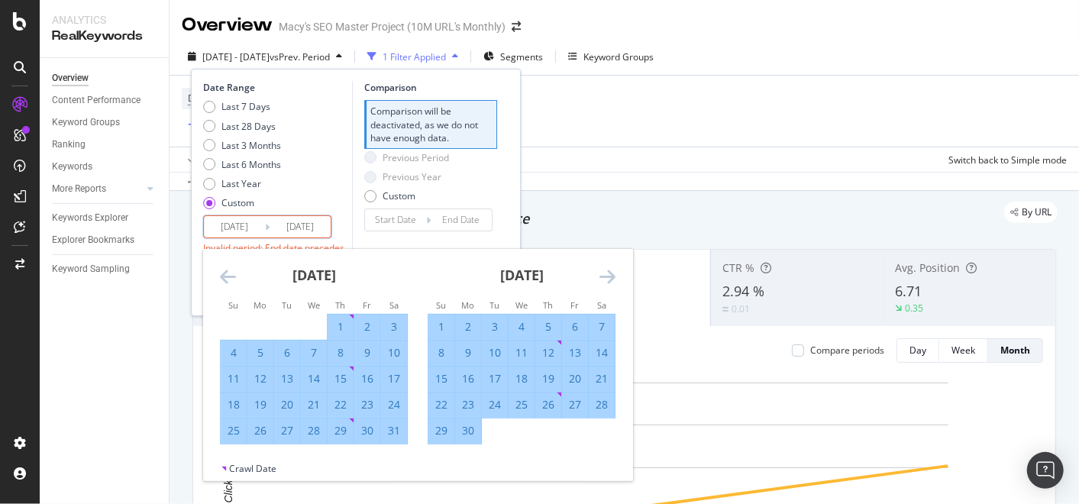
click at [608, 275] on icon "Move forward to switch to the next month." at bounding box center [607, 276] width 16 height 18
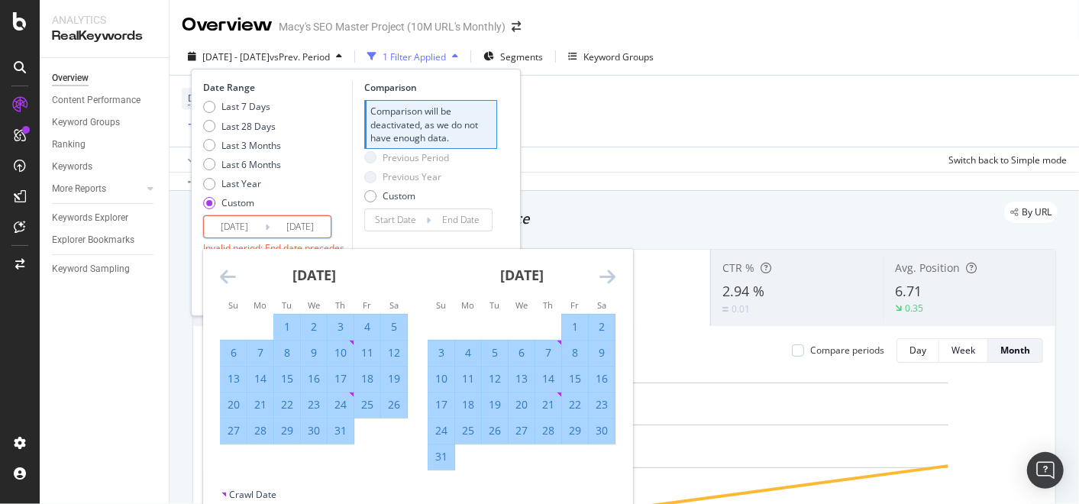
click at [608, 275] on icon "Move forward to switch to the next month." at bounding box center [607, 276] width 16 height 18
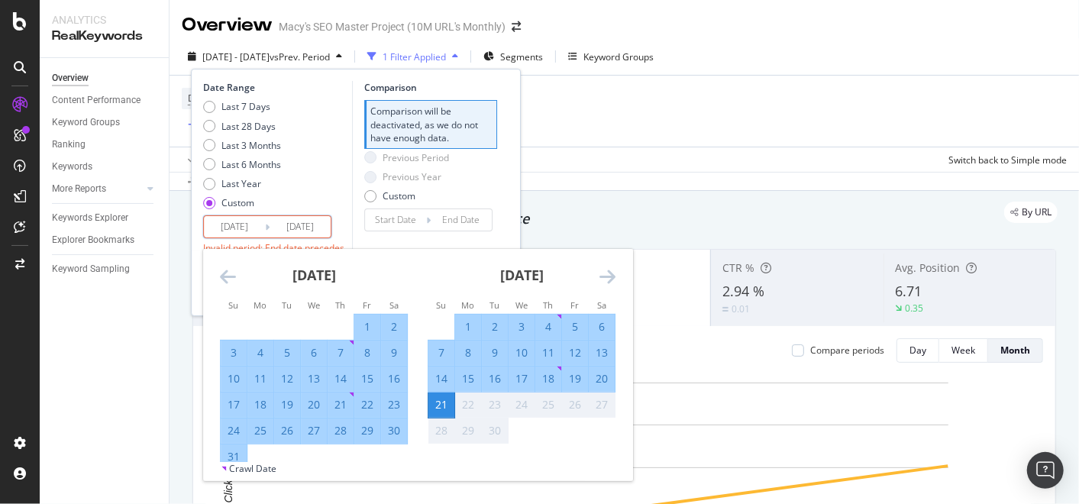
drag, startPoint x: 608, startPoint y: 275, endPoint x: 602, endPoint y: 377, distance: 102.5
click at [602, 377] on div "20" at bounding box center [602, 378] width 26 height 15
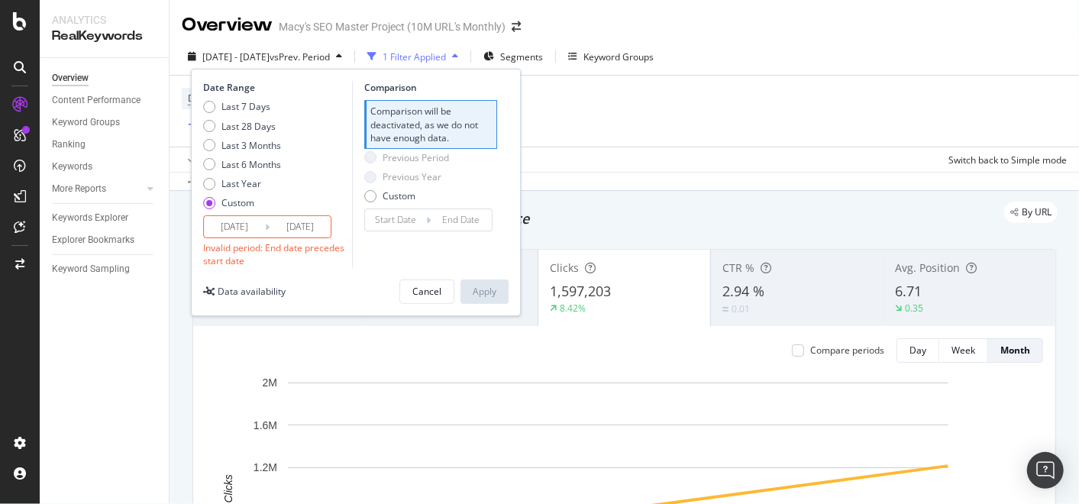
click at [329, 257] on div "Invalid period: End date precedes start date" at bounding box center [275, 254] width 145 height 26
click at [281, 227] on input "[DATE]" at bounding box center [299, 226] width 61 height 21
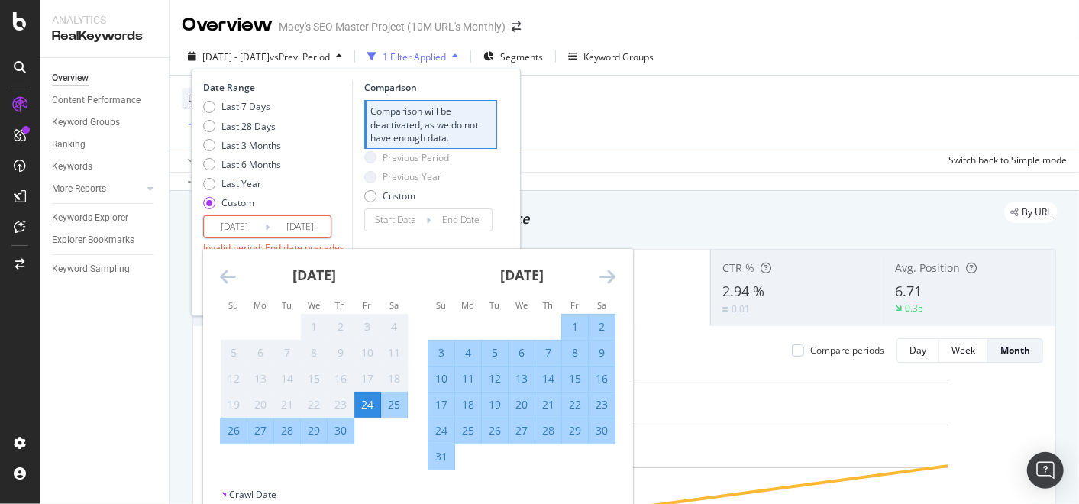
click at [235, 423] on div "26" at bounding box center [234, 430] width 26 height 15
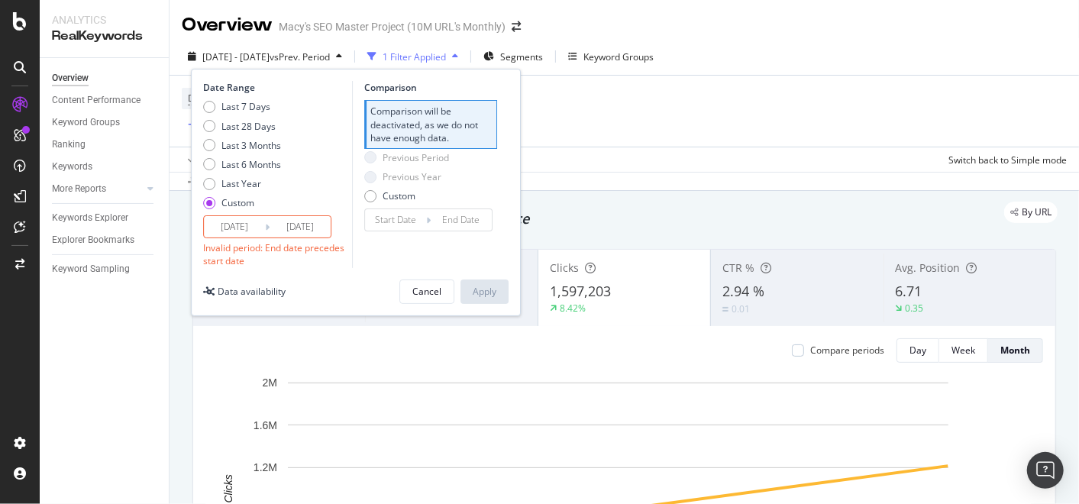
click at [295, 234] on input "[DATE]" at bounding box center [299, 226] width 61 height 21
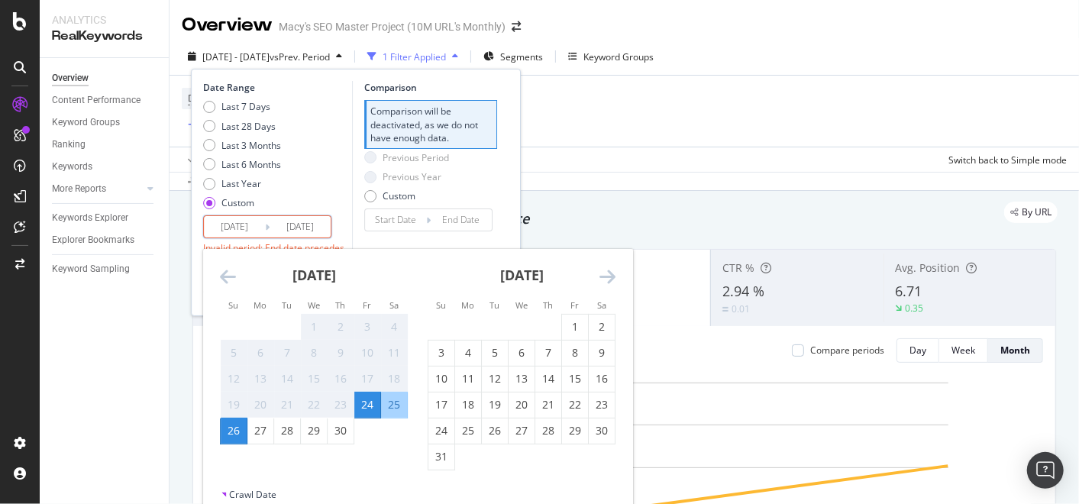
click at [244, 227] on input "[DATE]" at bounding box center [234, 226] width 61 height 21
click at [296, 224] on input "[DATE]" at bounding box center [299, 226] width 61 height 21
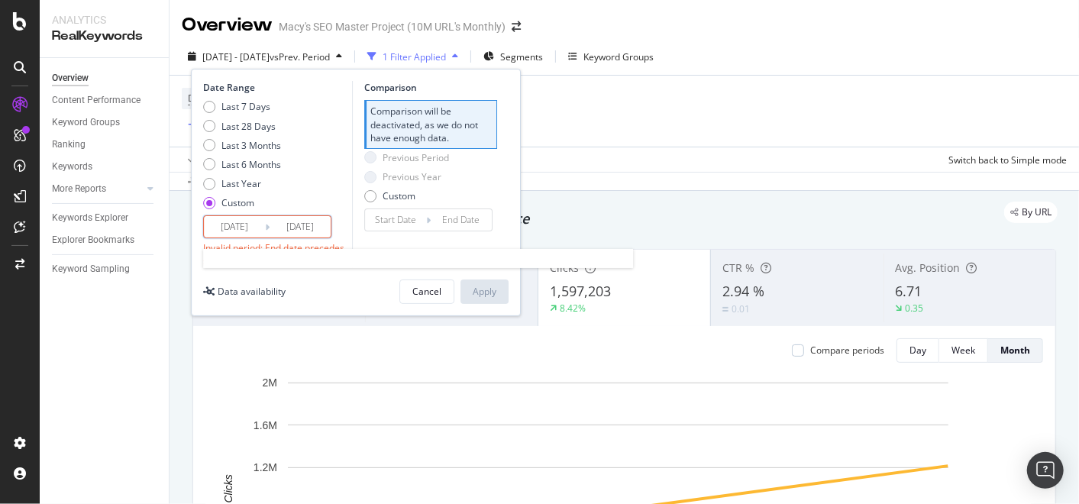
click at [294, 224] on input "[DATE]" at bounding box center [299, 226] width 61 height 21
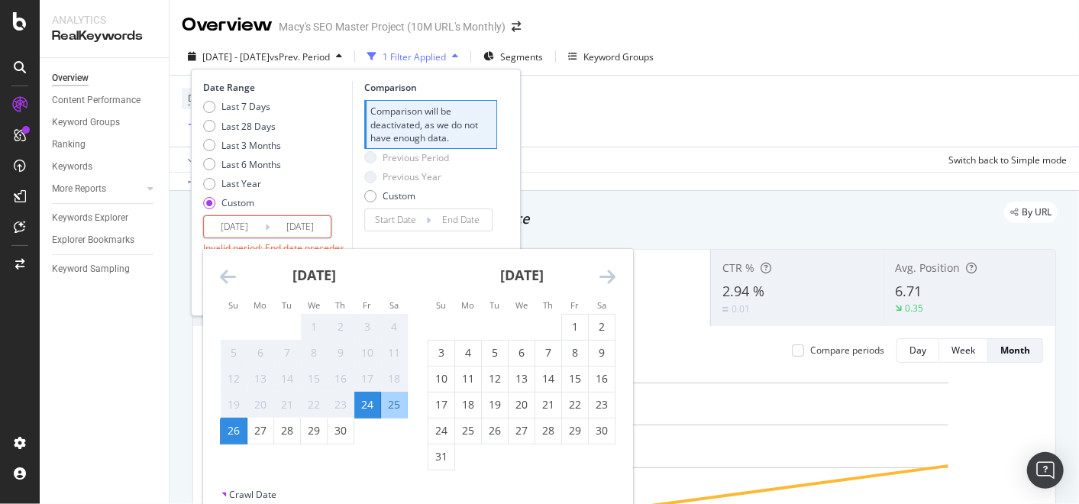
drag, startPoint x: 310, startPoint y: 224, endPoint x: 319, endPoint y: 224, distance: 9.2
click at [319, 224] on input "[DATE]" at bounding box center [299, 226] width 61 height 21
click at [369, 405] on div "24" at bounding box center [367, 404] width 26 height 15
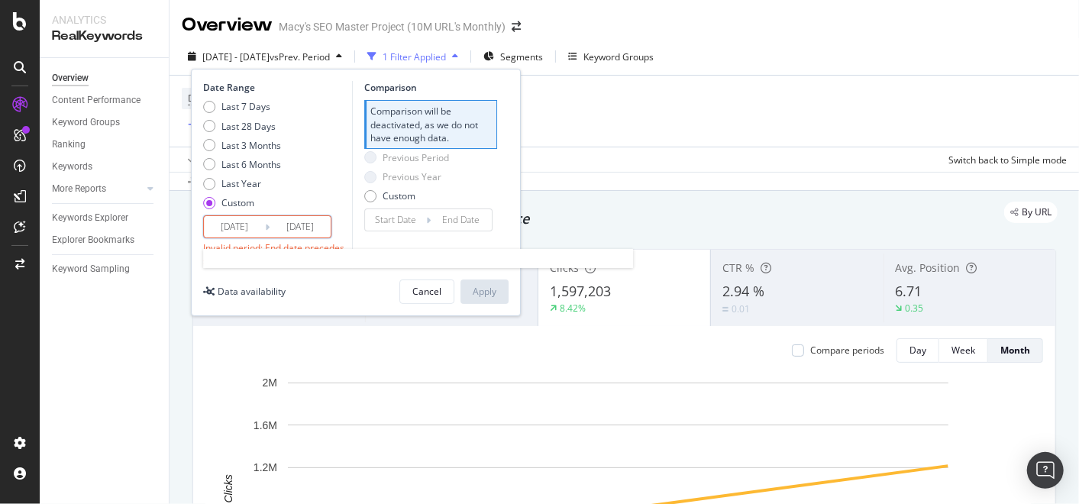
click at [312, 219] on input "[DATE]" at bounding box center [299, 226] width 61 height 21
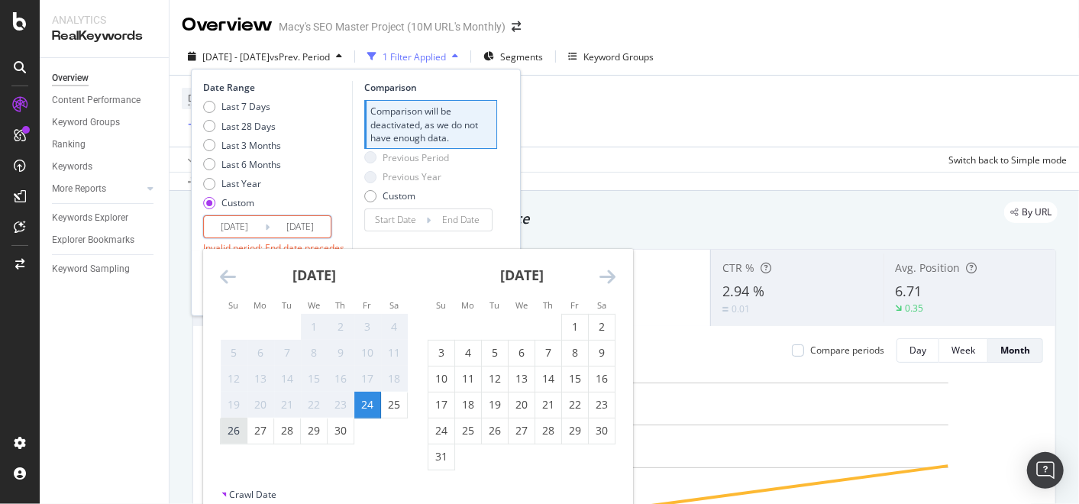
click at [234, 434] on div "26" at bounding box center [234, 430] width 26 height 15
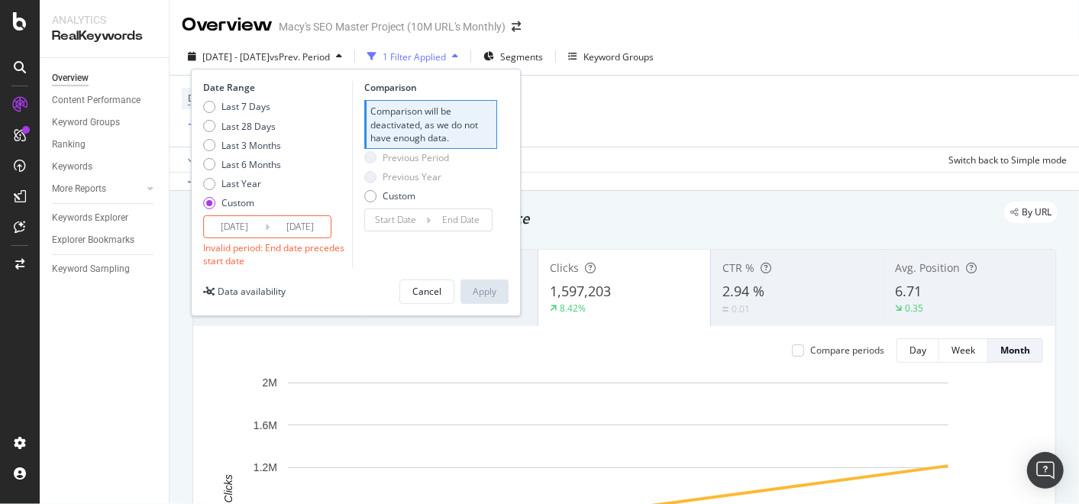
click at [292, 238] on div "Date Range Last 7 Days Last 28 Days Last 3 Months Last 6 Months Last Year Custo…" at bounding box center [275, 174] width 145 height 186
click at [306, 222] on input "[DATE]" at bounding box center [299, 226] width 61 height 21
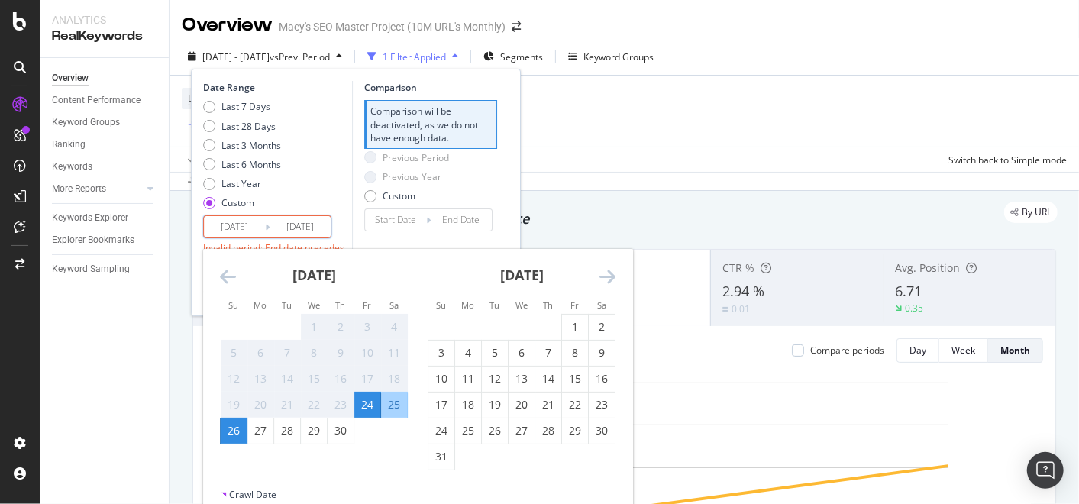
click at [243, 428] on div "26" at bounding box center [234, 430] width 26 height 15
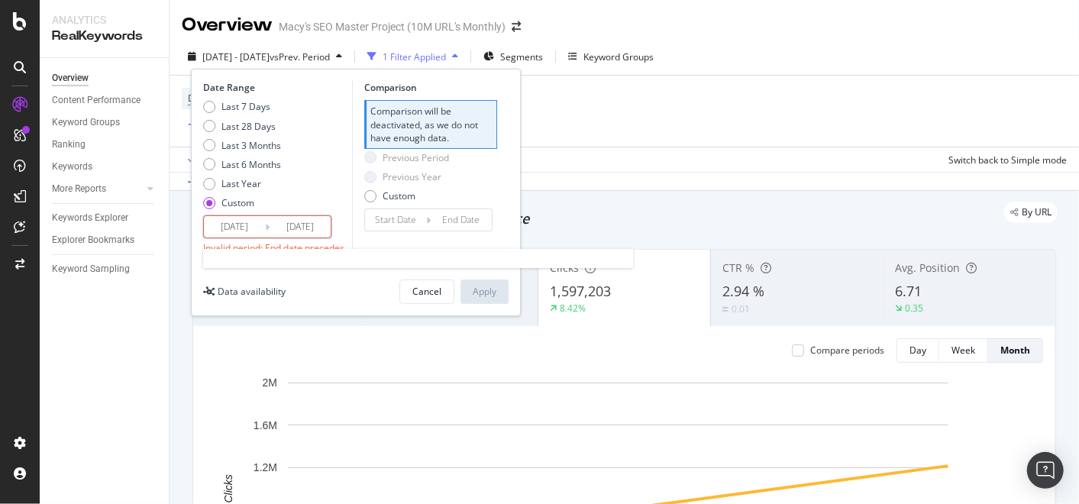
click at [298, 224] on input "[DATE]" at bounding box center [299, 226] width 61 height 21
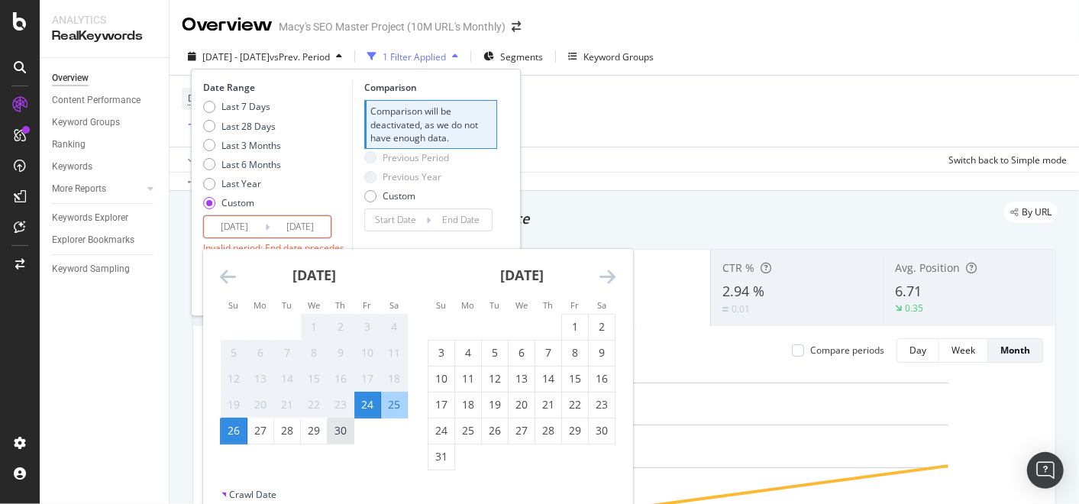
click at [344, 428] on div "30" at bounding box center [340, 430] width 26 height 15
type input "[DATE]"
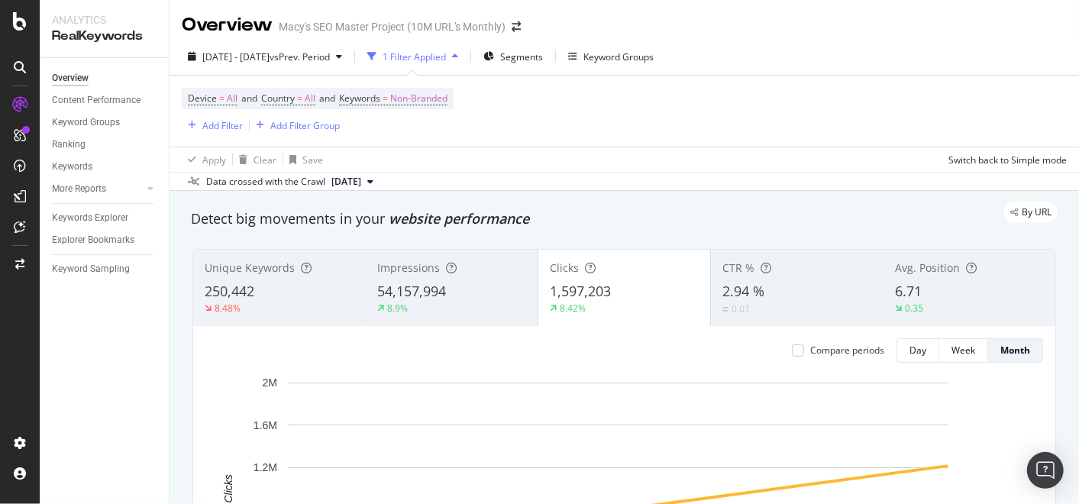
click at [678, 122] on div "Device = All and Country = All and Keywords = Non-Branded Add Filter Add Filter…" at bounding box center [624, 111] width 885 height 71
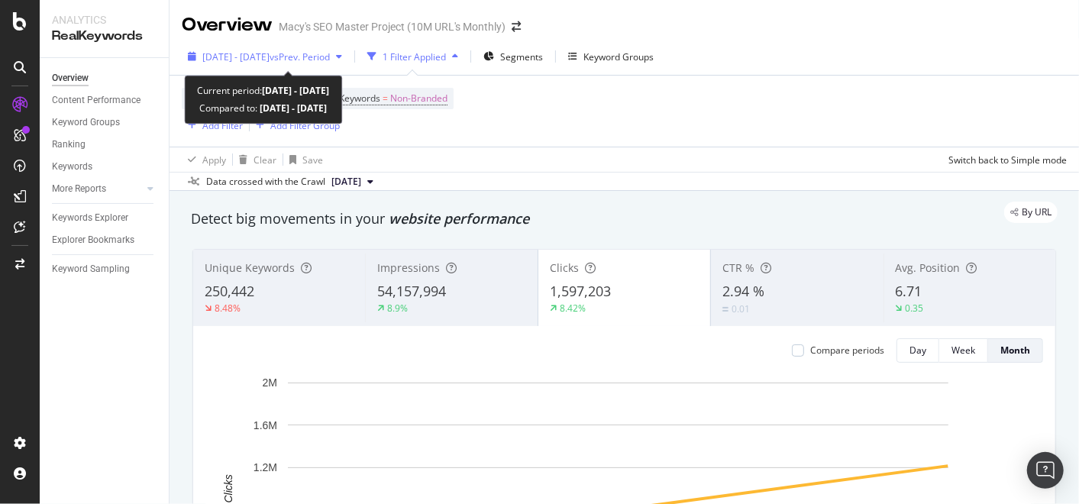
click at [348, 54] on div "button" at bounding box center [339, 56] width 18 height 9
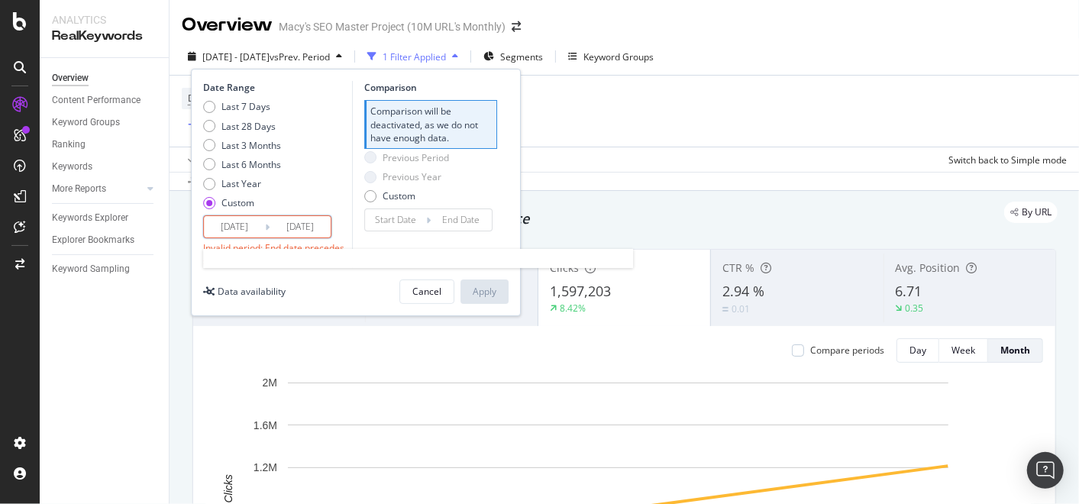
click at [289, 223] on input "[DATE]" at bounding box center [299, 226] width 61 height 21
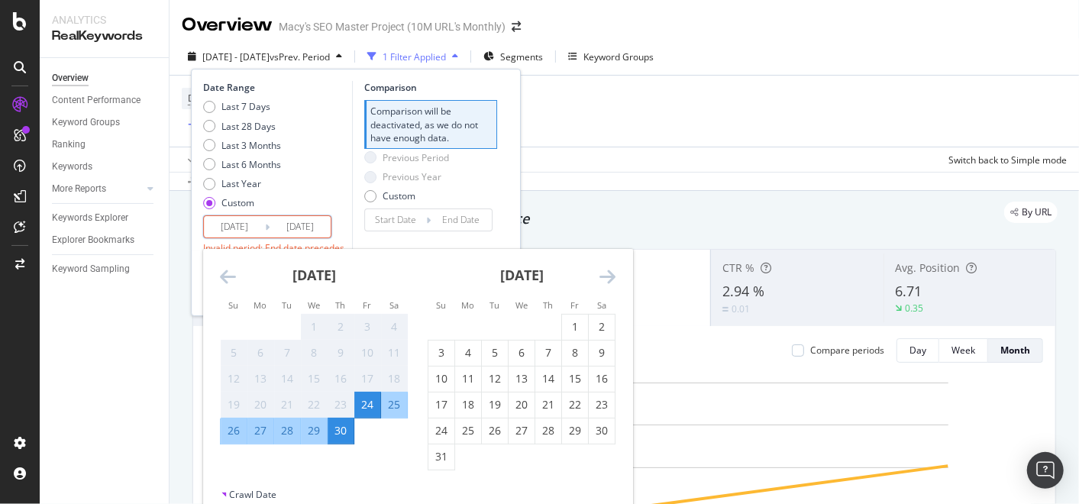
click at [218, 233] on input "[DATE]" at bounding box center [234, 226] width 61 height 21
click at [368, 401] on div "24" at bounding box center [367, 404] width 26 height 15
click at [606, 341] on div "9" at bounding box center [602, 352] width 26 height 25
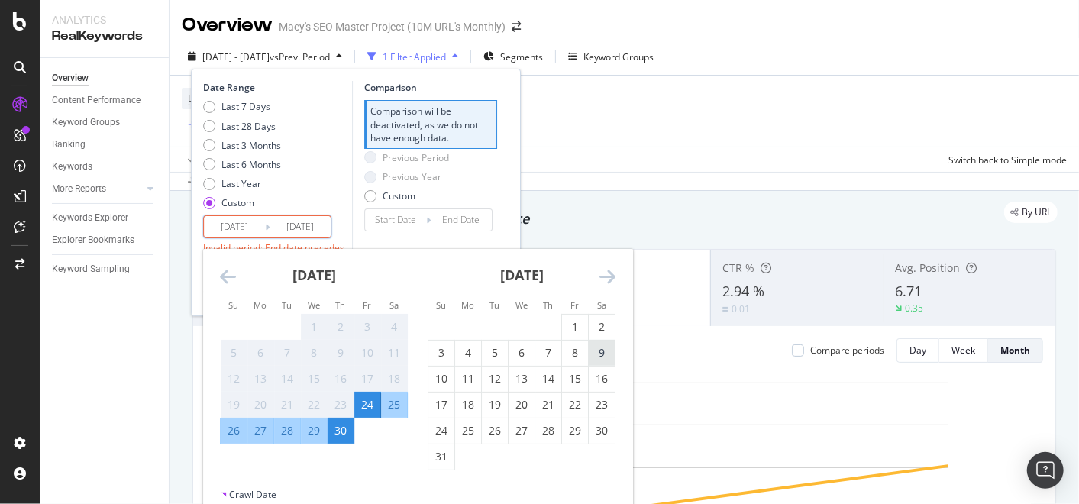
type input "[DATE]"
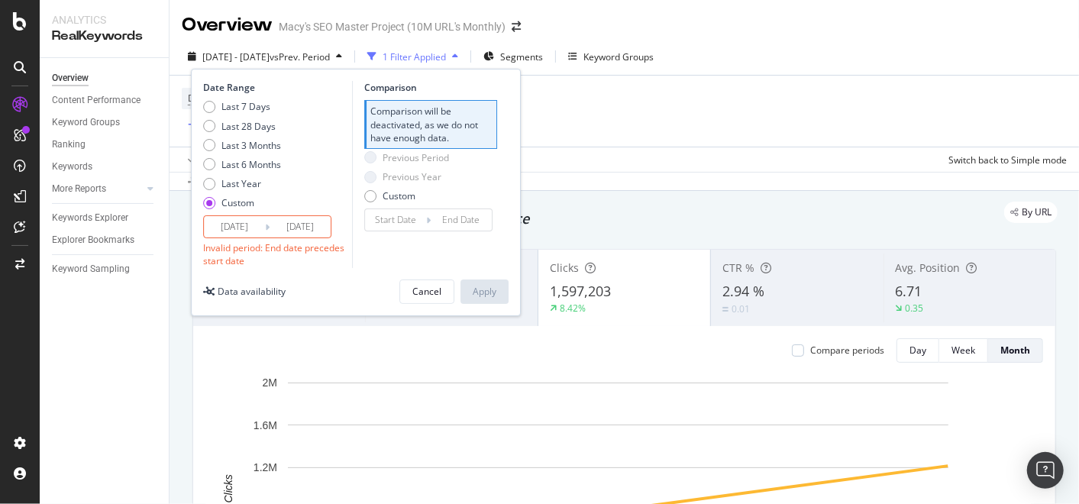
click at [256, 220] on input "[DATE]" at bounding box center [234, 226] width 61 height 21
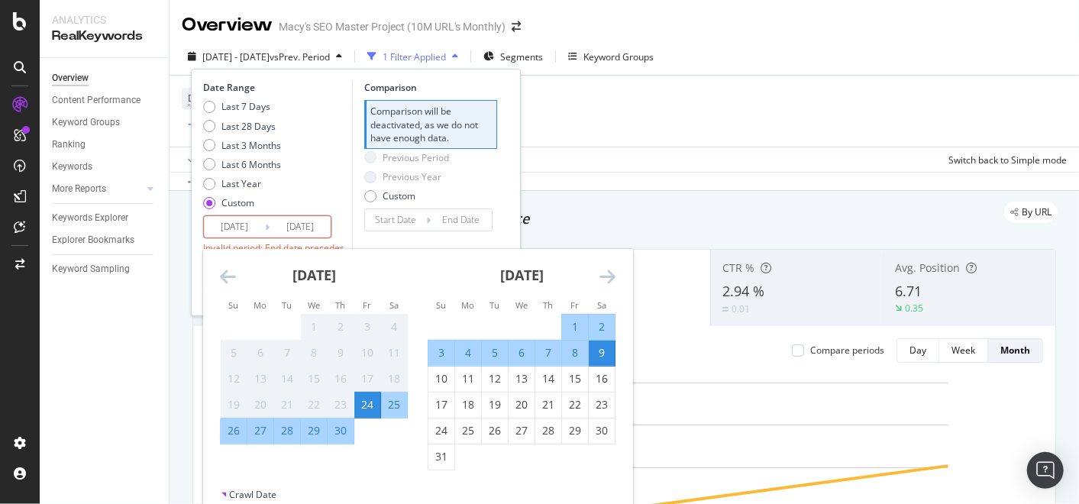
click at [360, 408] on div "24" at bounding box center [367, 404] width 26 height 15
click at [604, 281] on icon "Move forward to switch to the next month." at bounding box center [607, 276] width 16 height 18
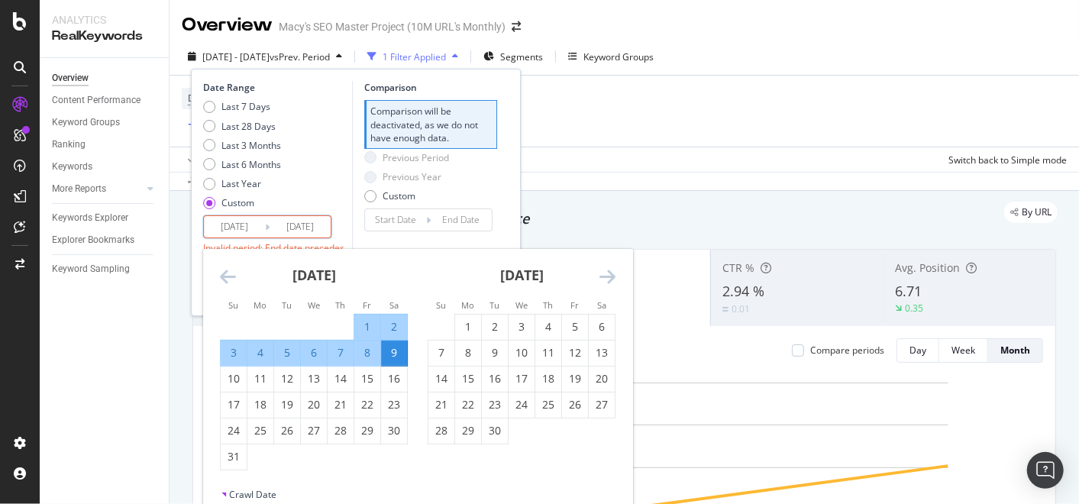
click at [604, 281] on icon "Move forward to switch to the next month." at bounding box center [607, 276] width 16 height 18
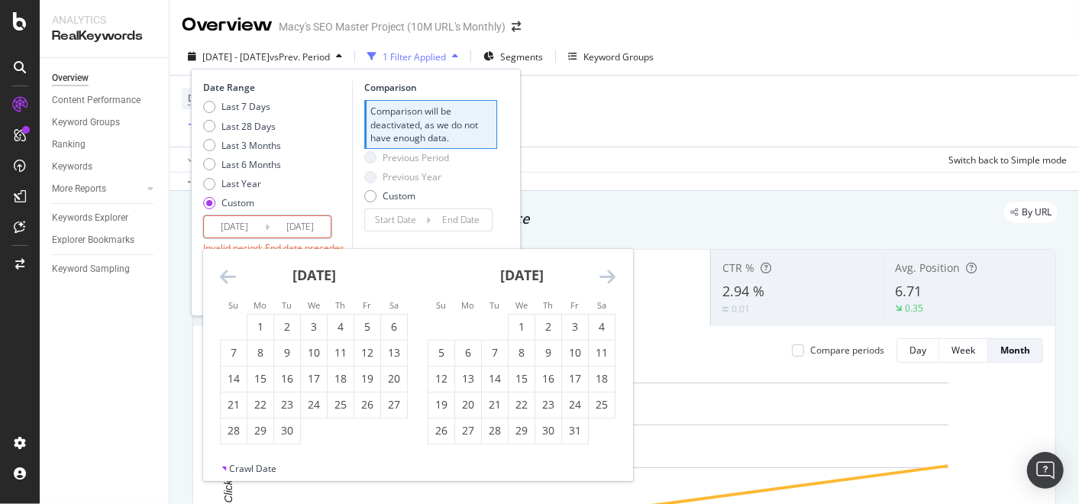
click at [604, 281] on icon "Move forward to switch to the next month." at bounding box center [607, 276] width 16 height 18
